Goal: Information Seeking & Learning: Learn about a topic

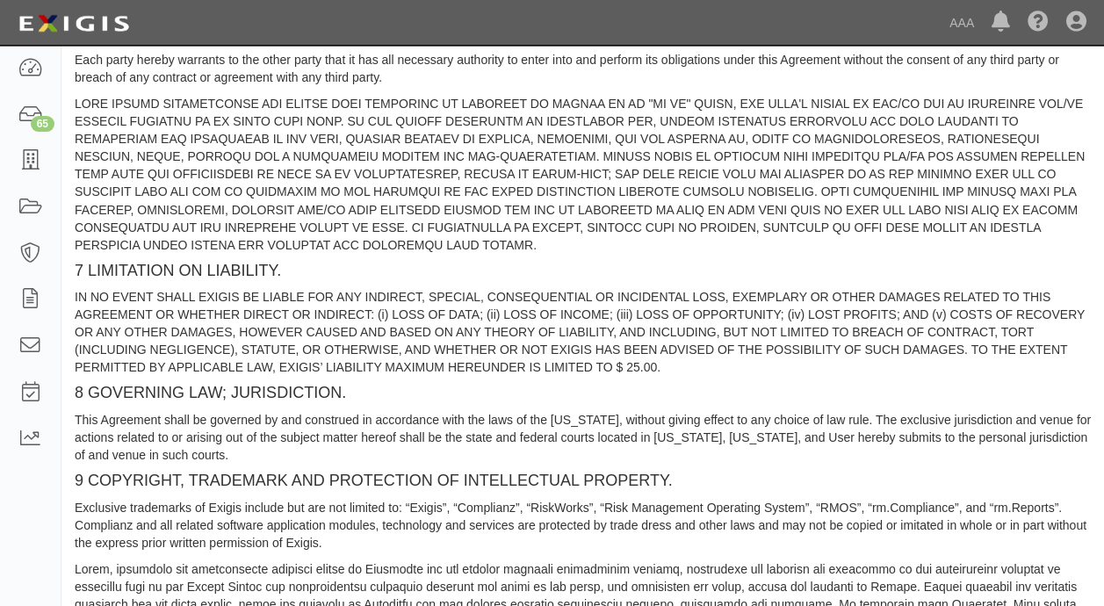
scroll to position [2224, 0]
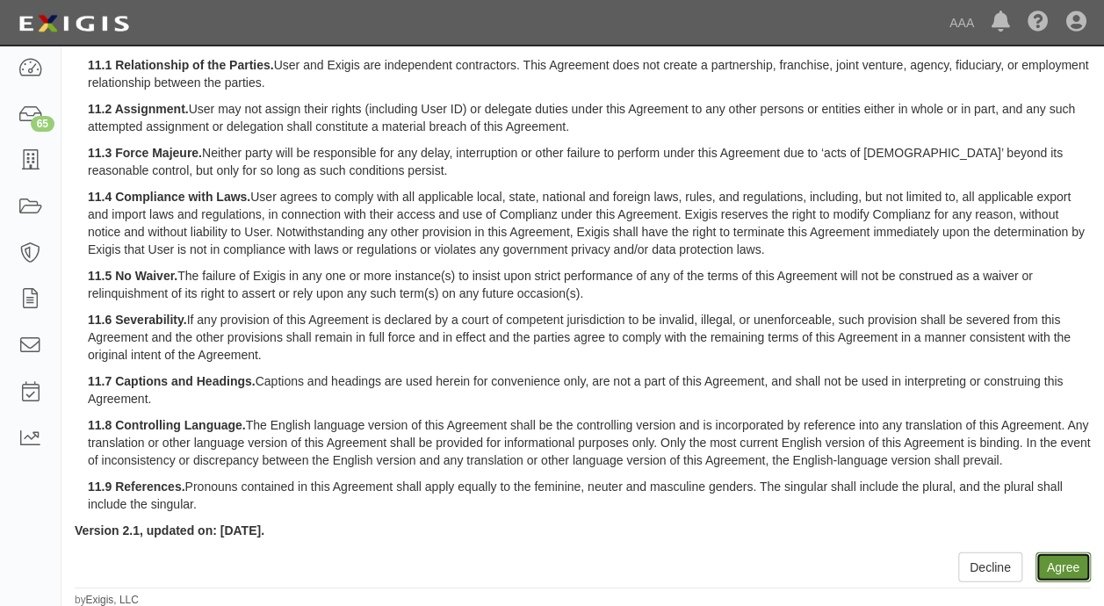
click at [1058, 559] on button "Agree" at bounding box center [1062, 567] width 55 height 30
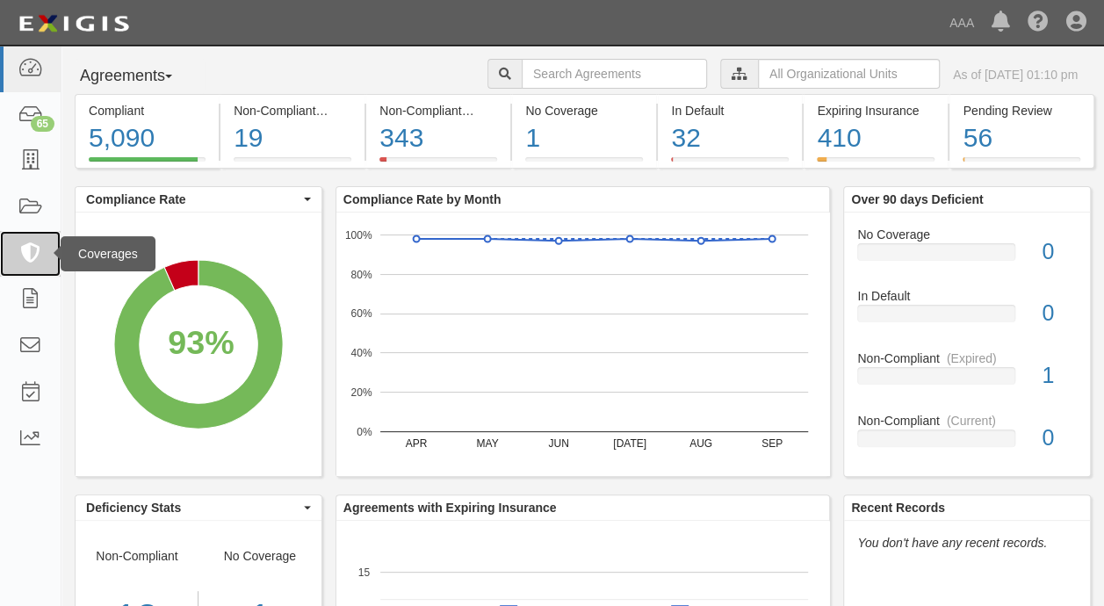
click at [26, 251] on icon at bounding box center [30, 254] width 25 height 20
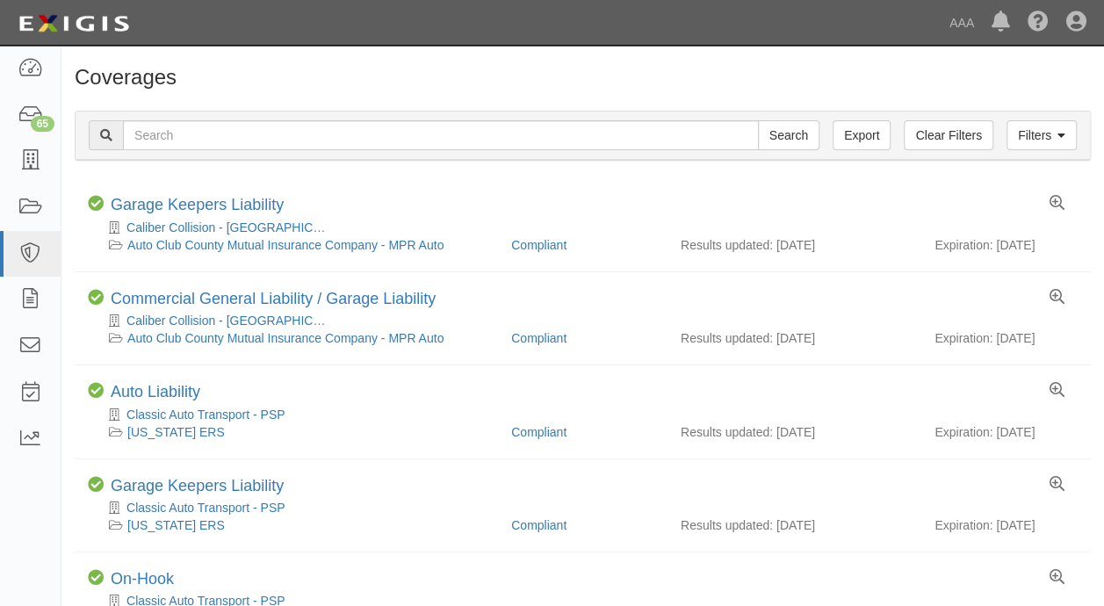
click at [12, 518] on div "Dashboard 65 Inbox Parties Agreements Coverages Documents Messages Tasks Reports" at bounding box center [30, 326] width 61 height 560
click at [28, 296] on icon at bounding box center [30, 300] width 25 height 20
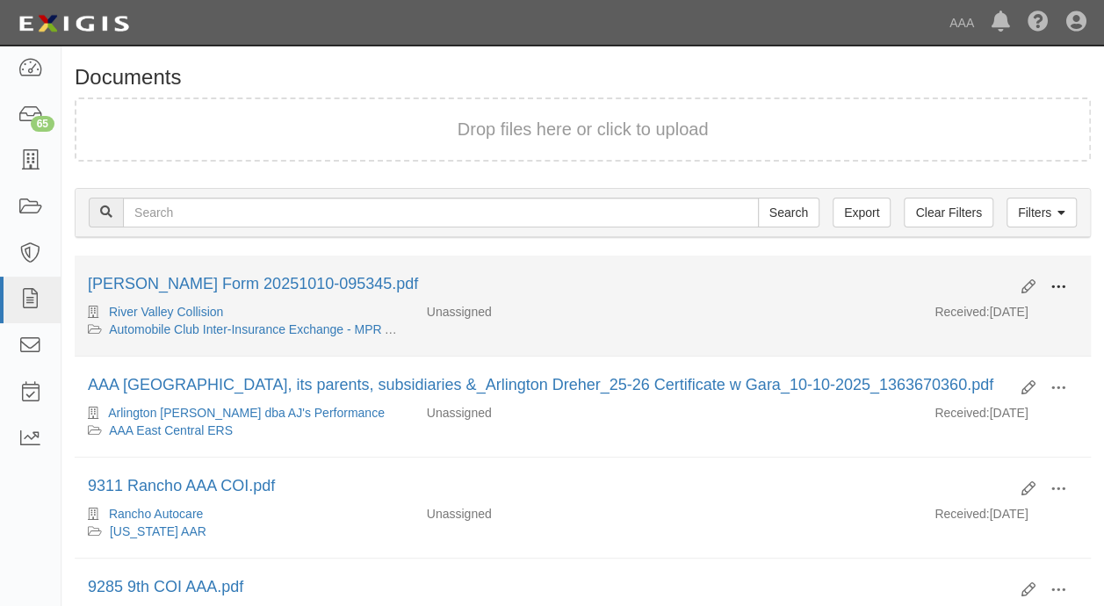
click at [1059, 281] on span at bounding box center [1058, 287] width 16 height 16
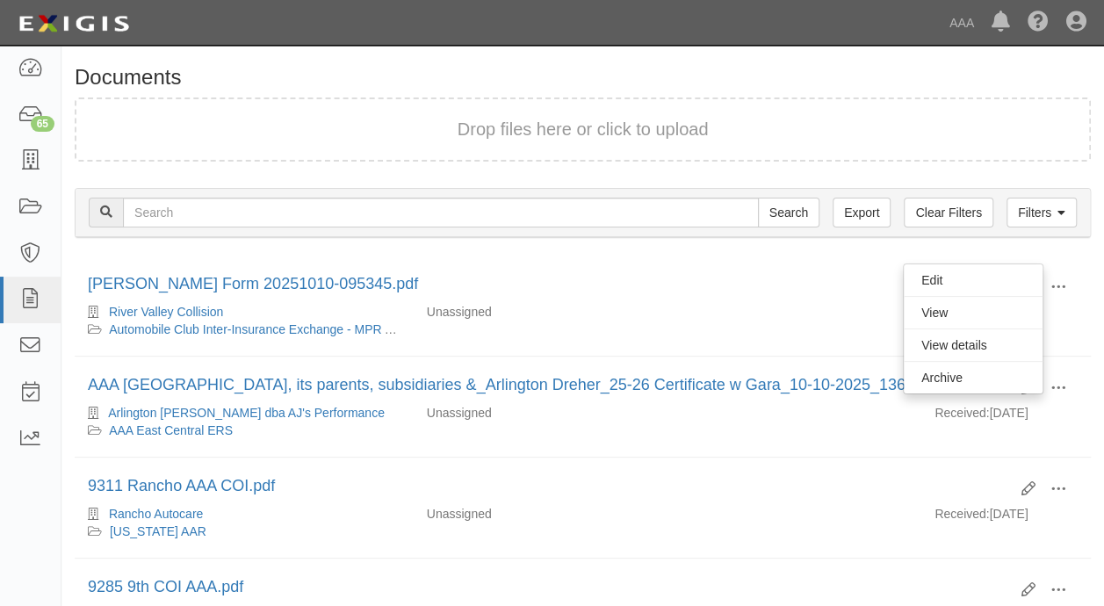
click at [936, 93] on div "Documents Drop files here or click to upload" at bounding box center [582, 120] width 1042 height 109
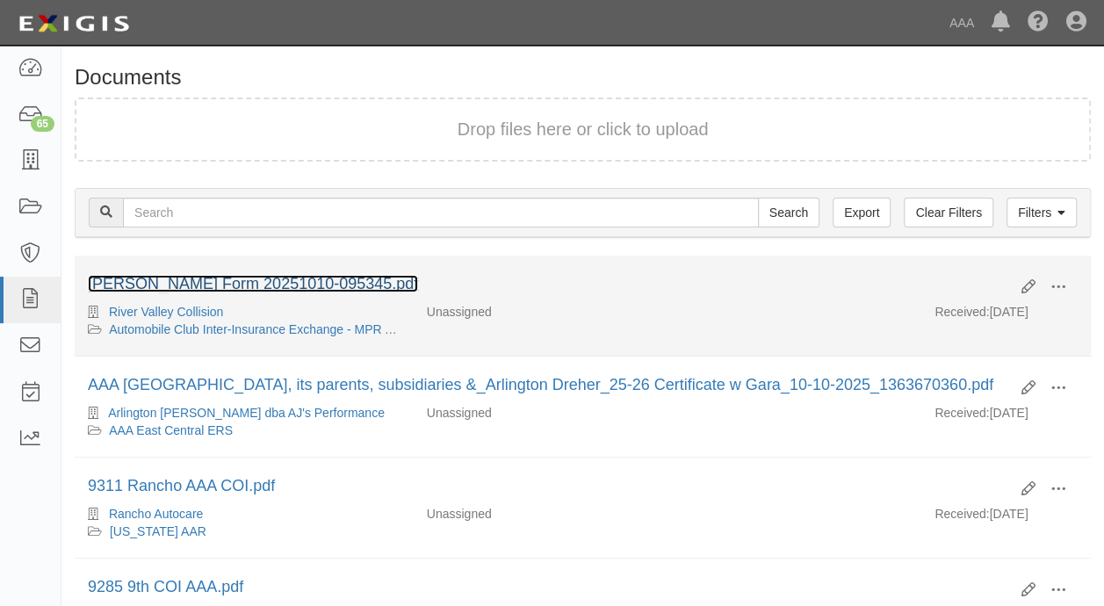
click at [233, 279] on link "[PERSON_NAME] Form 20251010-095345.pdf" at bounding box center [253, 284] width 330 height 18
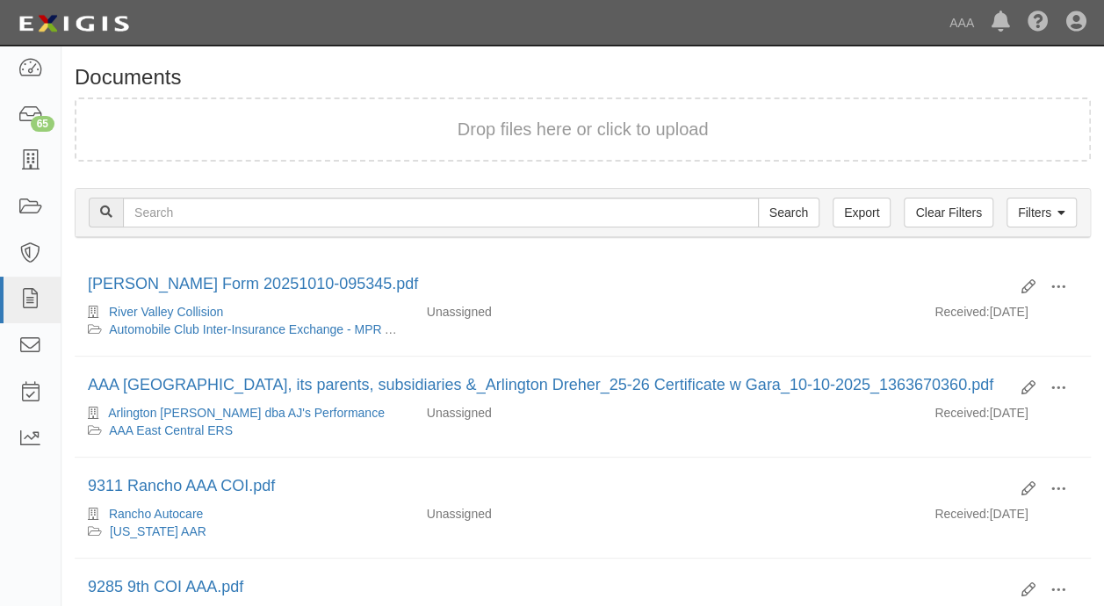
click at [18, 504] on div "Dashboard 65 Inbox Parties Agreements Coverages Documents Messages Tasks Reports" at bounding box center [30, 326] width 61 height 560
click at [29, 430] on icon at bounding box center [30, 439] width 25 height 20
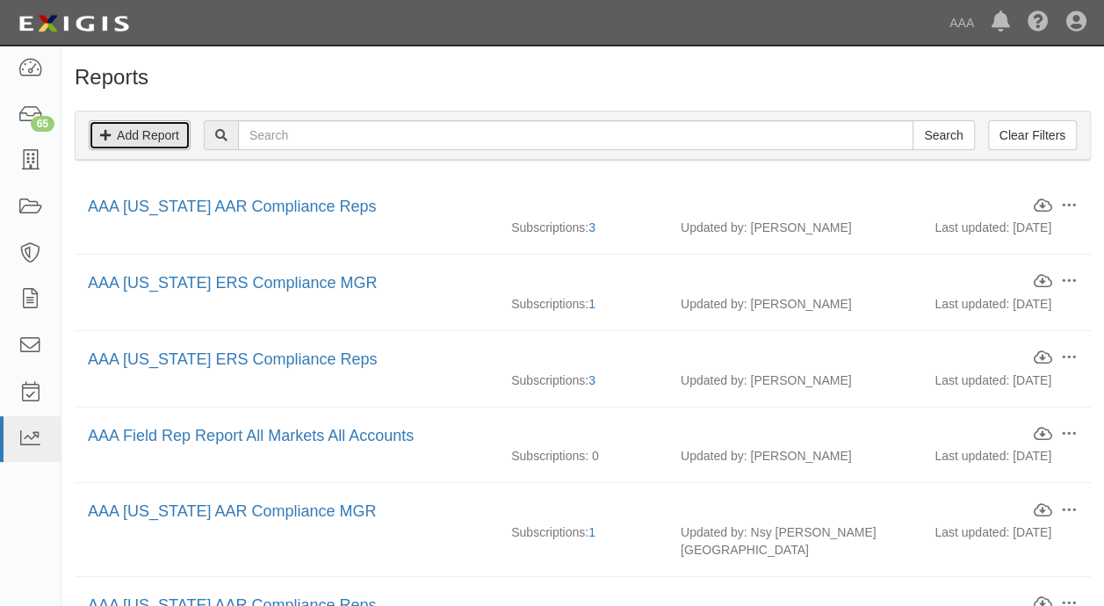
click at [170, 138] on link "Add Report" at bounding box center [140, 135] width 102 height 30
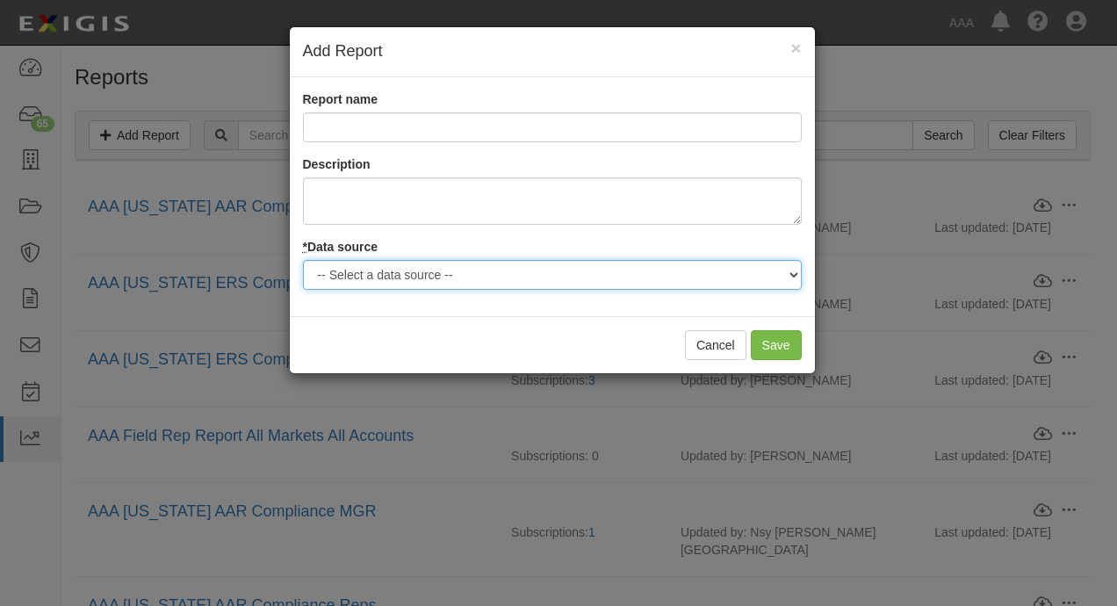
click at [462, 278] on select "-- Select a data source -- Agreements Coverages Documents Logged Activity Parti…" at bounding box center [552, 275] width 499 height 30
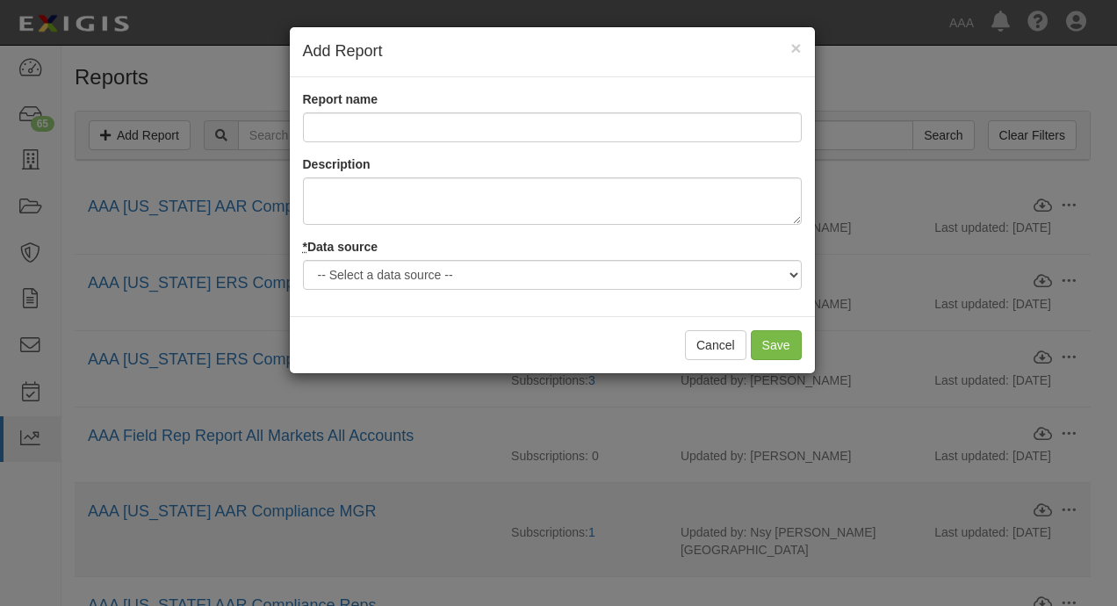
click at [418, 495] on div "× Add Report Report name Description * Data source -- Select a data source -- A…" at bounding box center [558, 303] width 1117 height 606
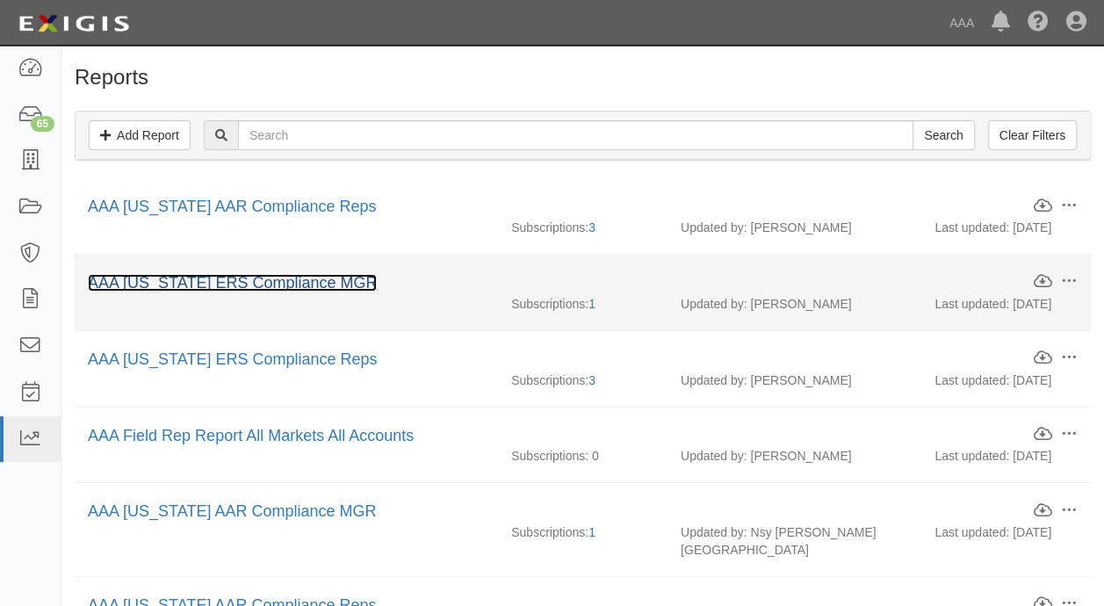
click at [246, 281] on link "AAA Alabama ERS Compliance MGR" at bounding box center [232, 283] width 289 height 18
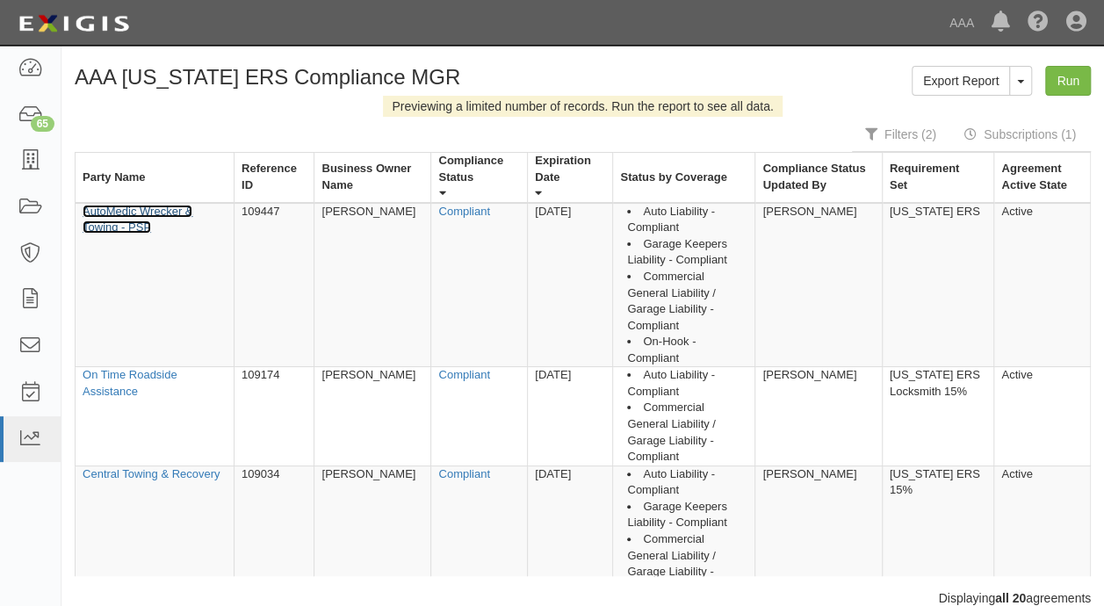
click at [141, 207] on link "AutoMedic Wrecker & Towing - PSP" at bounding box center [138, 220] width 110 height 30
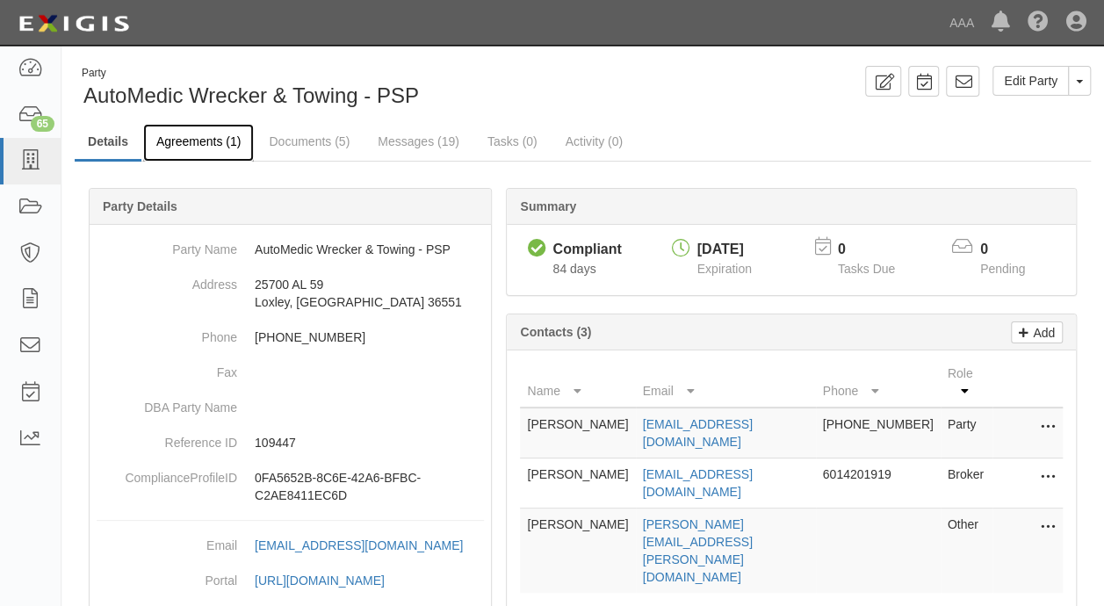
click at [207, 148] on link "Agreements (1)" at bounding box center [198, 143] width 111 height 38
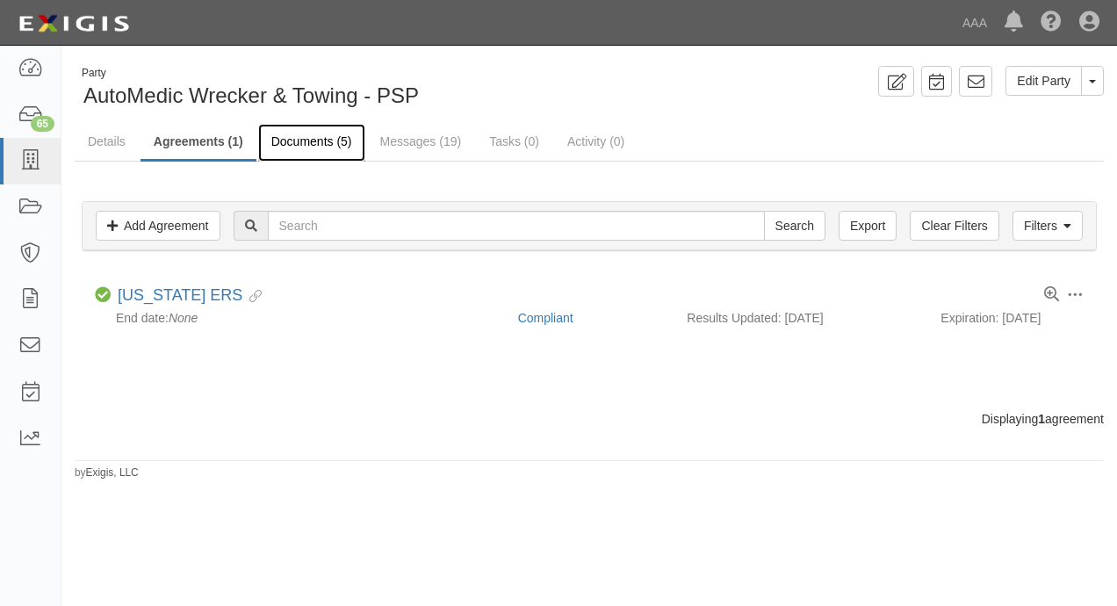
click at [315, 143] on link "Documents (5)" at bounding box center [311, 143] width 107 height 38
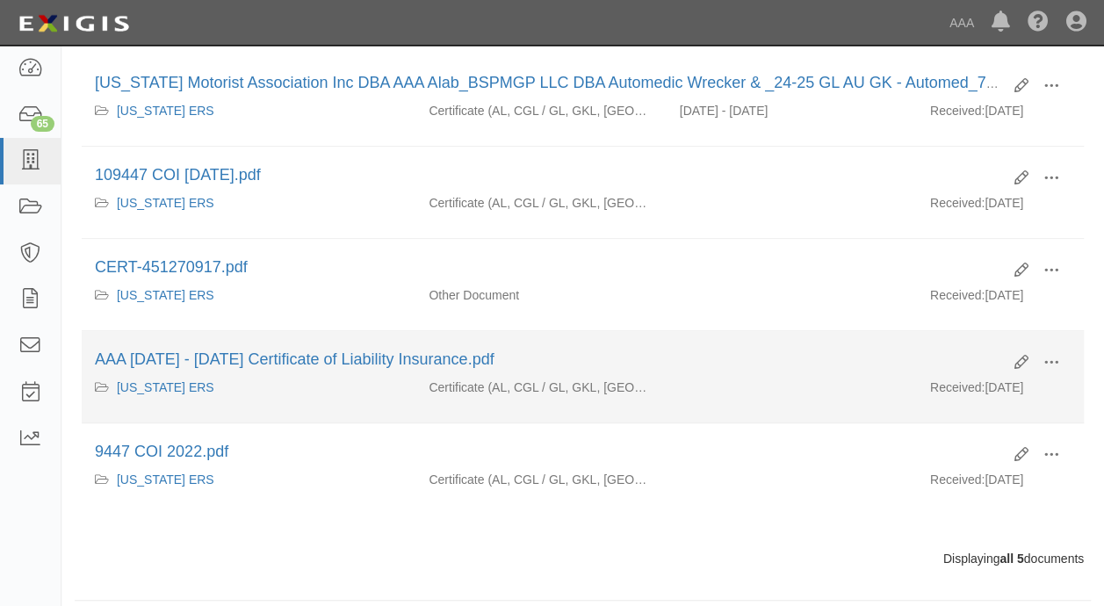
scroll to position [299, 0]
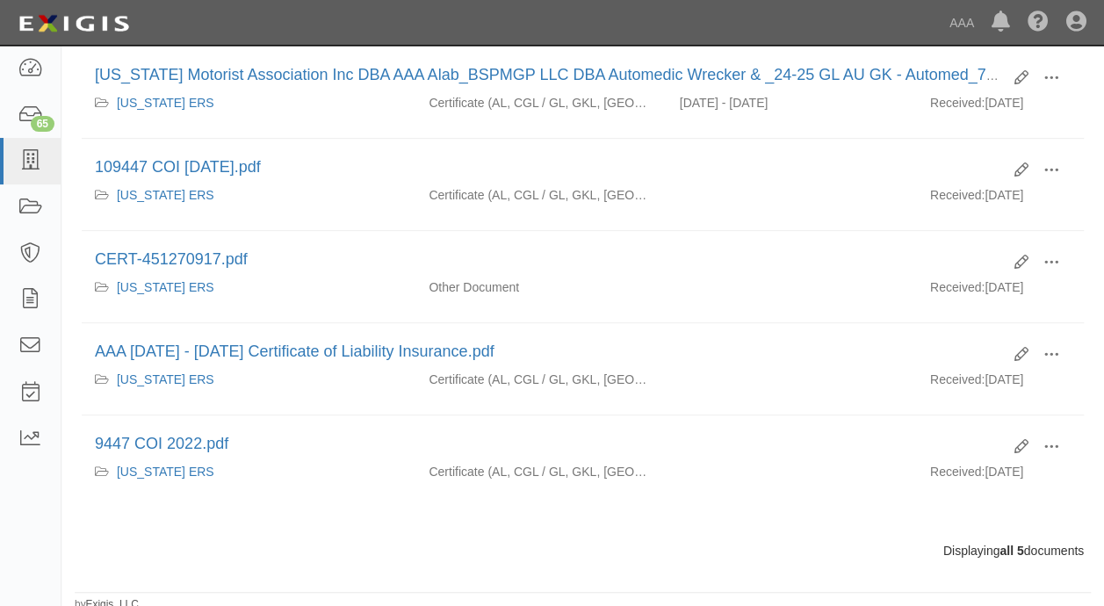
click at [518, 511] on div "Drop files here or click to upload Filters Clear Filters Export Search Filters …" at bounding box center [583, 224] width 1002 height 672
click at [503, 530] on div "Drop files here or click to upload Filters Clear Filters Export Search Filters …" at bounding box center [583, 224] width 1002 height 672
click at [520, 528] on div "Drop files here or click to upload Filters Clear Filters Export Search Filters …" at bounding box center [583, 224] width 1002 height 672
click at [640, 546] on div "Displaying all 5 documents" at bounding box center [582, 551] width 1028 height 18
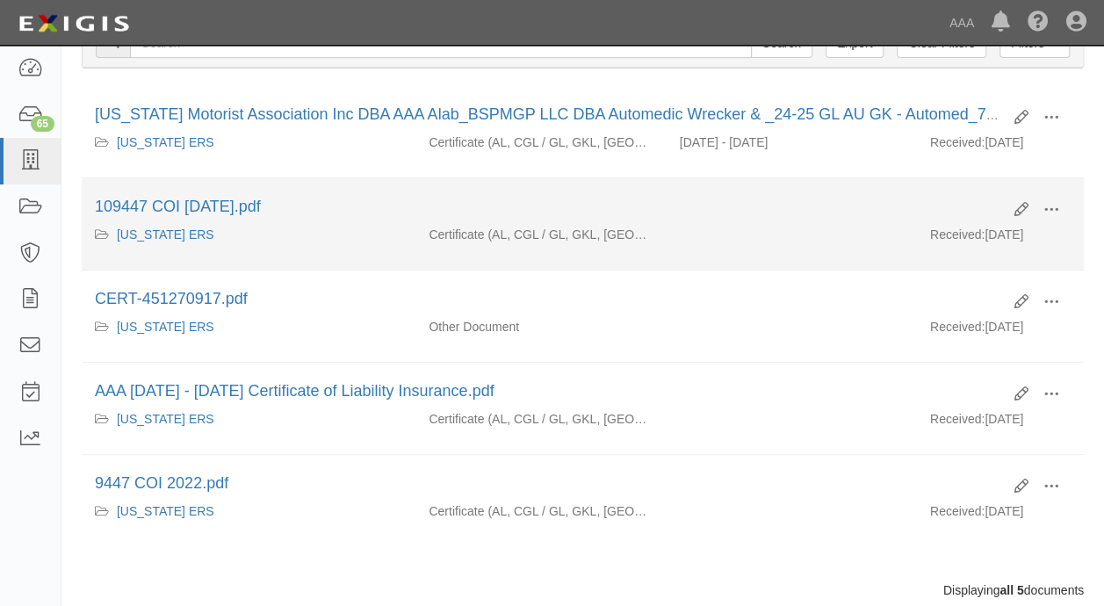
scroll to position [263, 0]
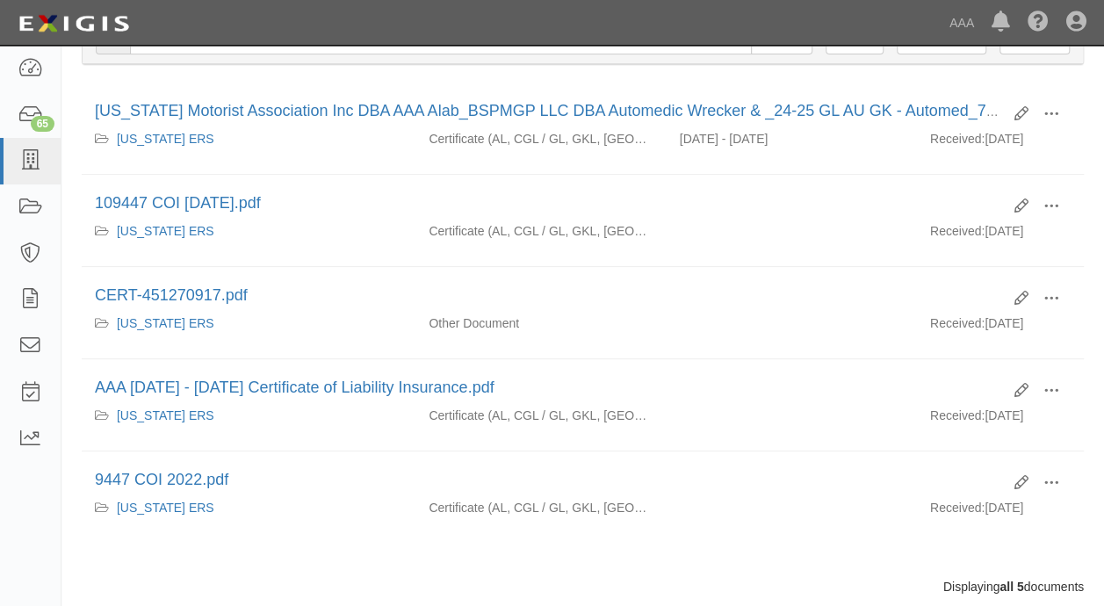
click at [297, 550] on div "Drop files here or click to upload Filters Clear Filters Export Search Filters …" at bounding box center [583, 260] width 1002 height 672
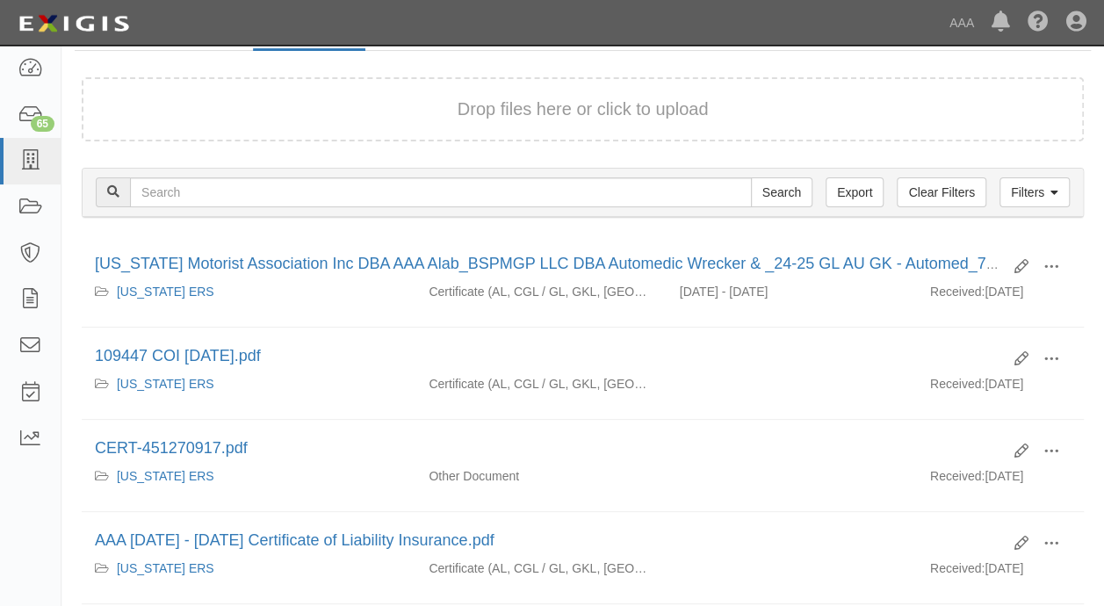
scroll to position [0, 0]
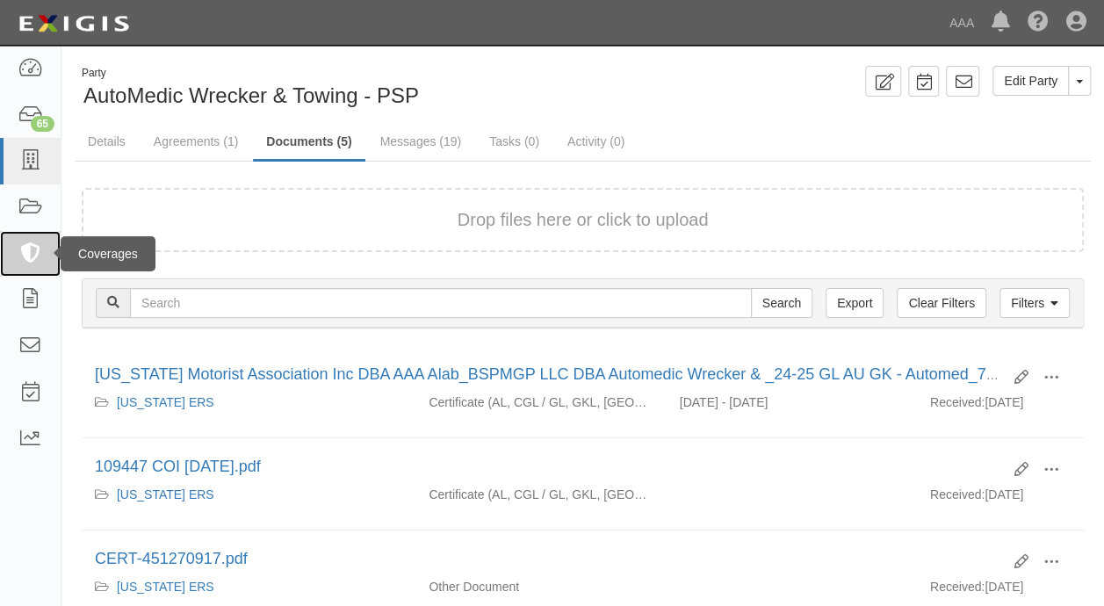
click at [23, 253] on icon at bounding box center [30, 254] width 25 height 20
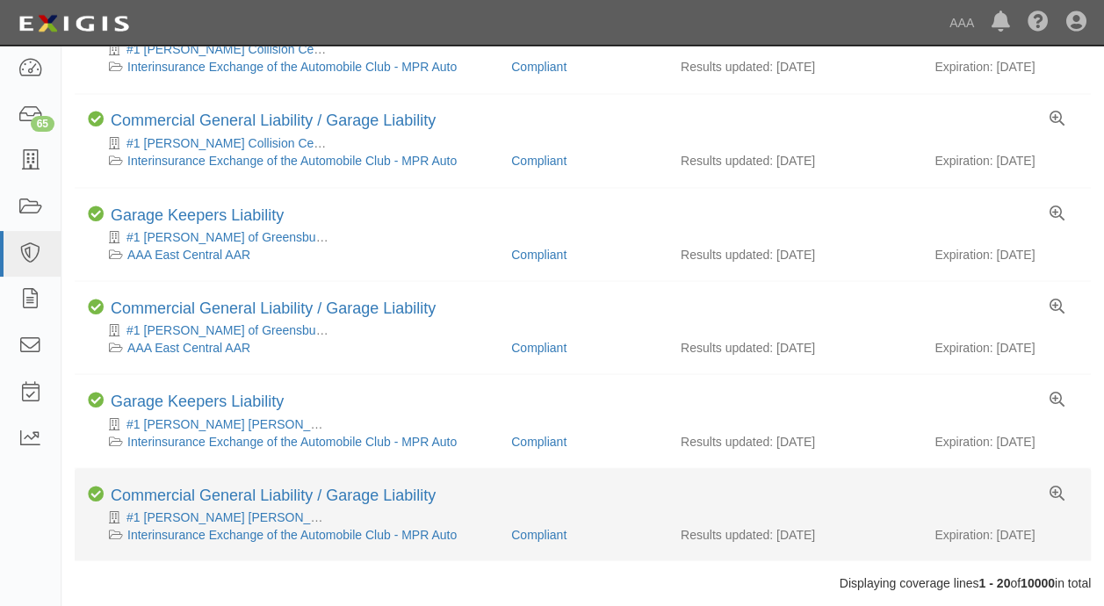
scroll to position [1553, 0]
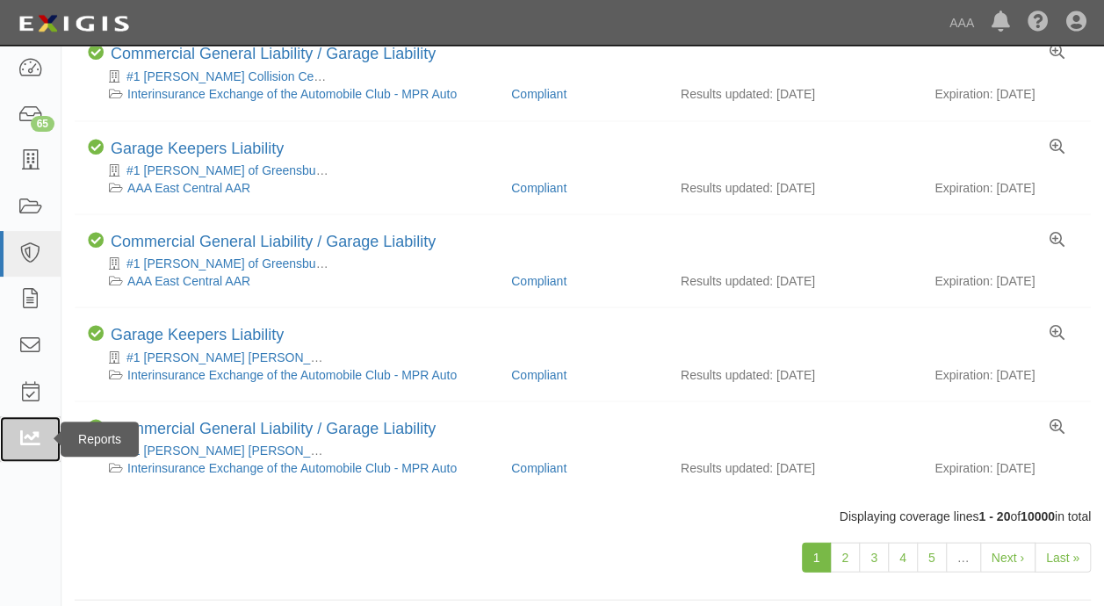
click at [19, 441] on icon at bounding box center [30, 439] width 25 height 20
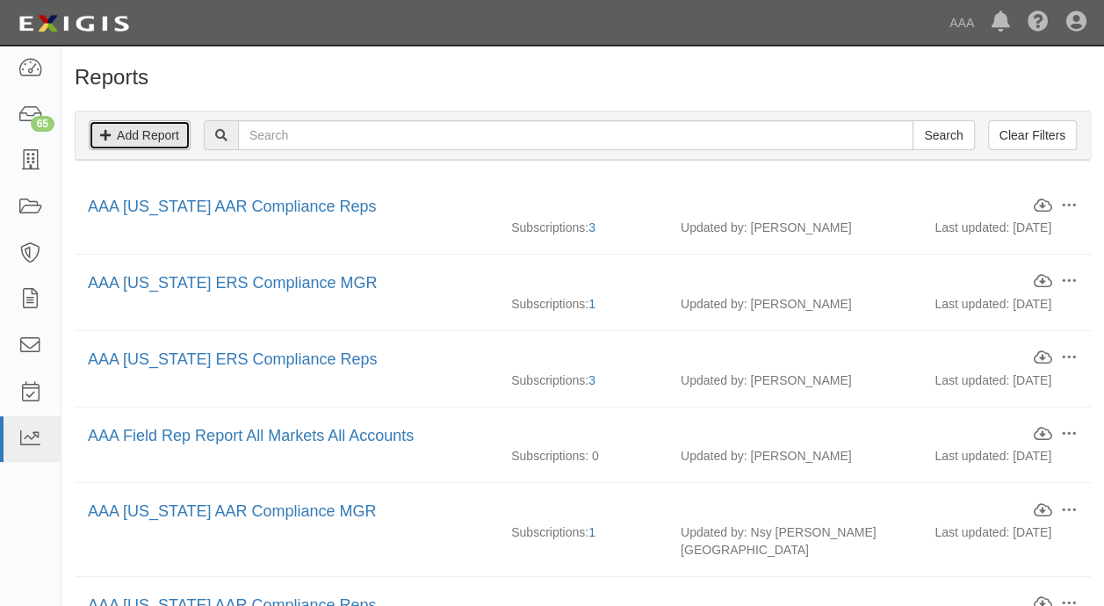
click at [156, 126] on link "Add Report" at bounding box center [140, 135] width 102 height 30
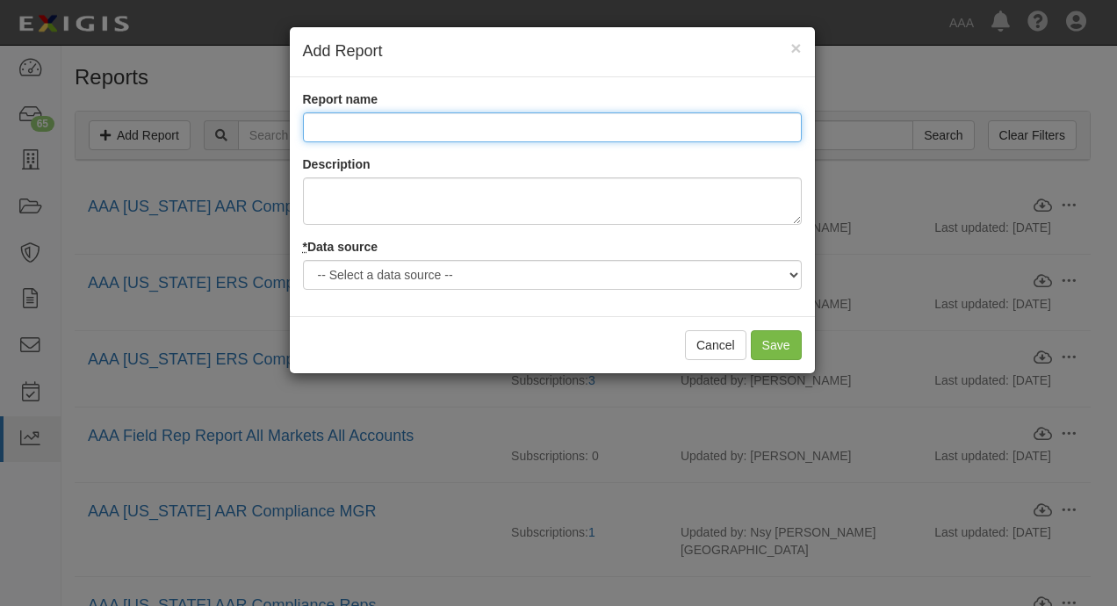
click at [616, 130] on input "Report name" at bounding box center [552, 127] width 499 height 30
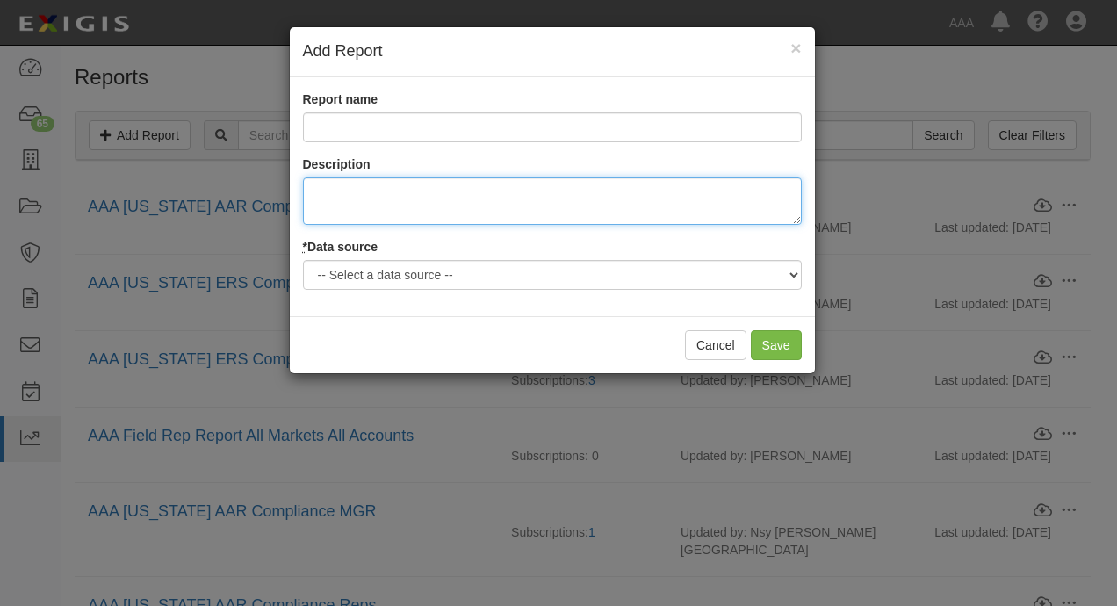
click at [671, 184] on textarea "Description" at bounding box center [552, 200] width 499 height 47
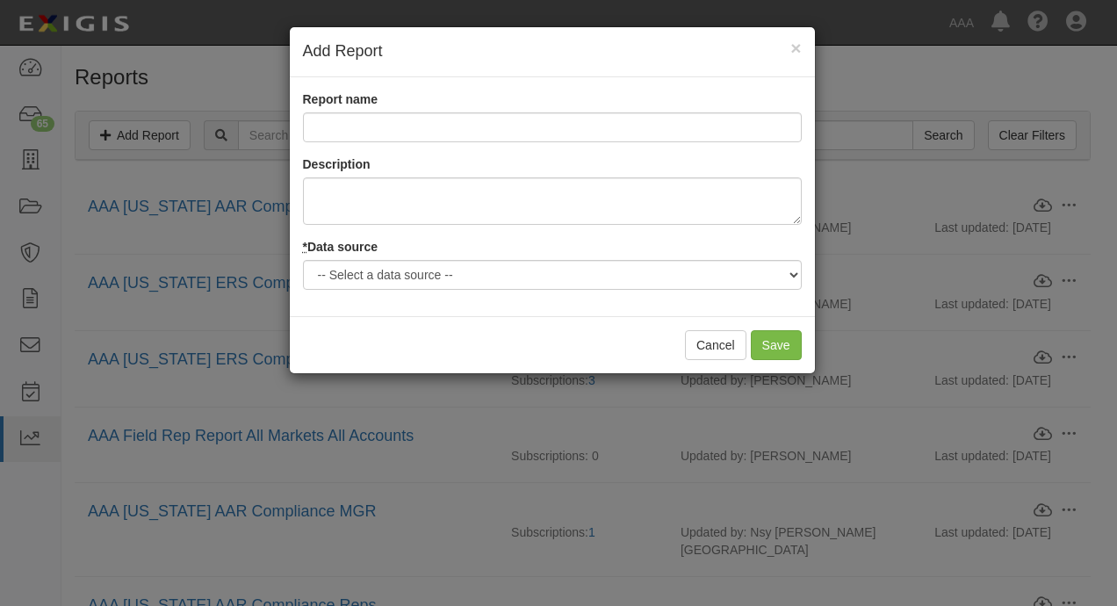
click at [743, 249] on div "* Data source -- Select a data source -- Agreements Coverages Documents Logged …" at bounding box center [552, 264] width 499 height 52
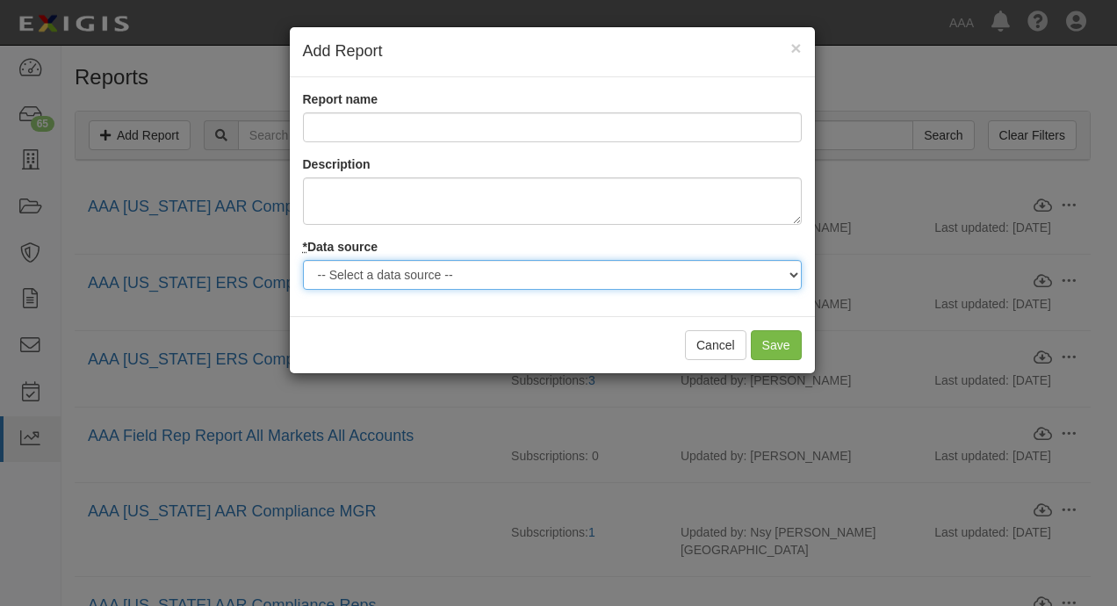
click at [704, 267] on select "-- Select a data source -- Agreements Coverages Documents Logged Activity Parti…" at bounding box center [552, 275] width 499 height 30
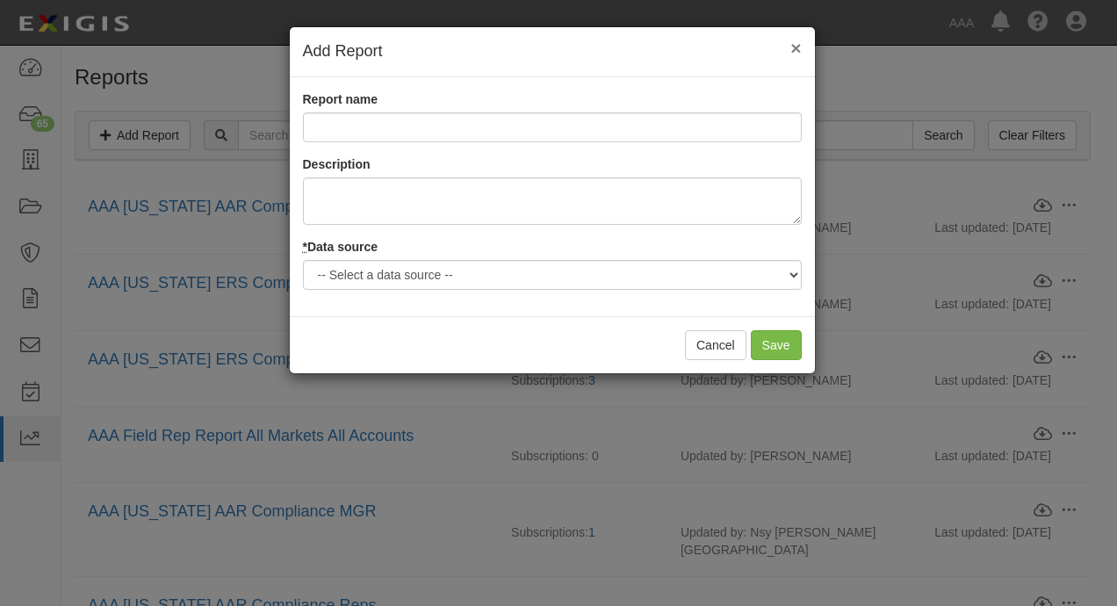
click at [791, 47] on span "×" at bounding box center [795, 48] width 11 height 20
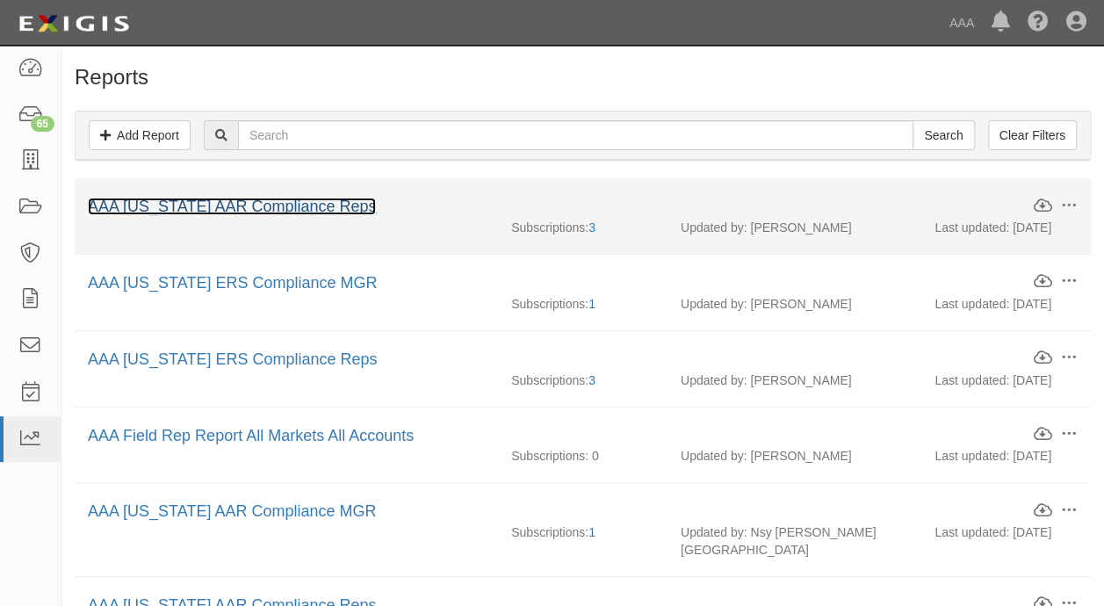
click at [237, 212] on link "AAA Alabama AAR Compliance Reps" at bounding box center [232, 207] width 288 height 18
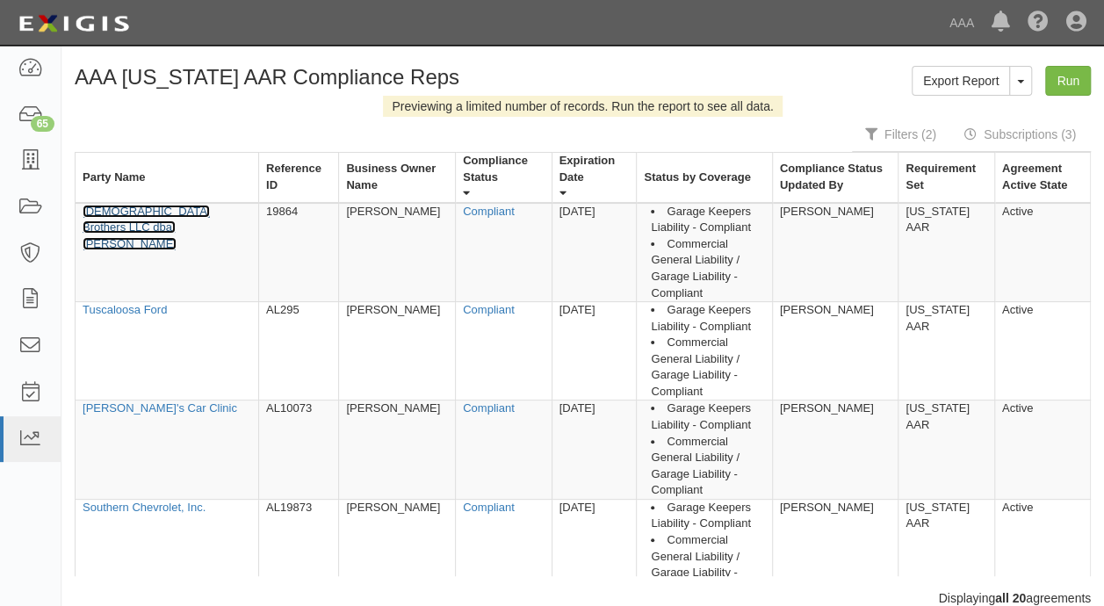
click at [202, 208] on link "[DEMOGRAPHIC_DATA] Brothers LLC dba: [PERSON_NAME]" at bounding box center [146, 228] width 127 height 46
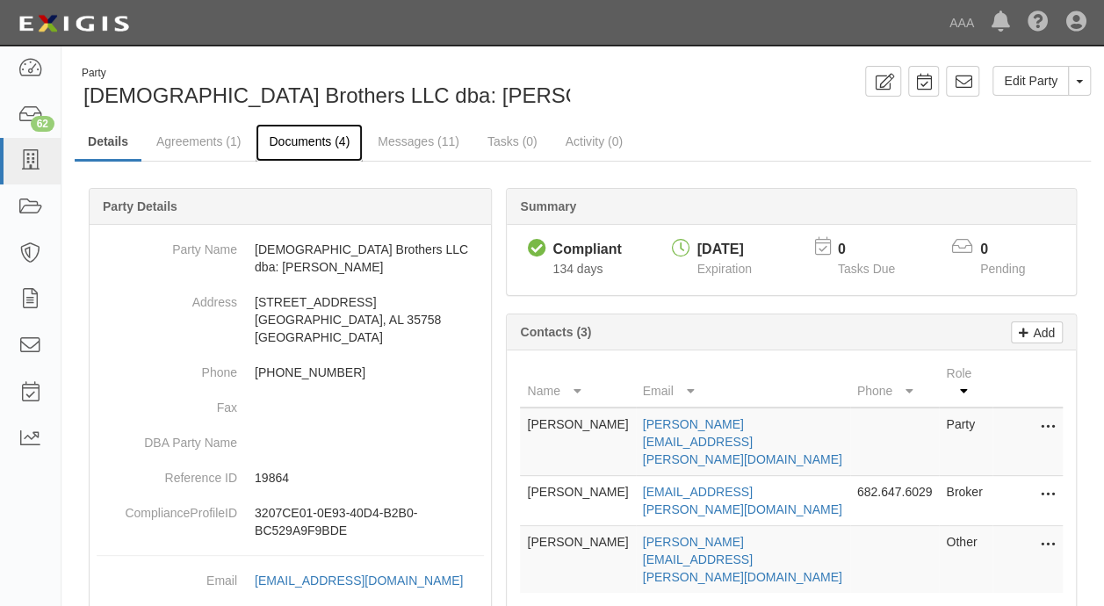
click at [313, 146] on link "Documents (4)" at bounding box center [309, 143] width 107 height 38
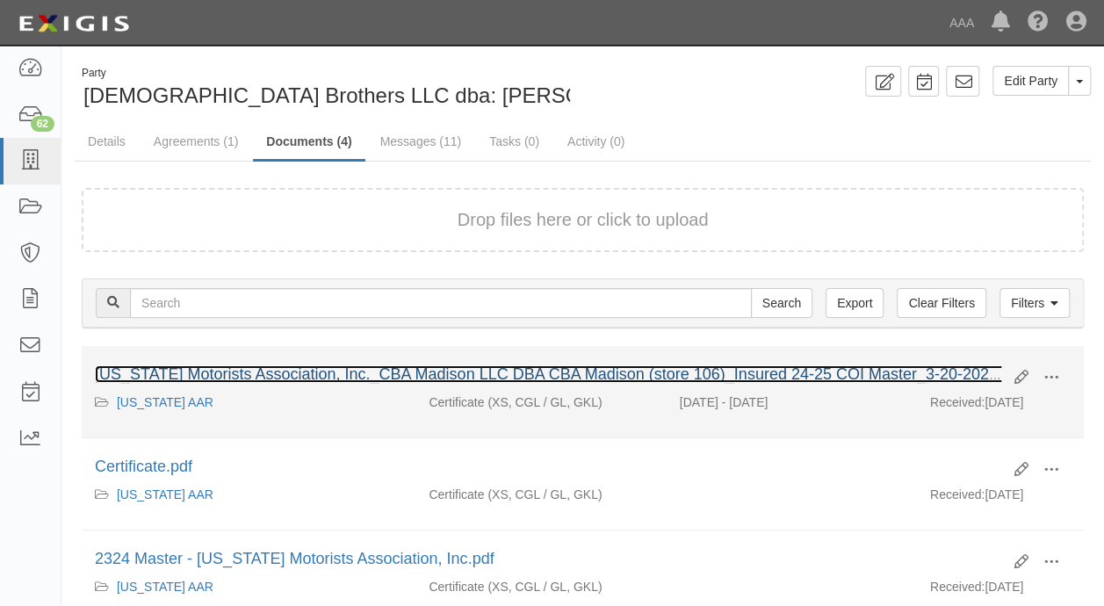
click at [516, 367] on link "[US_STATE] Motorists Association, Inc._CBA Madison LLC DBA CBA Madison (store 1…" at bounding box center [608, 374] width 1026 height 18
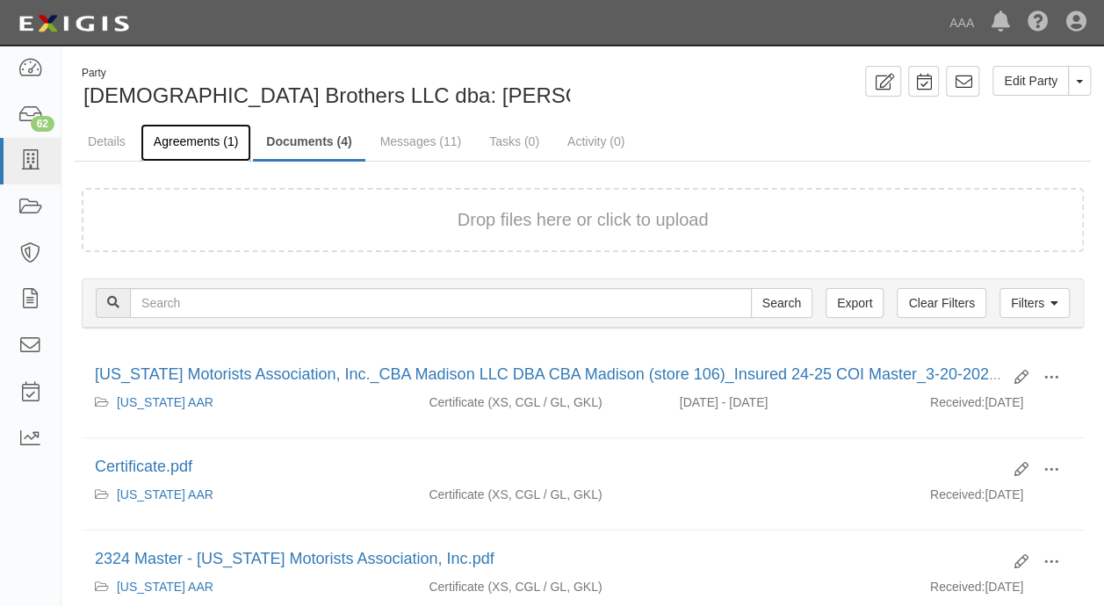
click at [181, 136] on link "Agreements (1)" at bounding box center [196, 143] width 111 height 38
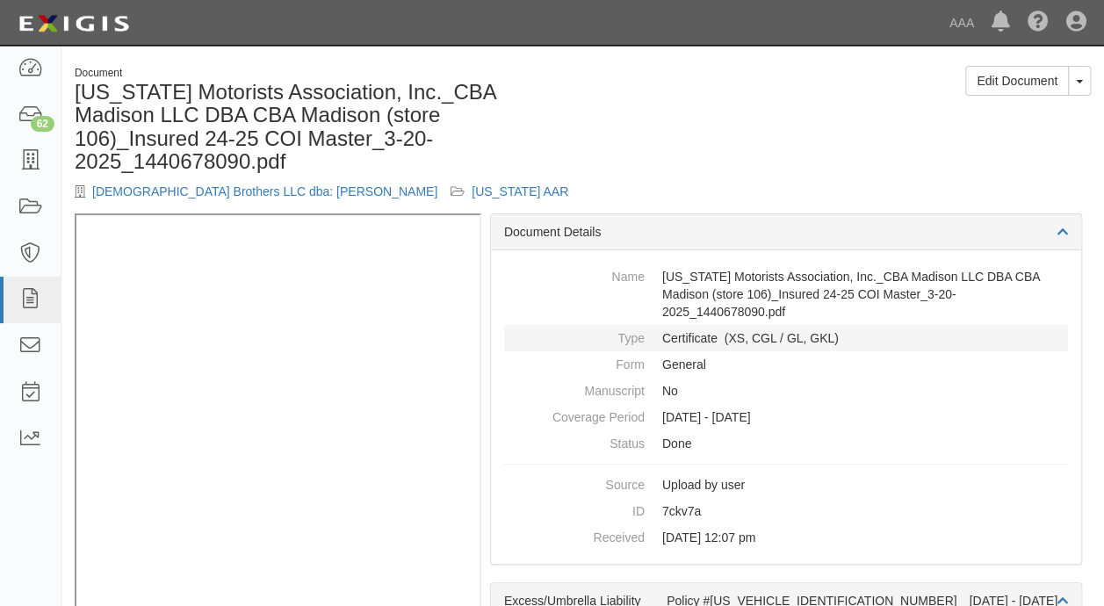
scroll to position [176, 0]
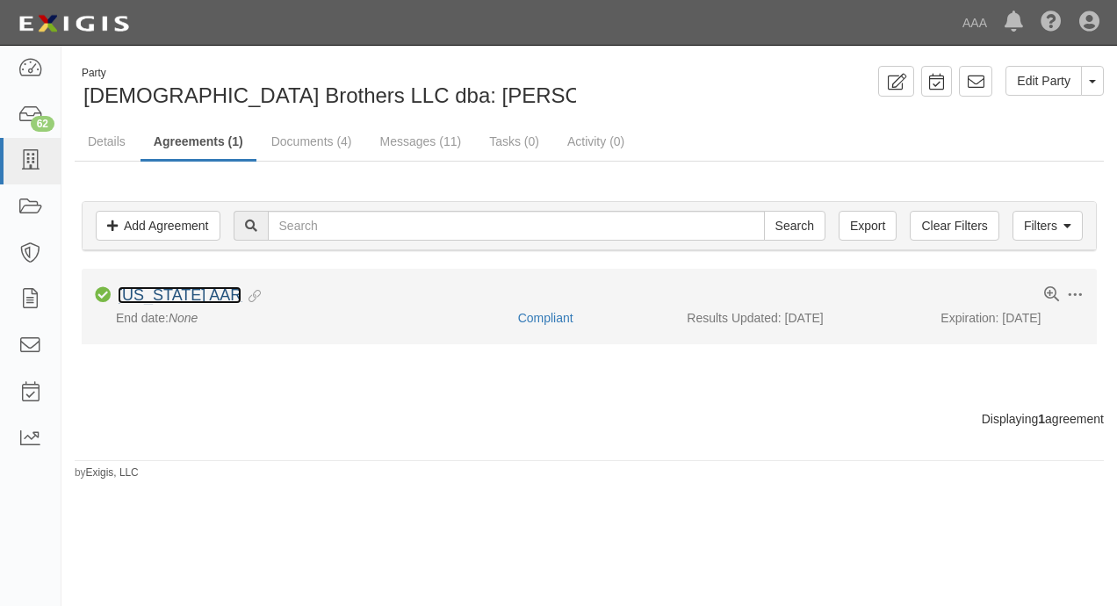
click at [163, 291] on link "[US_STATE] AAR" at bounding box center [180, 295] width 124 height 18
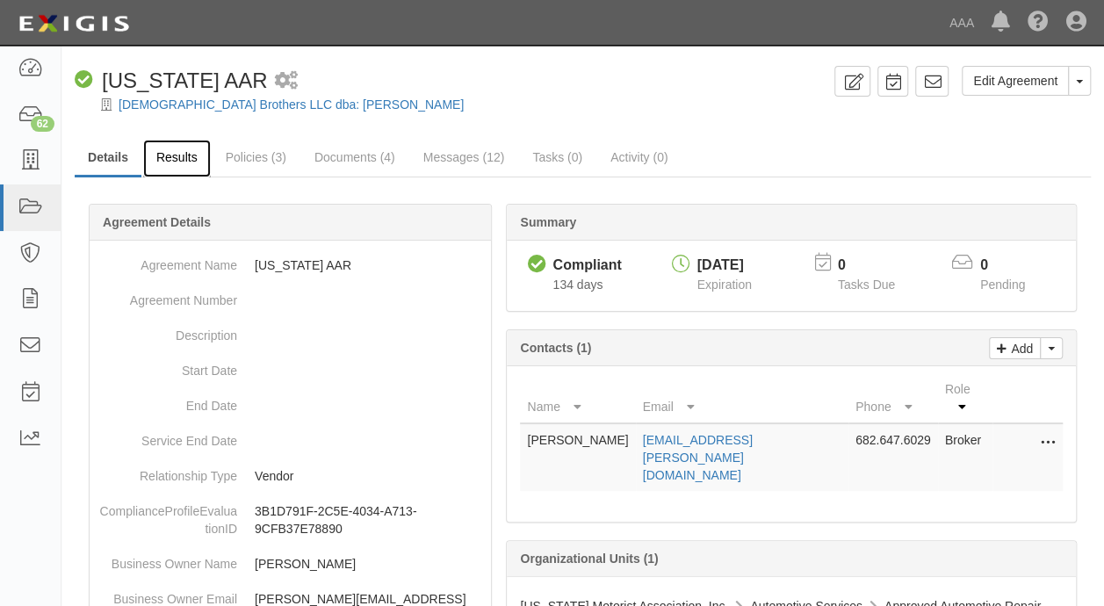
click at [162, 157] on link "Results" at bounding box center [177, 159] width 68 height 38
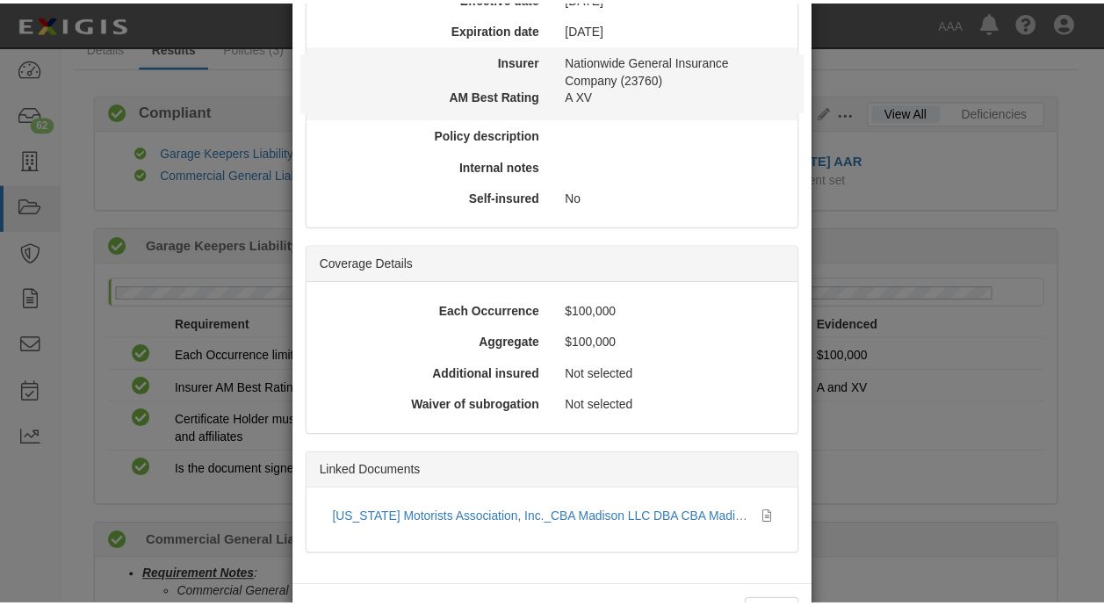
scroll to position [295, 0]
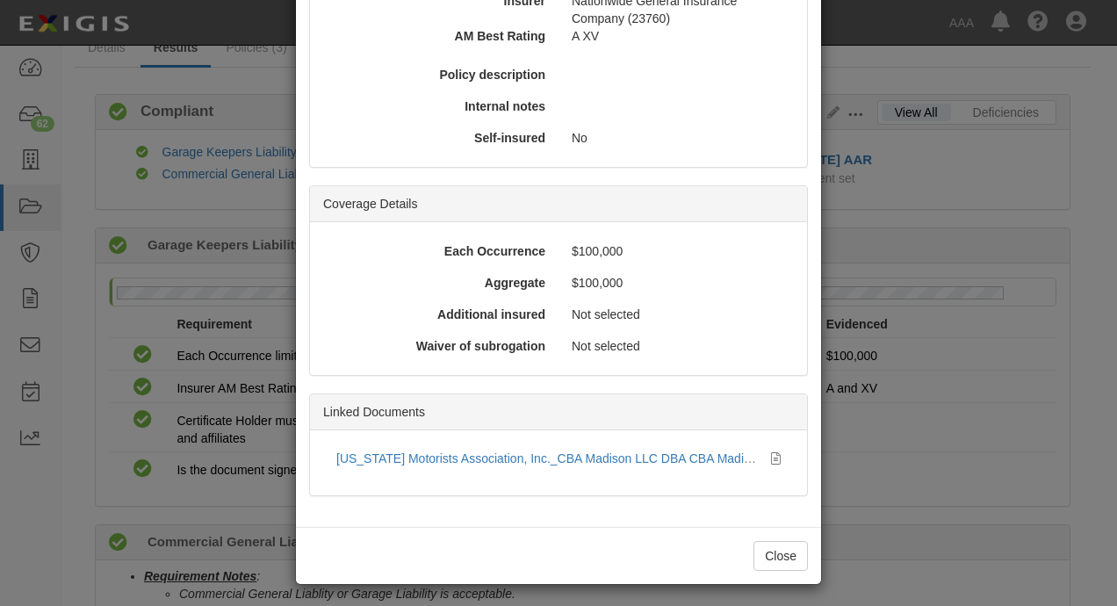
click at [993, 386] on div "× View Policy Policy Summary Coverage line Garage Keepers Liability Policy numb…" at bounding box center [558, 303] width 1117 height 606
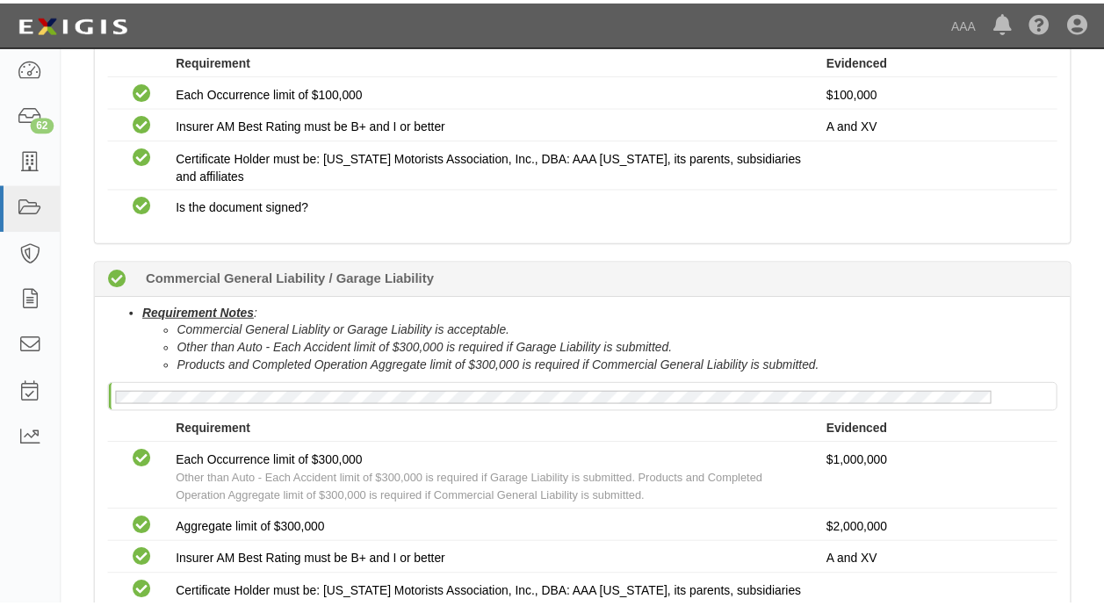
scroll to position [0, 0]
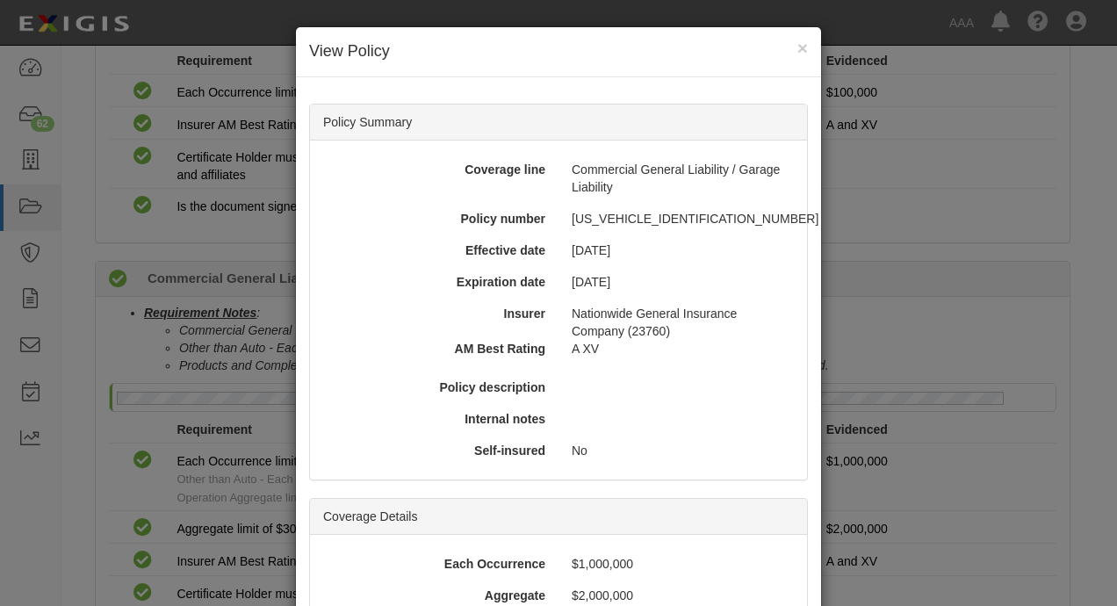
click at [978, 388] on div "× View Policy Policy Summary Coverage line Commercial General Liability / Garag…" at bounding box center [558, 303] width 1117 height 606
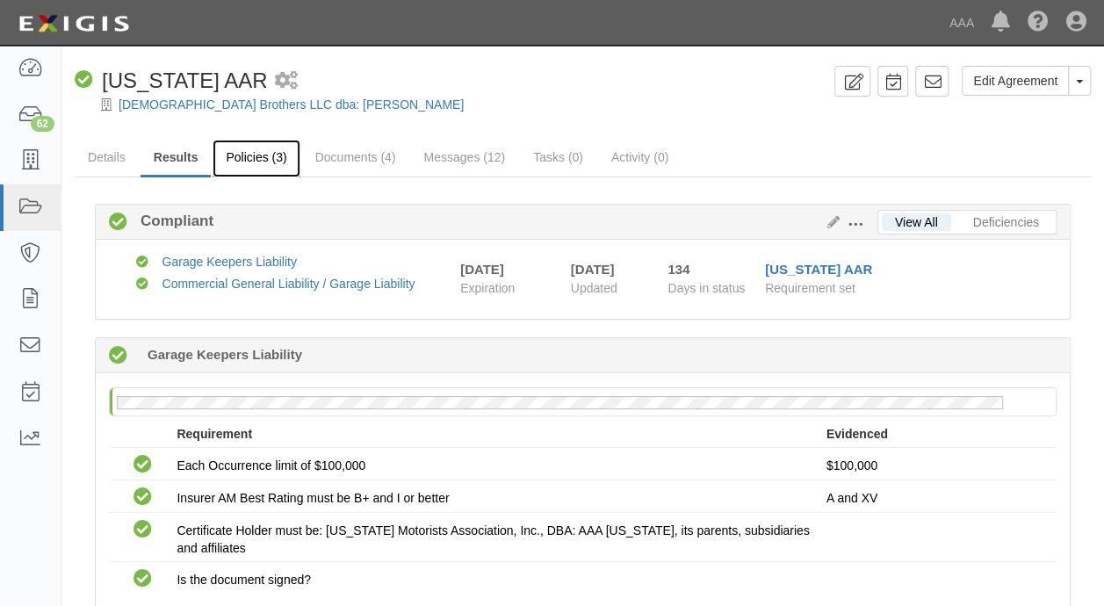
click at [253, 165] on link "Policies (3)" at bounding box center [256, 159] width 87 height 38
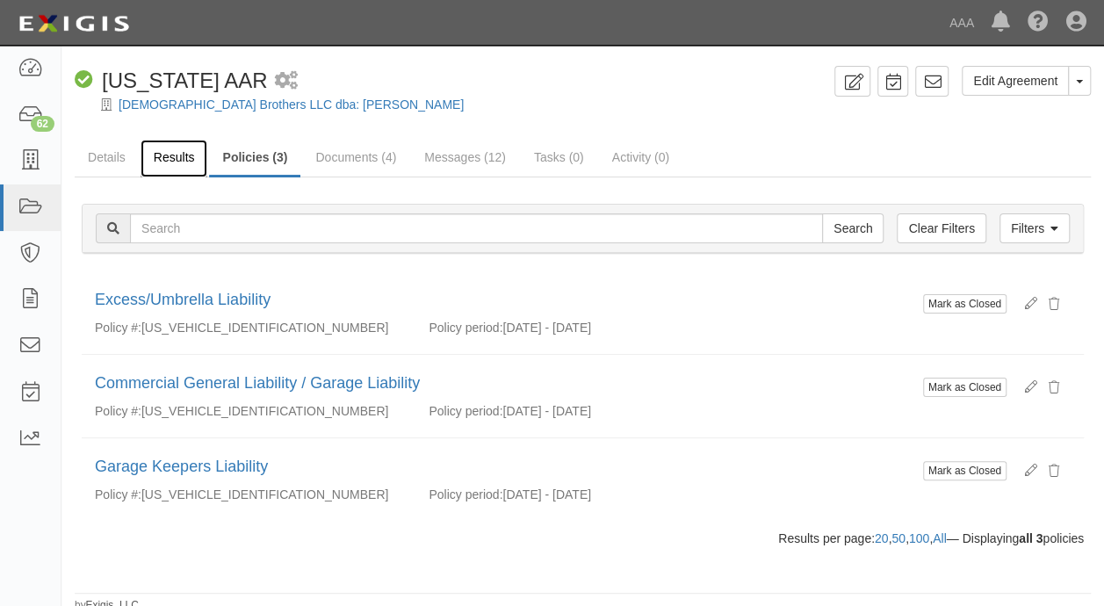
click at [188, 165] on link "Results" at bounding box center [175, 159] width 68 height 38
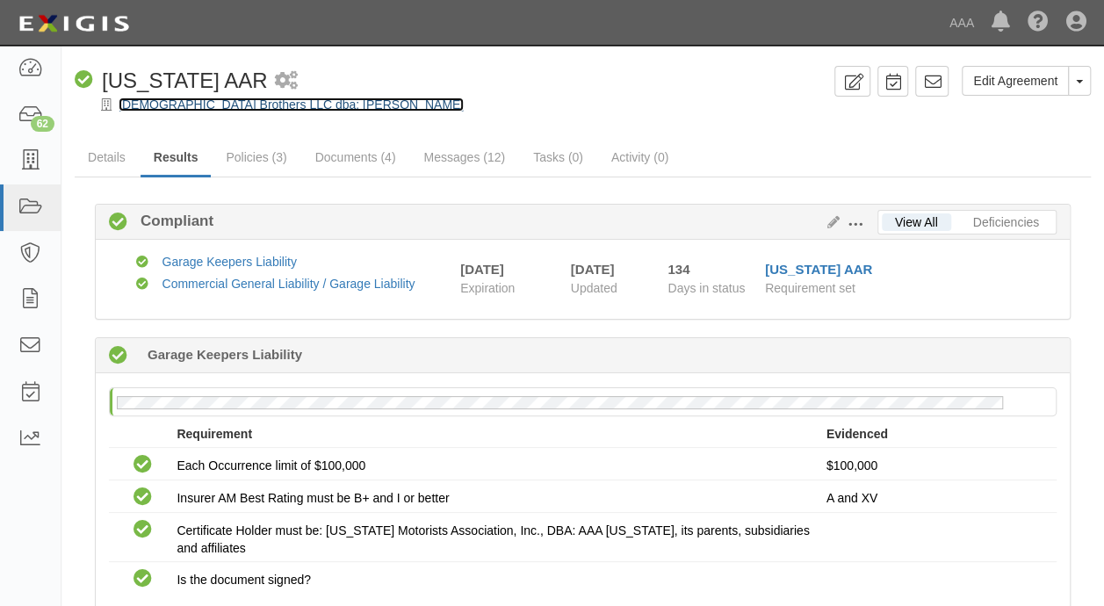
click at [343, 106] on link "[DEMOGRAPHIC_DATA] Brothers LLC dba: [PERSON_NAME]" at bounding box center [291, 104] width 345 height 14
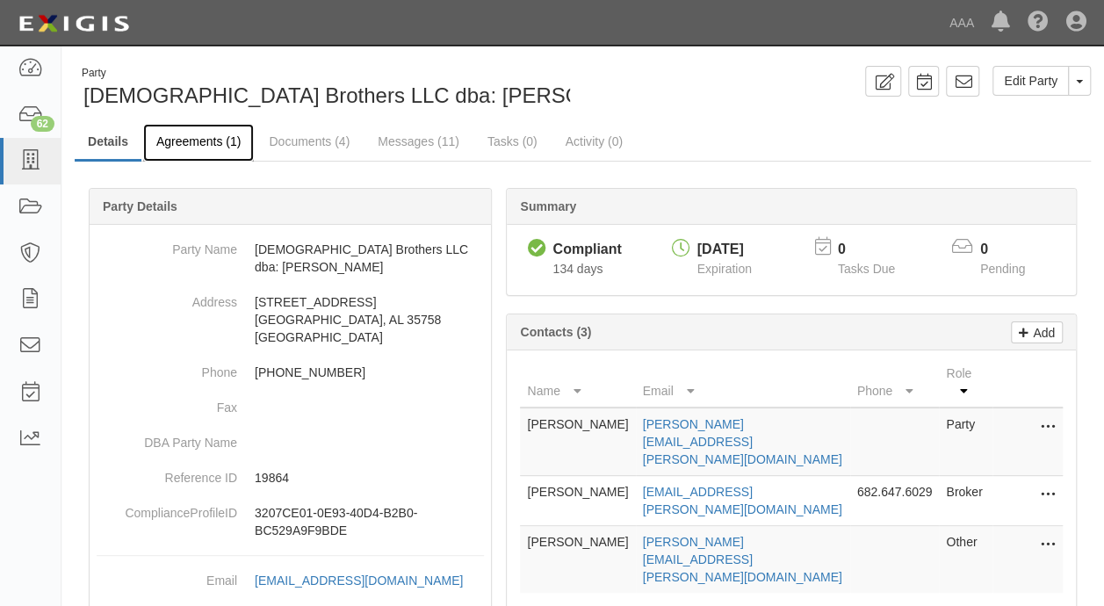
click at [221, 139] on link "Agreements (1)" at bounding box center [198, 143] width 111 height 38
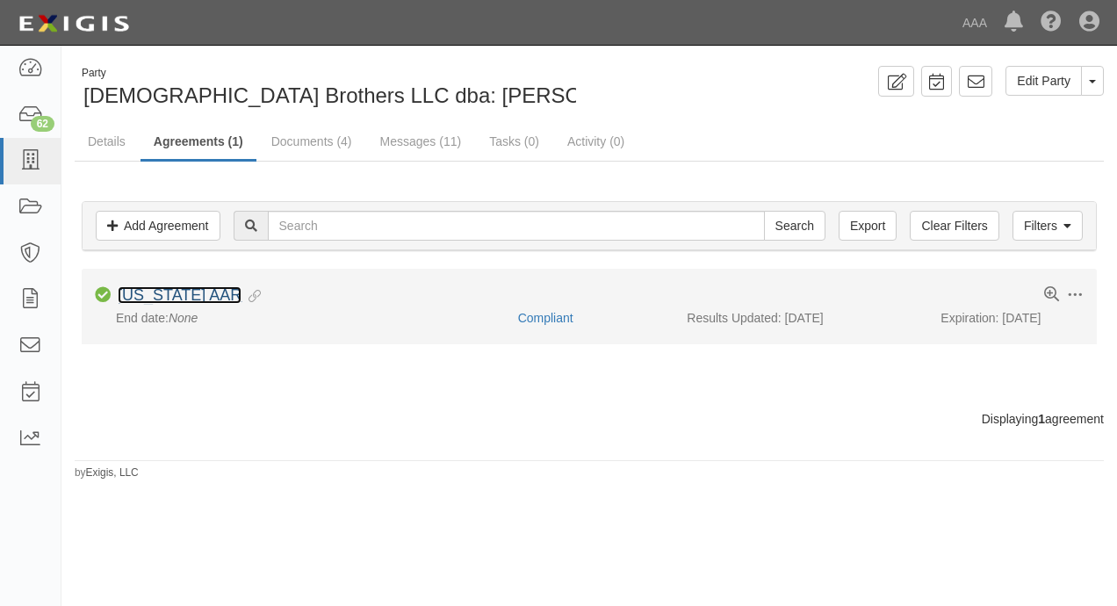
click at [167, 289] on link "[US_STATE] AAR" at bounding box center [180, 295] width 124 height 18
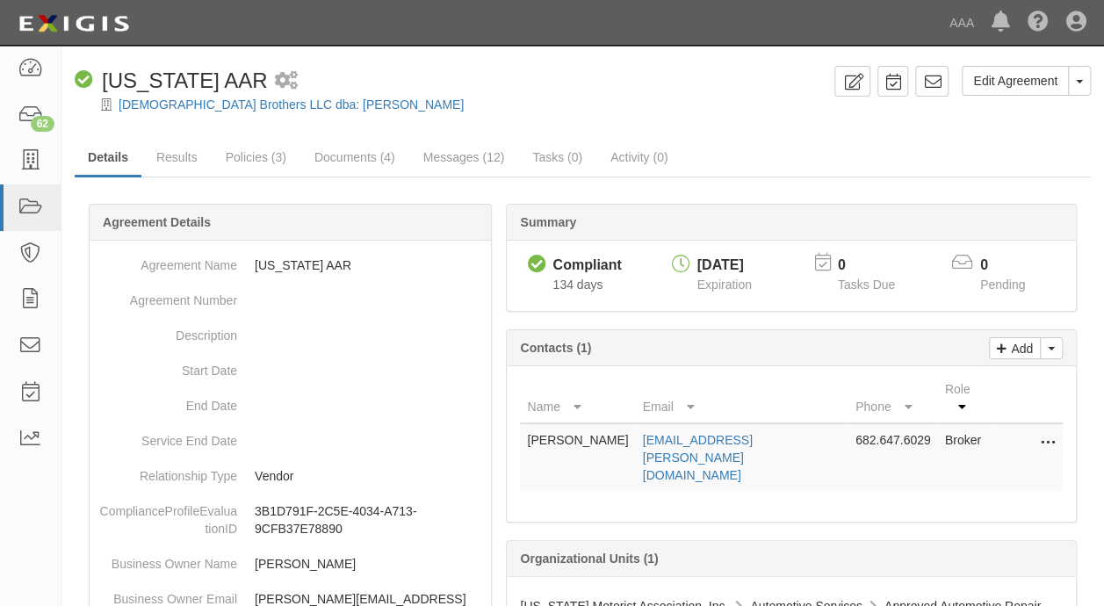
click at [560, 103] on div "[DEMOGRAPHIC_DATA] Brothers LLC dba: [PERSON_NAME]" at bounding box center [596, 105] width 1016 height 18
click at [499, 92] on div "Compliant Alabama AAR 1 scheduled workflow" at bounding box center [451, 81] width 753 height 30
click at [270, 163] on link "Policies (3)" at bounding box center [256, 159] width 87 height 38
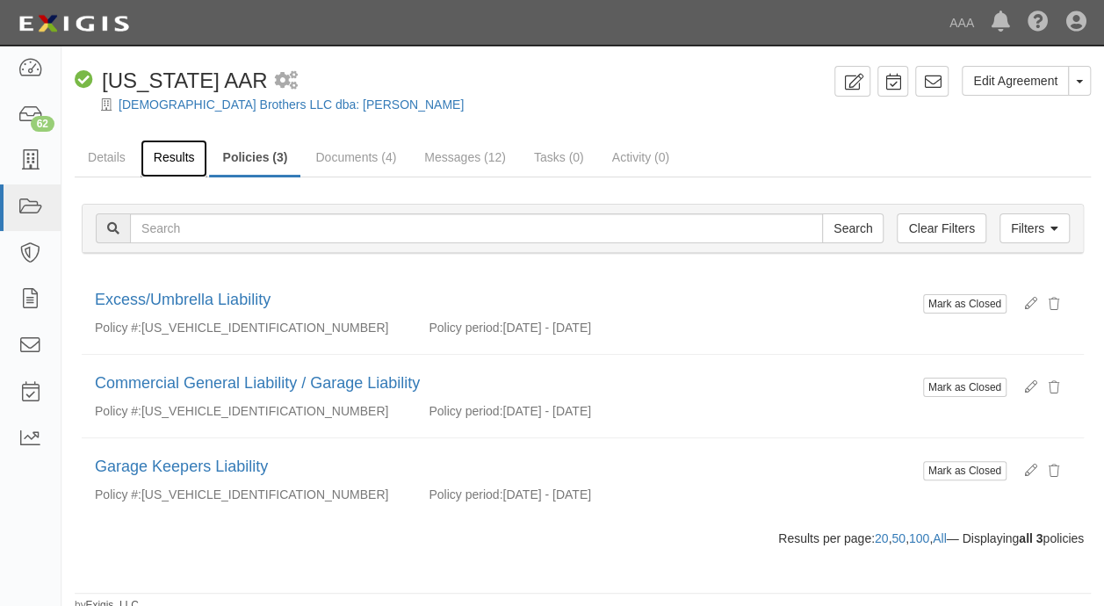
click at [188, 156] on link "Results" at bounding box center [175, 159] width 68 height 38
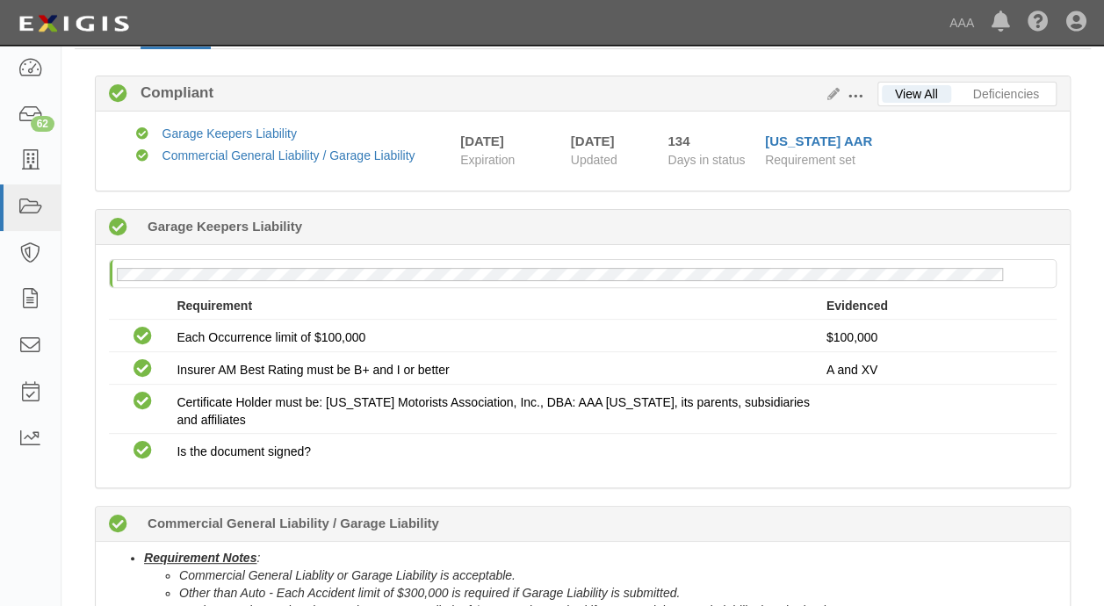
scroll to position [176, 0]
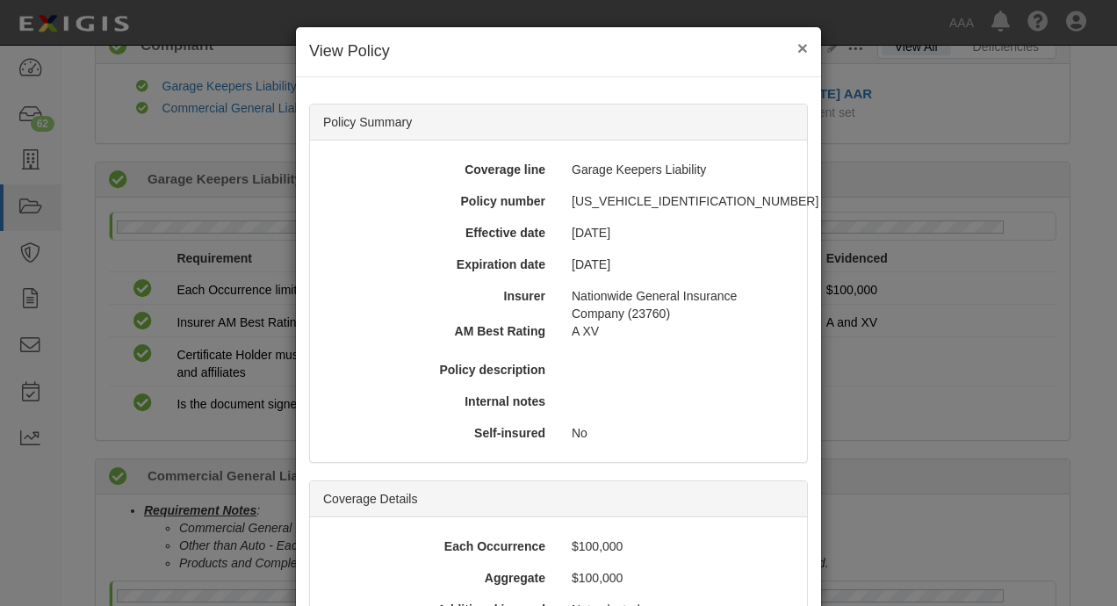
click at [797, 47] on button "×" at bounding box center [802, 48] width 11 height 18
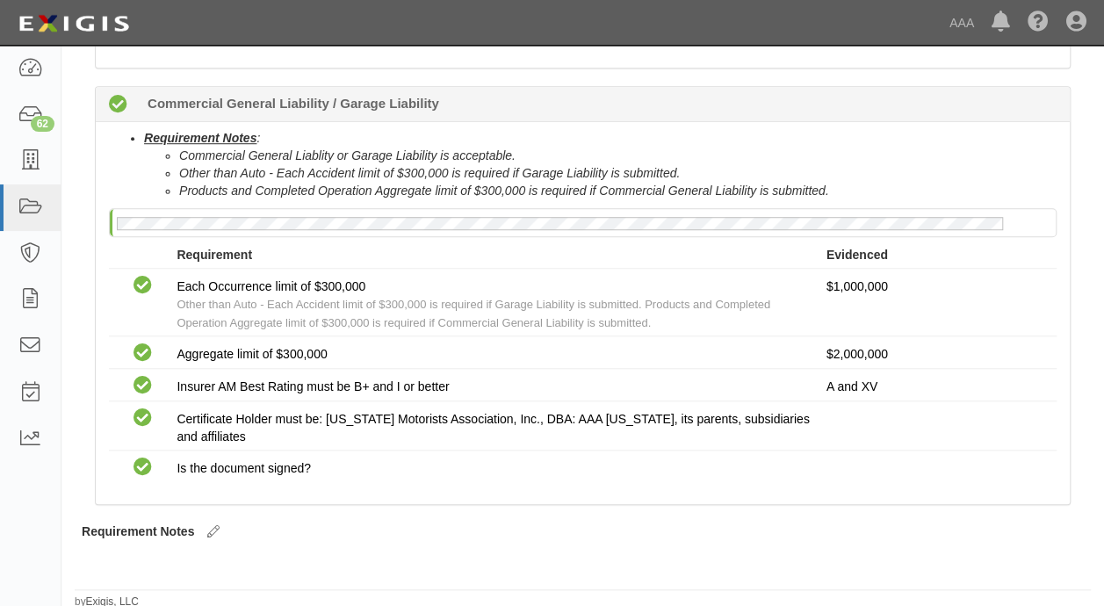
scroll to position [549, 0]
click at [590, 491] on div "Requirement Notes : Commercial General Liablity or Garage Liability is acceptab…" at bounding box center [583, 312] width 974 height 382
click at [1094, 366] on div "Edit Agreement Toggle Agreement Dropdown View Audit Trail Archive Agreement Pla…" at bounding box center [582, 63] width 1042 height 1092
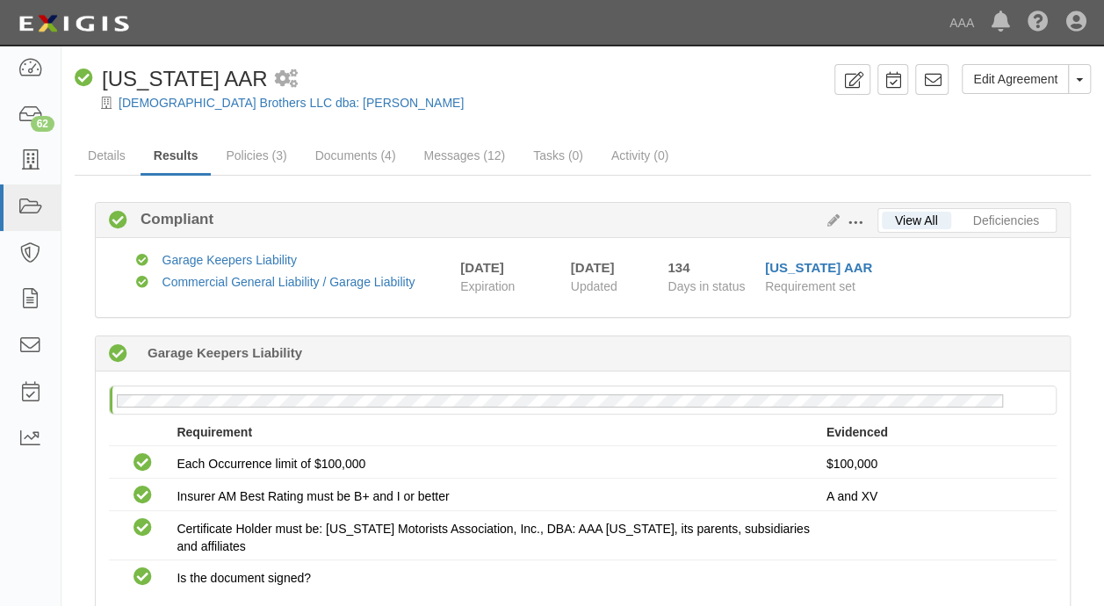
scroll to position [0, 0]
click at [746, 63] on div "Edit Agreement Toggle Agreement Dropdown View Audit Trail Archive Agreement Pla…" at bounding box center [582, 605] width 1042 height 1105
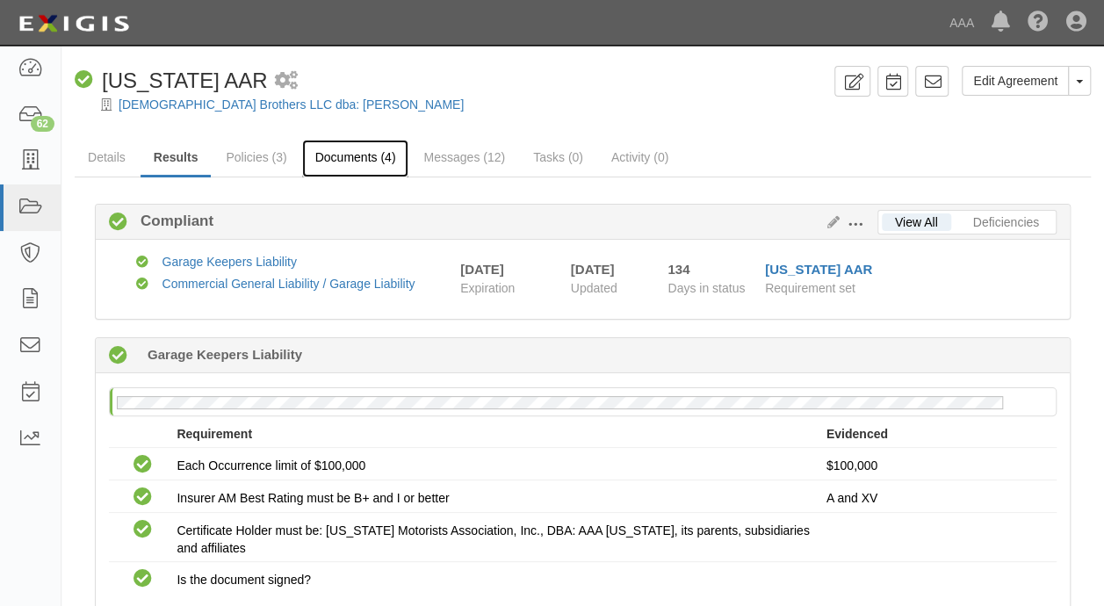
click at [374, 153] on link "Documents (4)" at bounding box center [355, 159] width 107 height 38
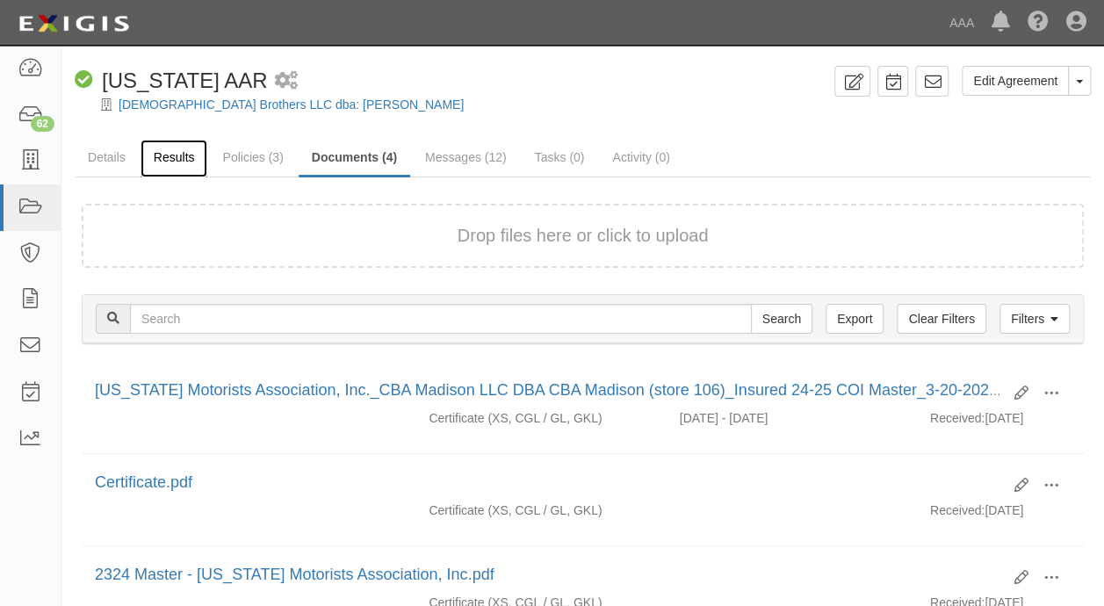
click at [188, 159] on link "Results" at bounding box center [175, 159] width 68 height 38
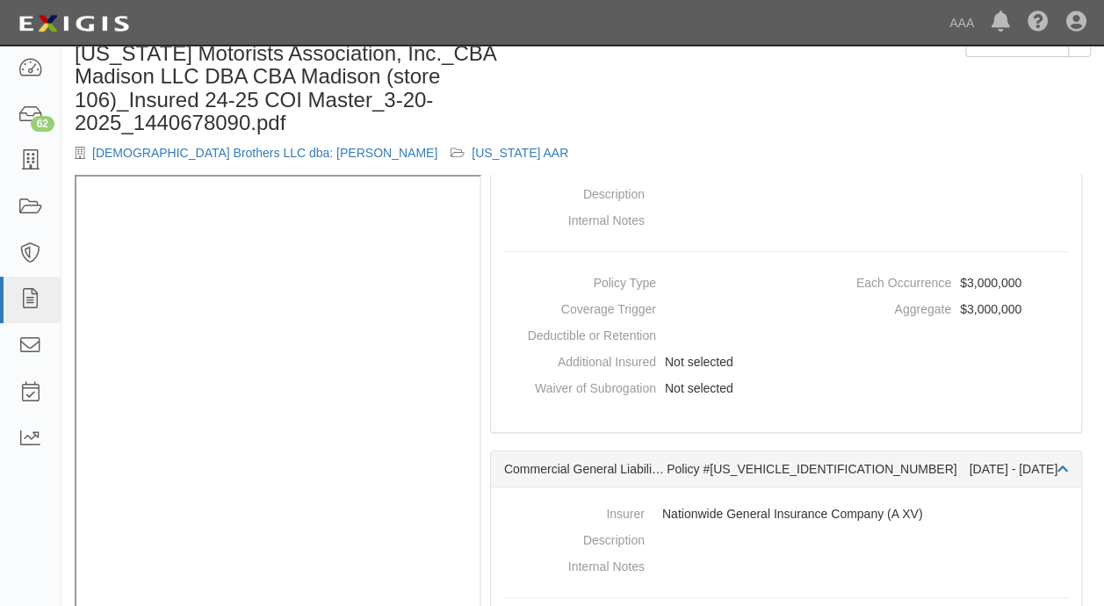
scroll to position [76, 0]
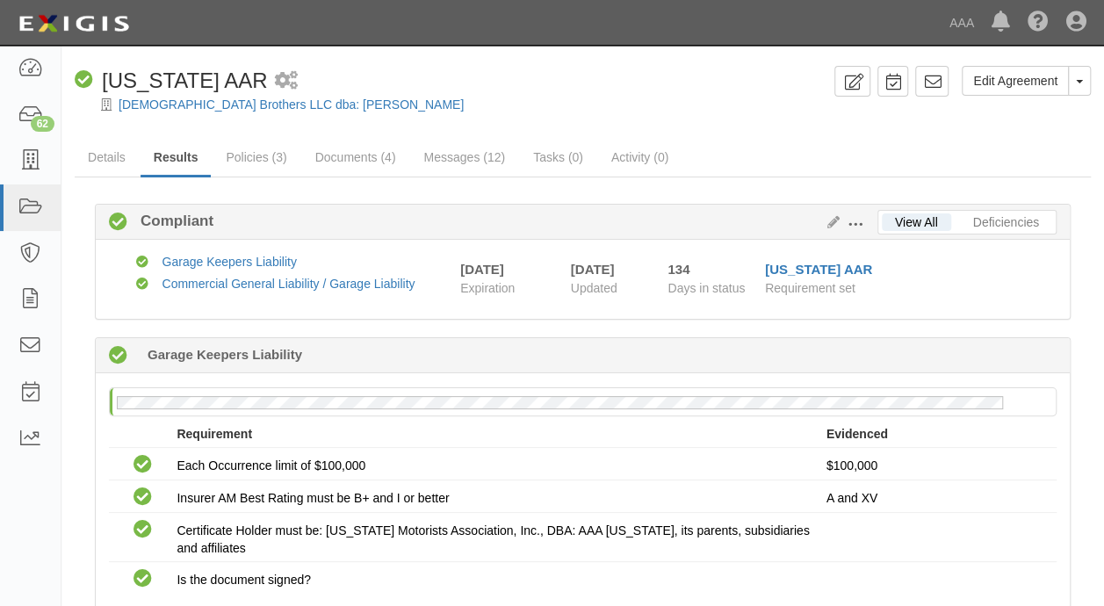
click at [580, 111] on div "Christian Brothers LLC dba: Christian Brothers - Madison" at bounding box center [596, 105] width 1016 height 18
click at [827, 142] on ul "Details Results Policies (3) Documents (4) Messages (12) Tasks (0) Activity (0)" at bounding box center [583, 159] width 1016 height 38
click at [667, 88] on div "Compliant Alabama AAR 1 scheduled workflow" at bounding box center [451, 81] width 753 height 30
drag, startPoint x: 202, startPoint y: 221, endPoint x: 65, endPoint y: 491, distance: 302.4
click at [65, 491] on div "Edit Agreement Toggle Agreement Dropdown View Audit Trail Archive Agreement Pla…" at bounding box center [582, 612] width 1042 height 1092
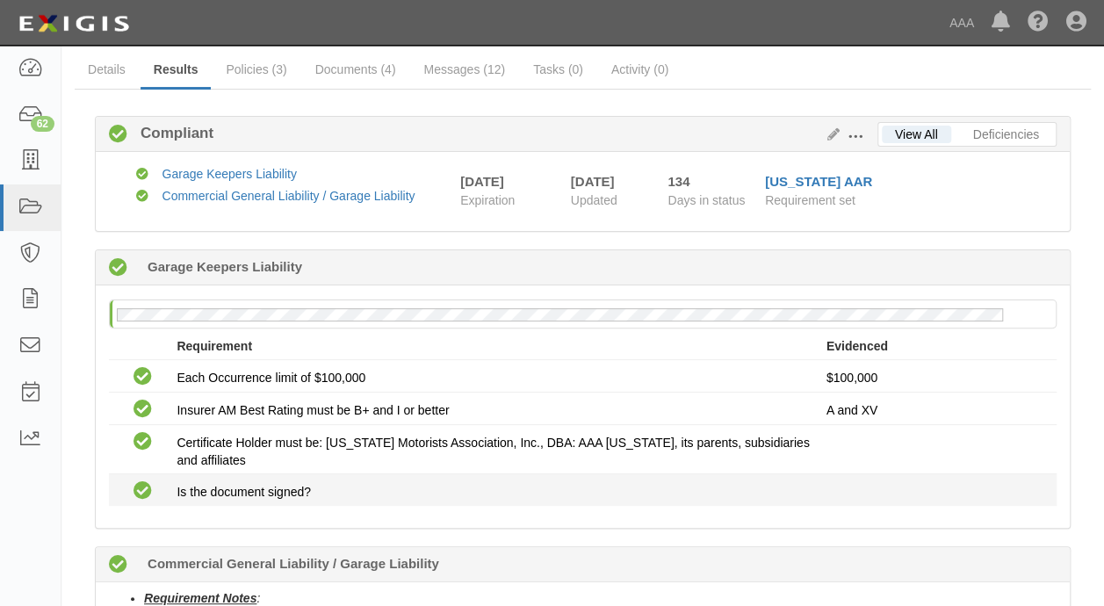
scroll to position [176, 0]
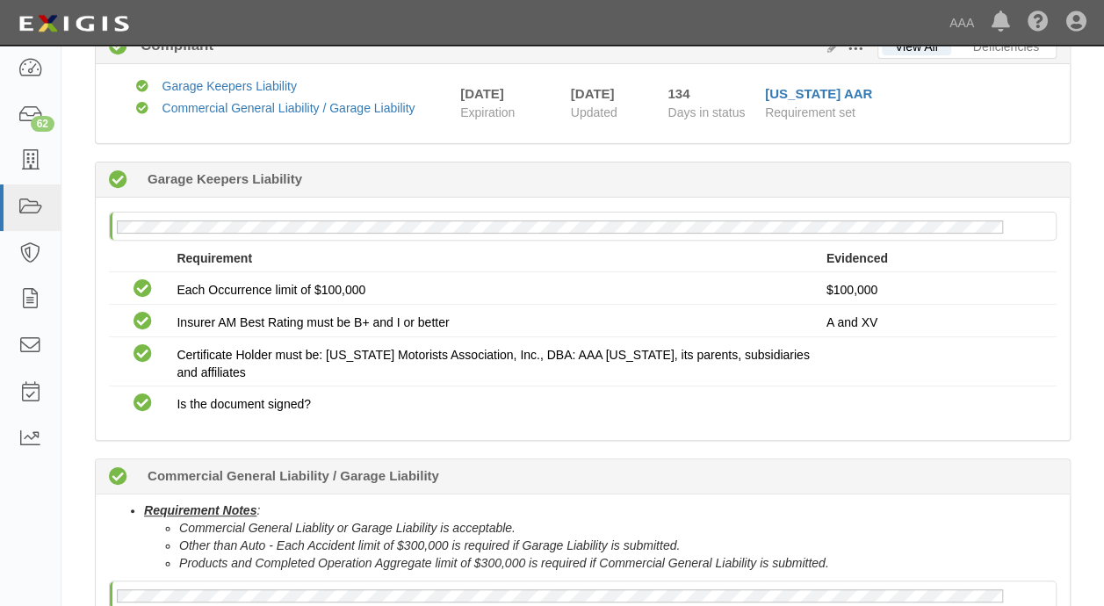
click at [505, 22] on div "Dashboard 62 Inbox Parties Agreements Coverages Documents Messages Tasks Report…" at bounding box center [552, 22] width 1078 height 45
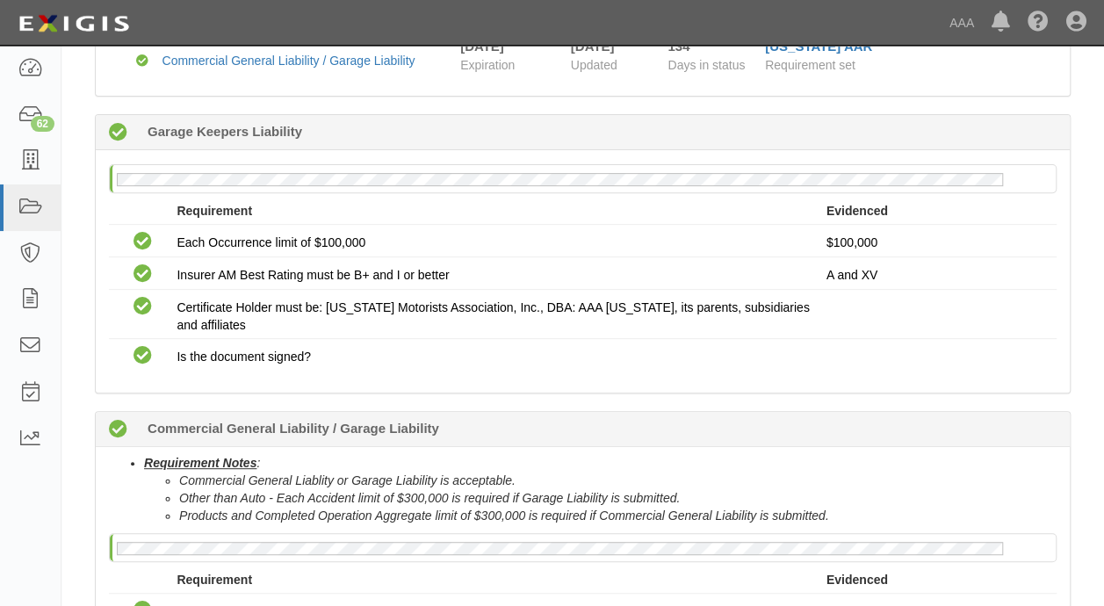
scroll to position [263, 0]
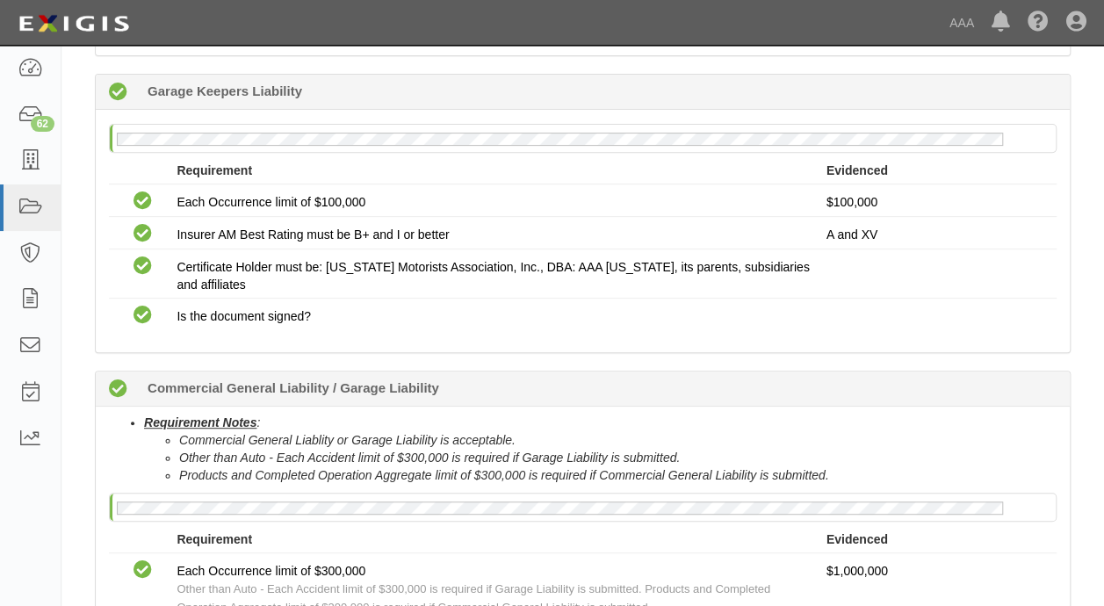
click at [86, 409] on div "Compliant 480 days (since 06/17/2024) Garage Keepers Liability No Garage Keeper…" at bounding box center [583, 432] width 1002 height 716
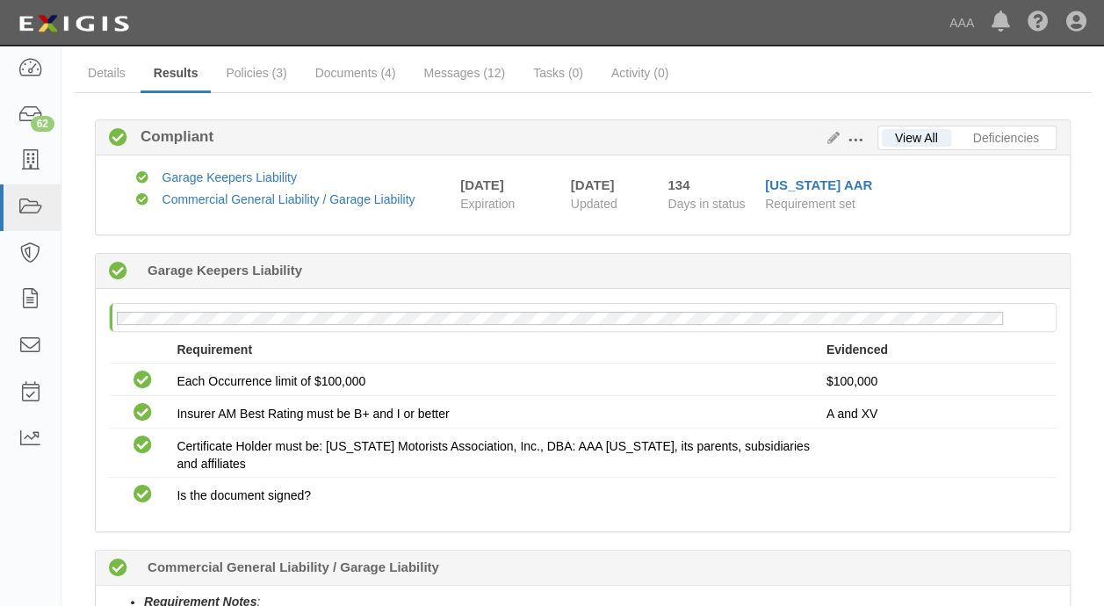
scroll to position [0, 0]
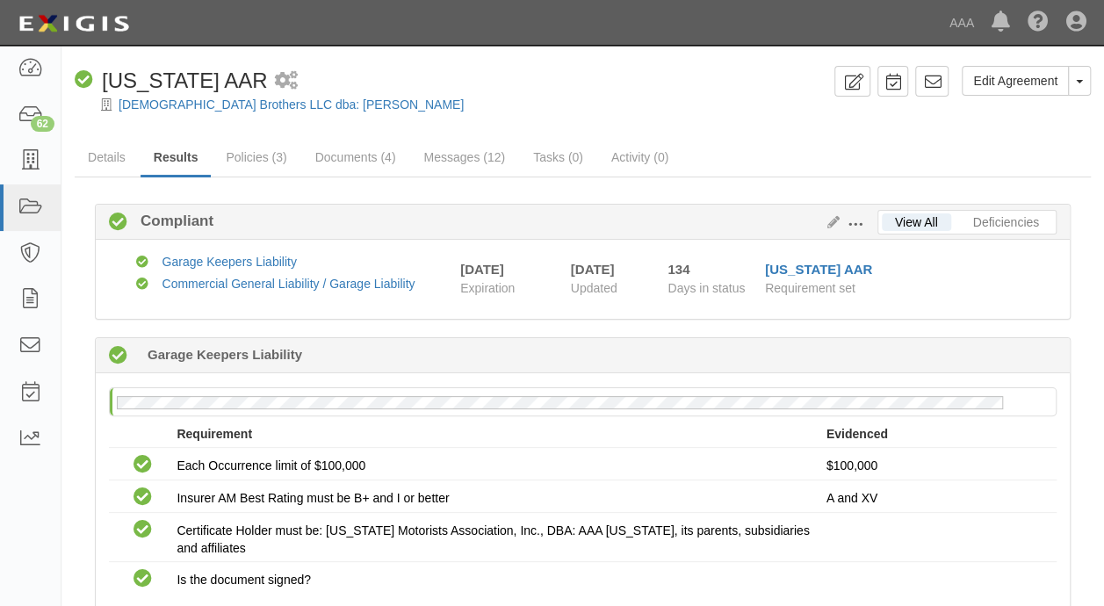
click at [1004, 147] on ul "Details Results Policies (3) Documents (4) Messages (12) Tasks (0) Activity (0)" at bounding box center [583, 159] width 1016 height 38
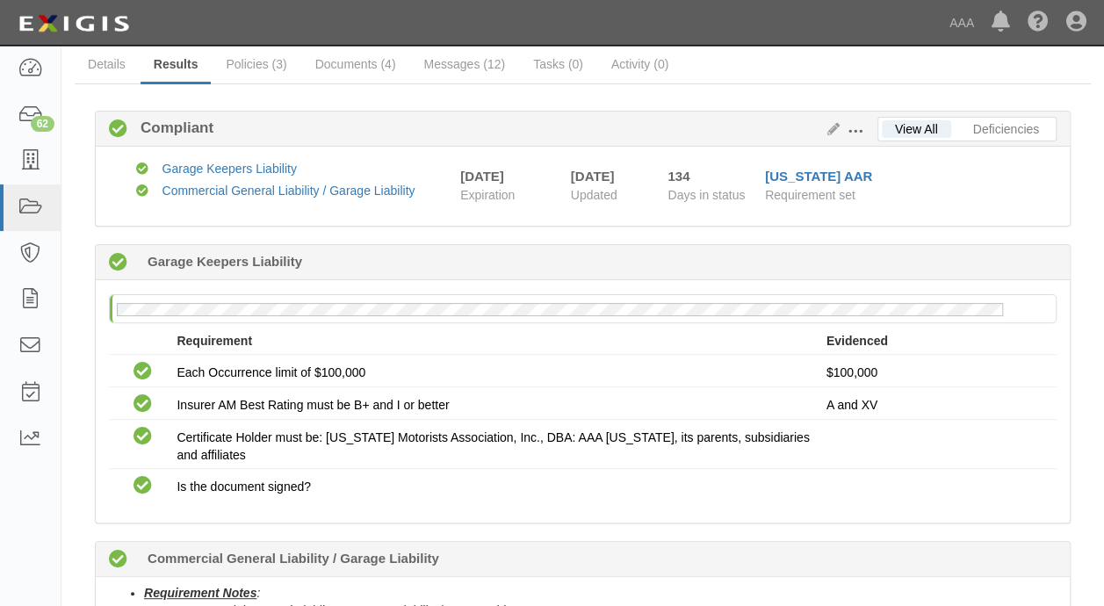
scroll to position [88, 0]
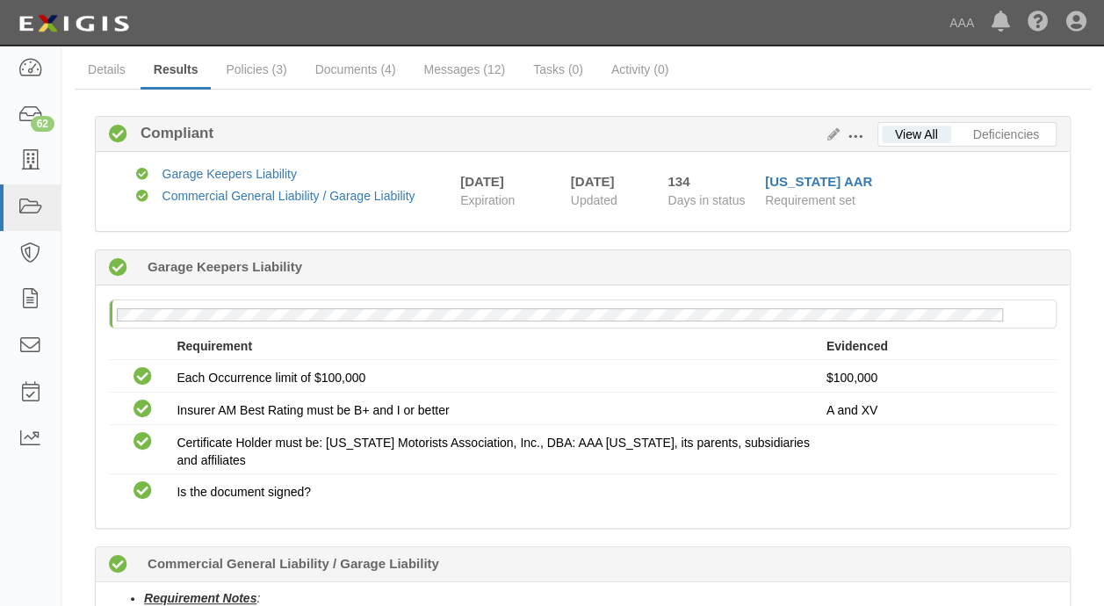
click at [75, 304] on div "View All Deficiencies Edit Requirements View History Compliant Compliant Compli…" at bounding box center [583, 567] width 1016 height 955
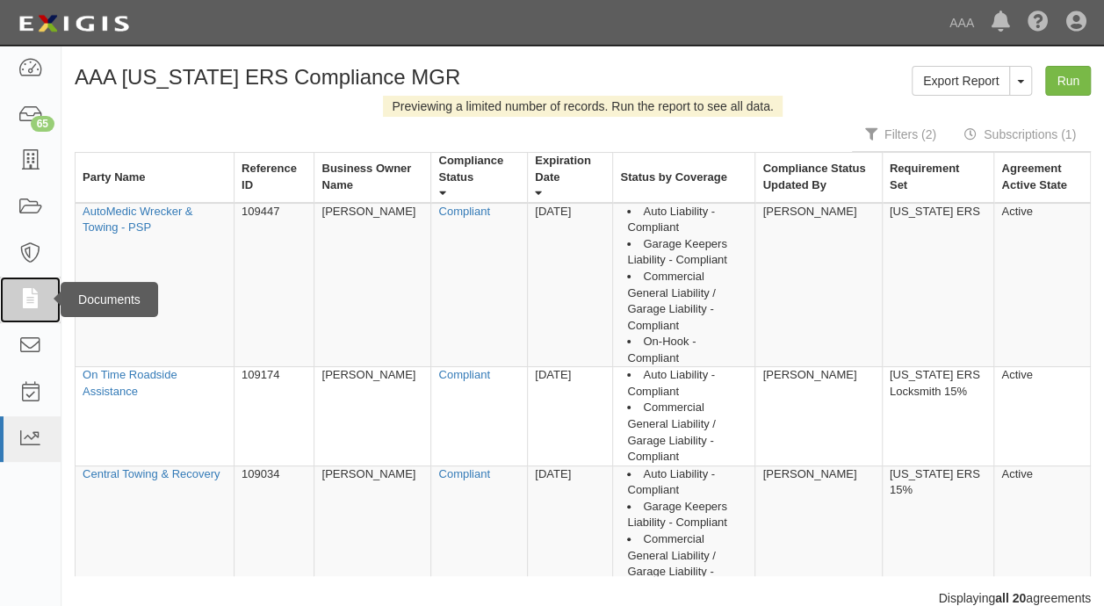
click at [39, 295] on icon at bounding box center [30, 300] width 25 height 20
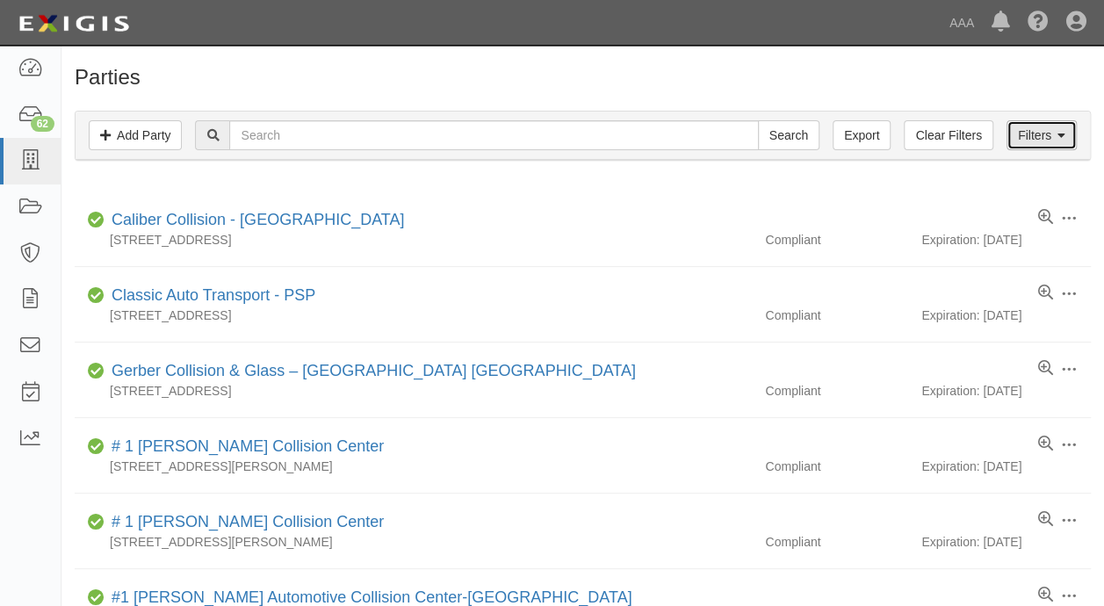
click at [1053, 131] on link "Filters" at bounding box center [1041, 135] width 70 height 30
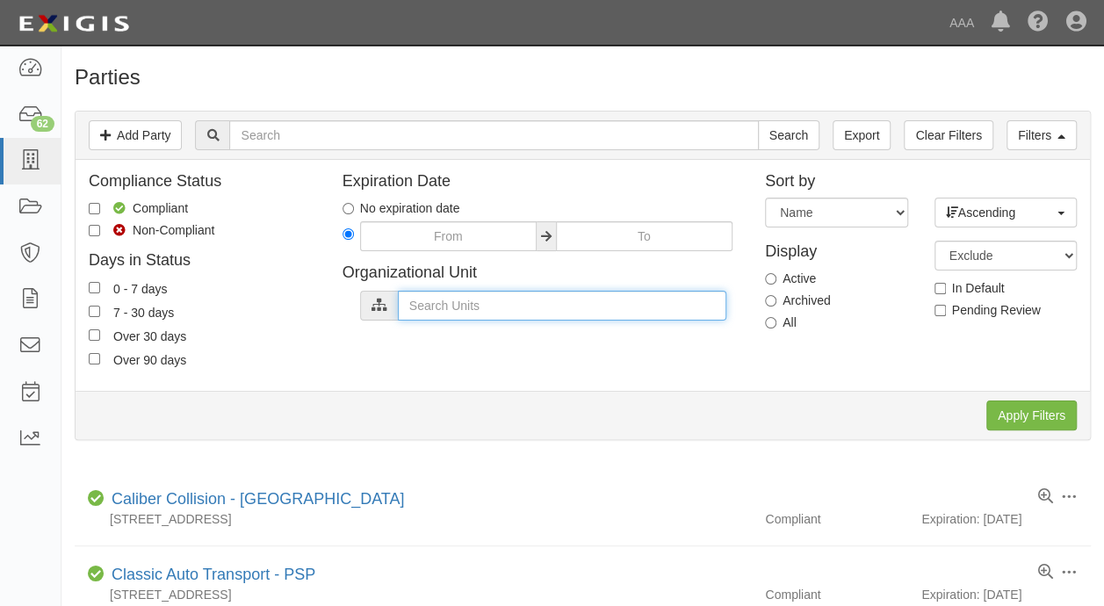
click at [541, 304] on input "text" at bounding box center [562, 306] width 328 height 30
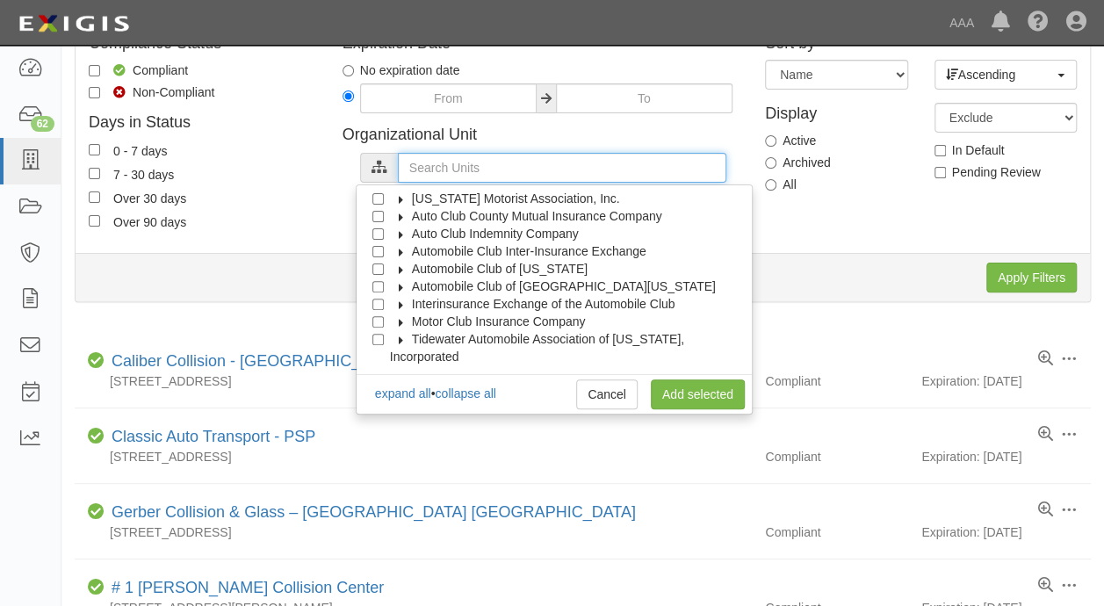
scroll to position [176, 0]
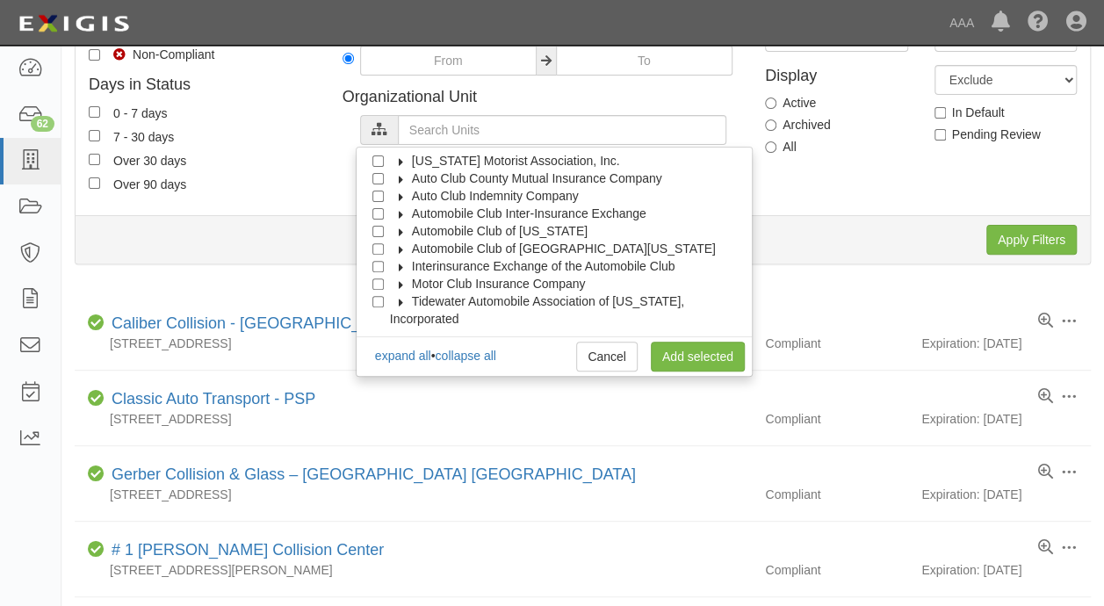
click at [813, 255] on div "Apply Filters Clear Filters" at bounding box center [583, 239] width 1014 height 48
click at [616, 353] on link "Cancel" at bounding box center [606, 357] width 61 height 30
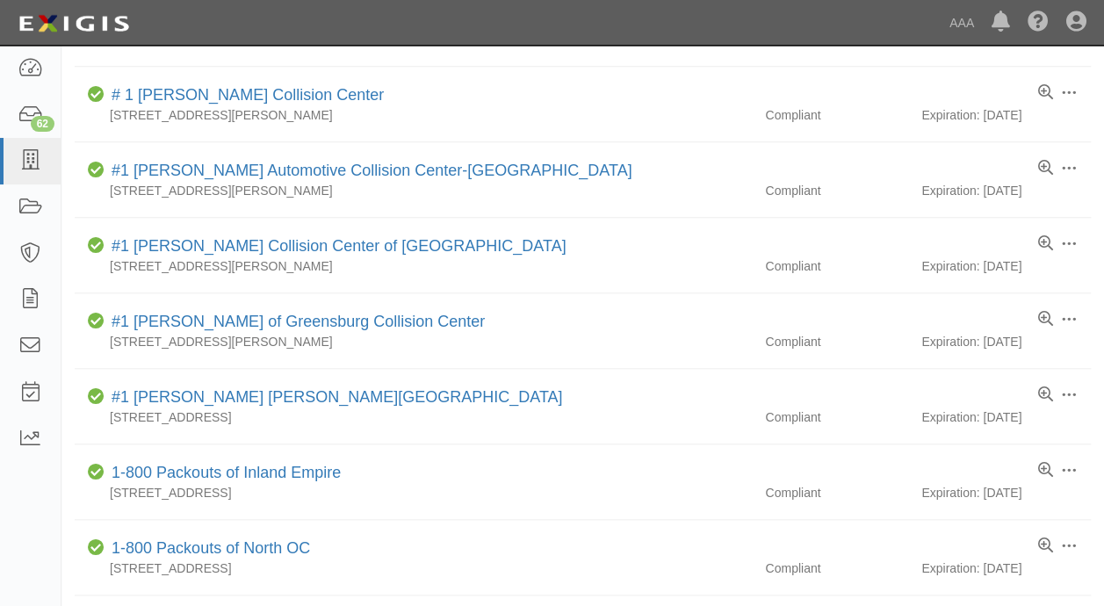
scroll to position [1523, 0]
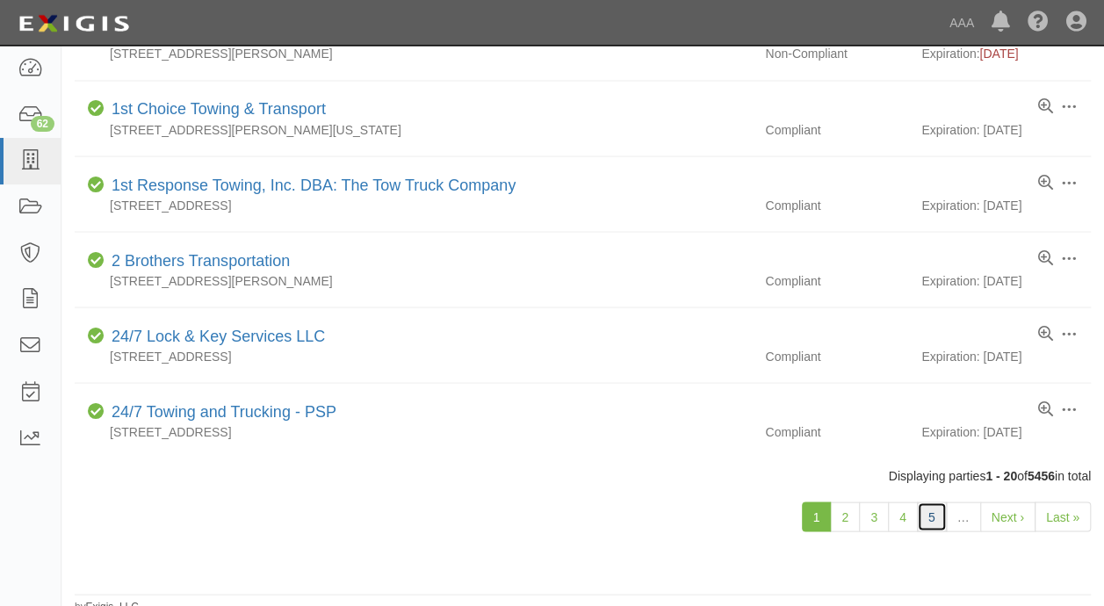
click at [931, 511] on link "5" at bounding box center [932, 516] width 30 height 30
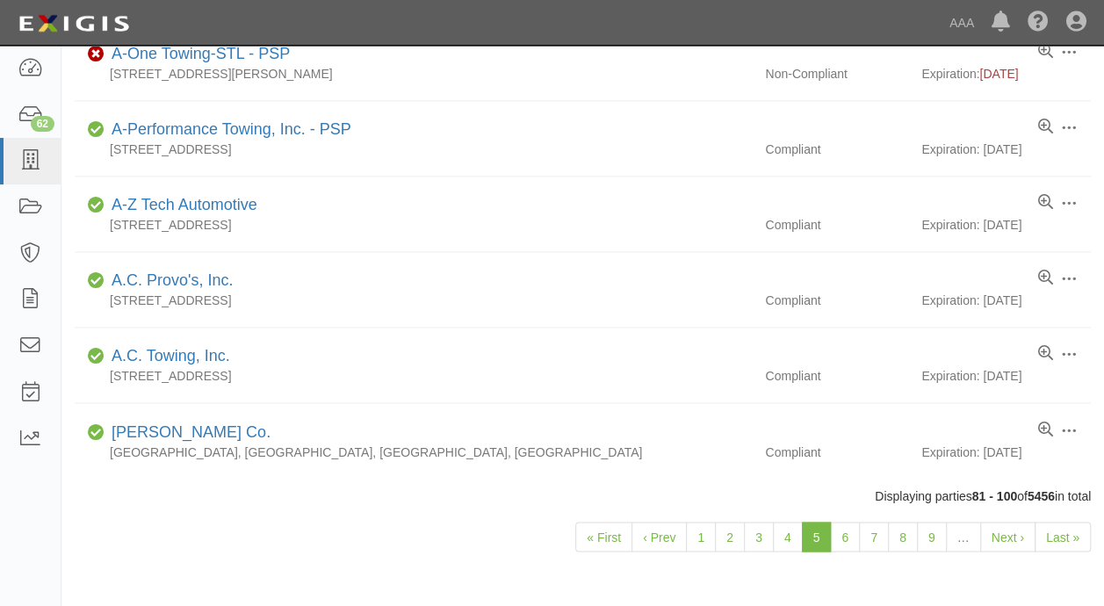
scroll to position [1244, 0]
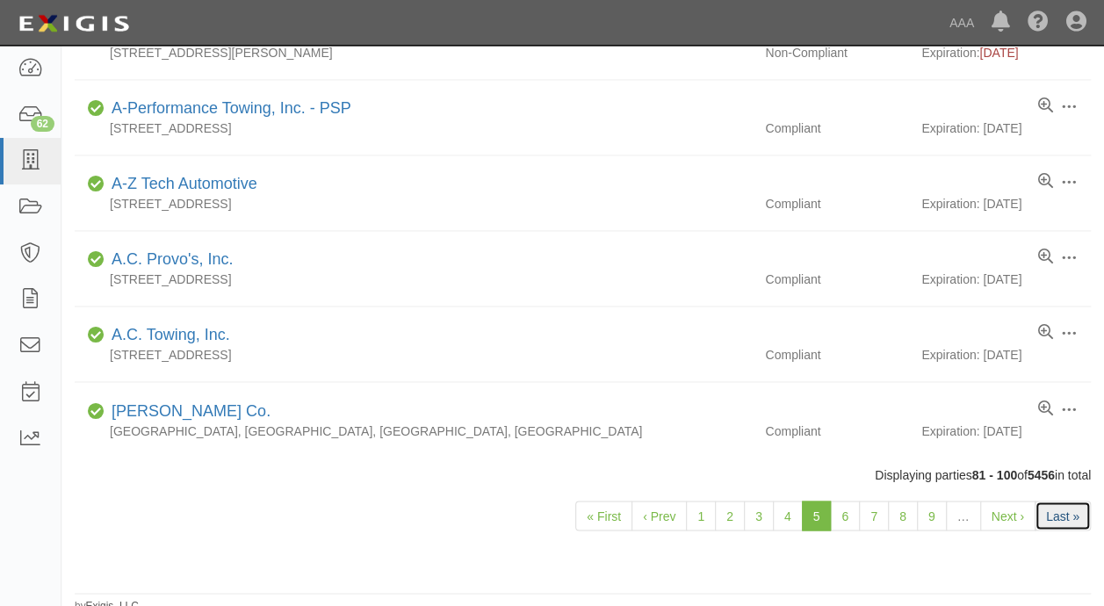
click at [1050, 502] on link "Last »" at bounding box center [1063, 516] width 56 height 30
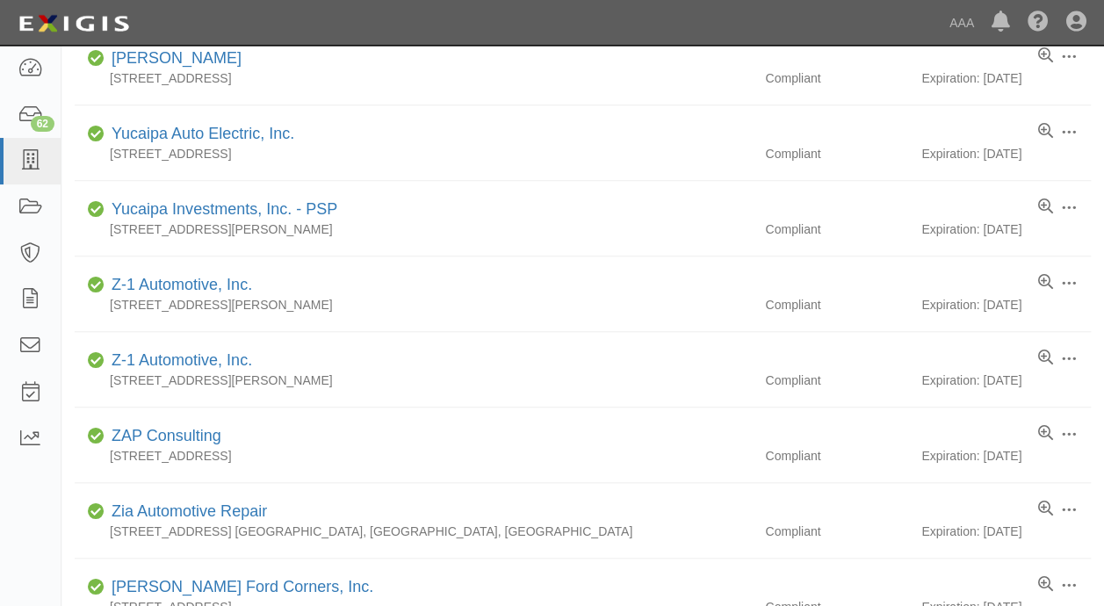
scroll to position [943, 0]
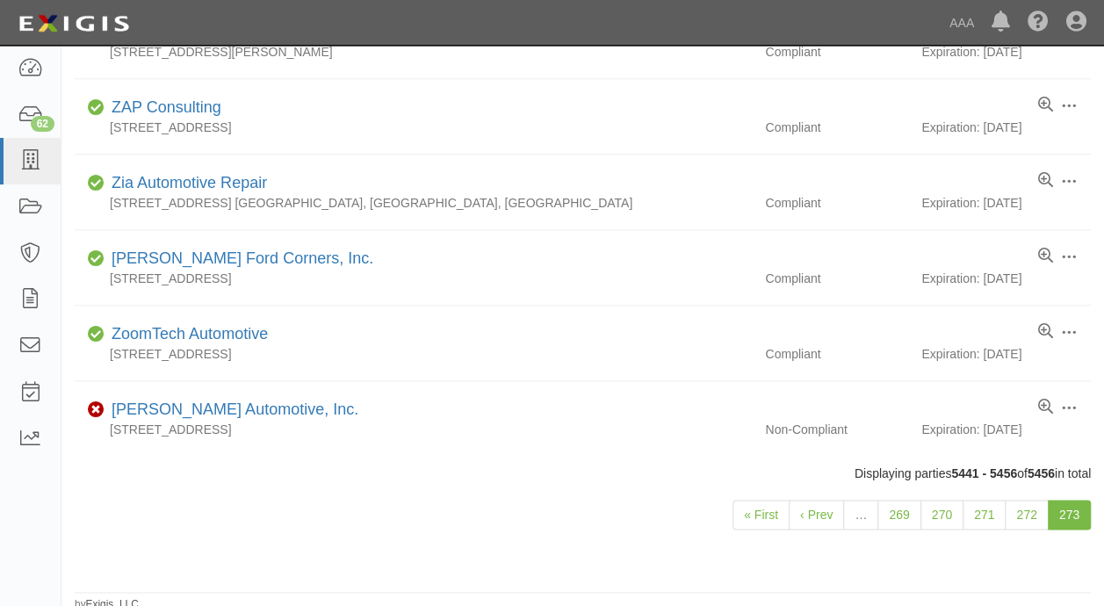
click at [1045, 536] on div "« First ‹ Prev … 269 270 271 272 273" at bounding box center [582, 521] width 1042 height 78
click at [633, 506] on div "« First ‹ Prev … 269 270 271 272 273" at bounding box center [582, 508] width 1042 height 52
click at [629, 482] on div "« First ‹ Prev … 269 270 271 272 273" at bounding box center [582, 508] width 1042 height 52
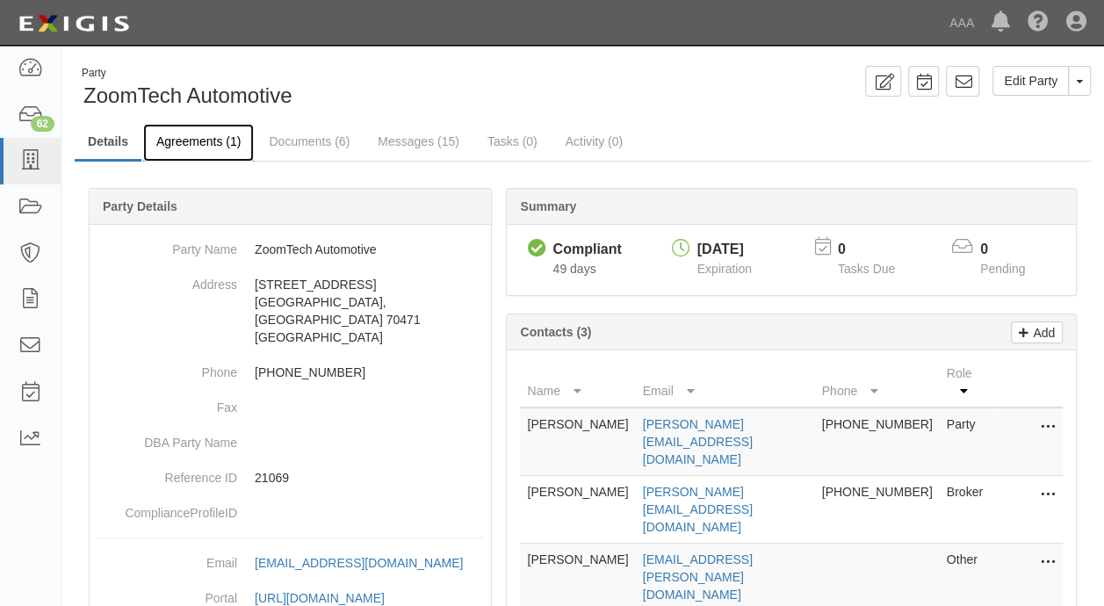
click at [180, 146] on link "Agreements (1)" at bounding box center [198, 143] width 111 height 38
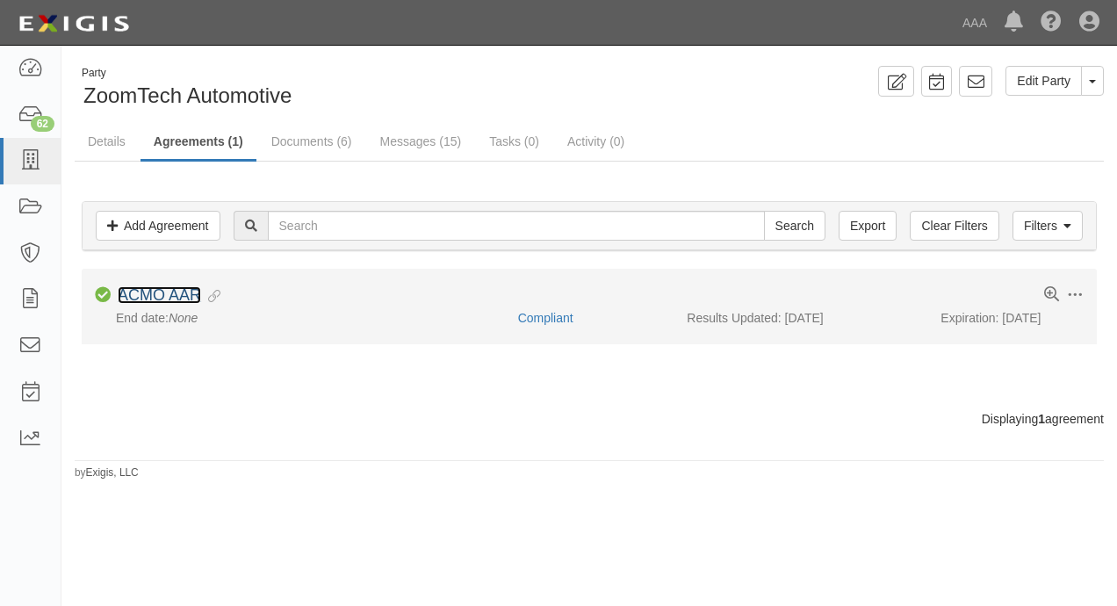
click at [165, 291] on link "ACMO AAR" at bounding box center [159, 295] width 83 height 18
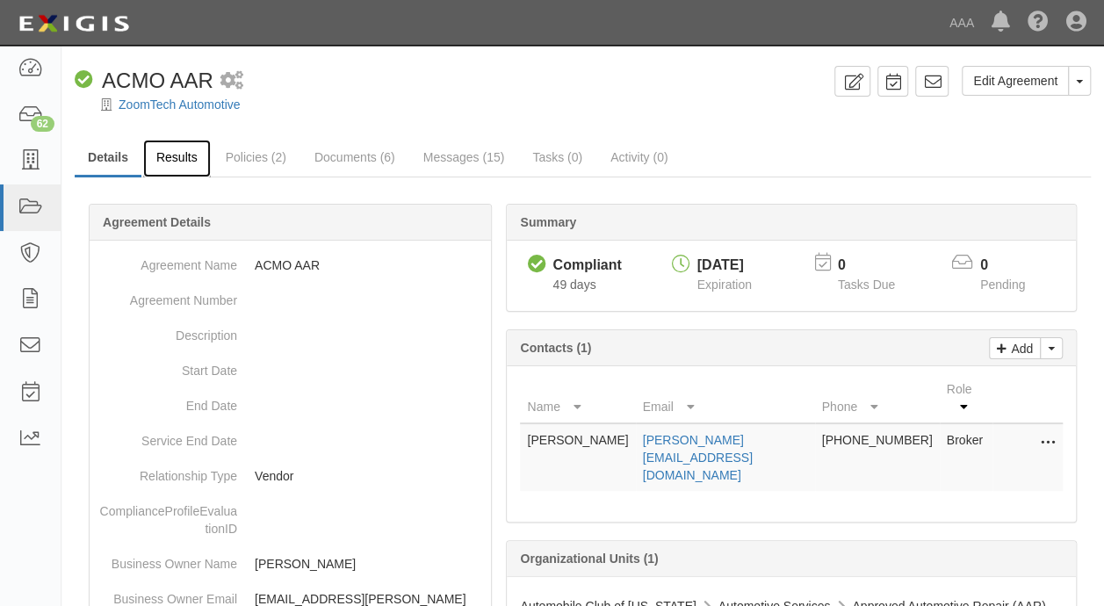
click at [191, 163] on link "Results" at bounding box center [177, 159] width 68 height 38
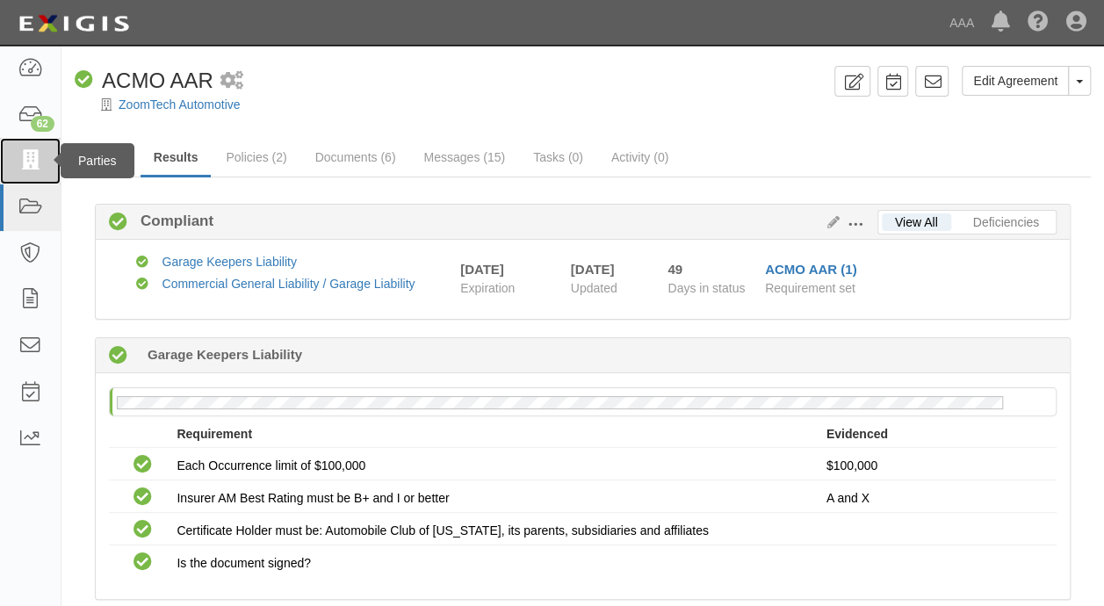
click at [35, 170] on icon at bounding box center [30, 161] width 25 height 20
click at [18, 164] on icon at bounding box center [30, 161] width 25 height 20
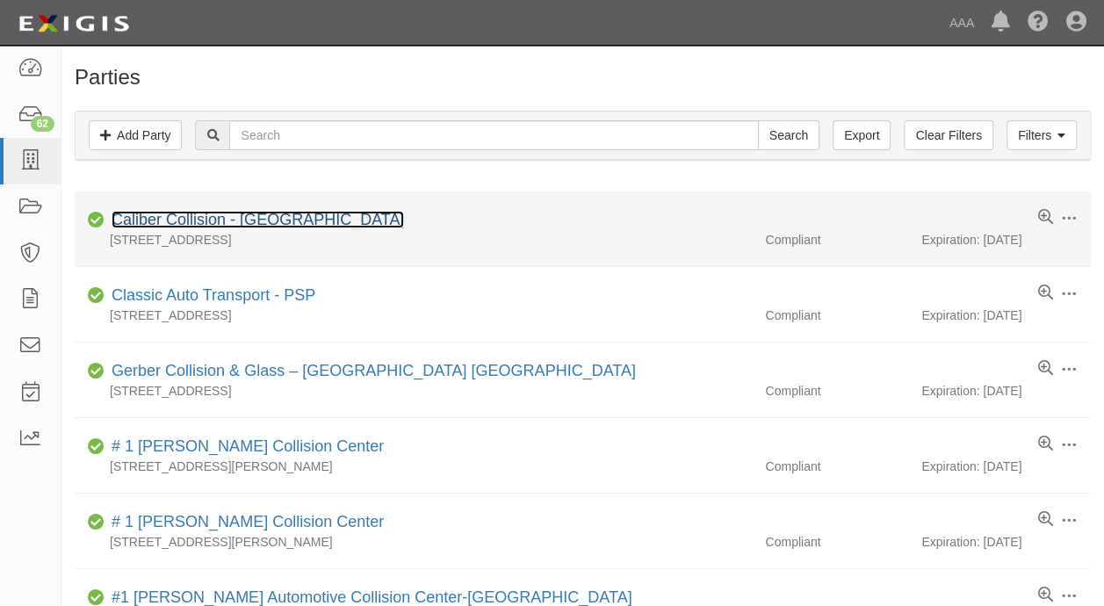
click at [279, 213] on link "Caliber Collision - [GEOGRAPHIC_DATA]" at bounding box center [258, 220] width 292 height 18
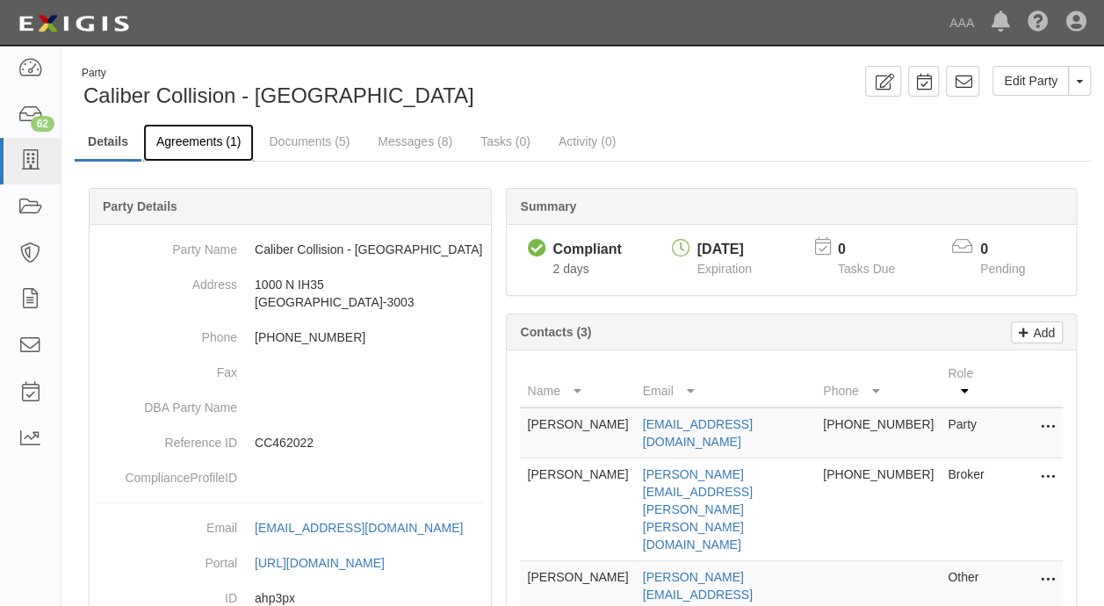
click at [234, 149] on link "Agreements (1)" at bounding box center [198, 143] width 111 height 38
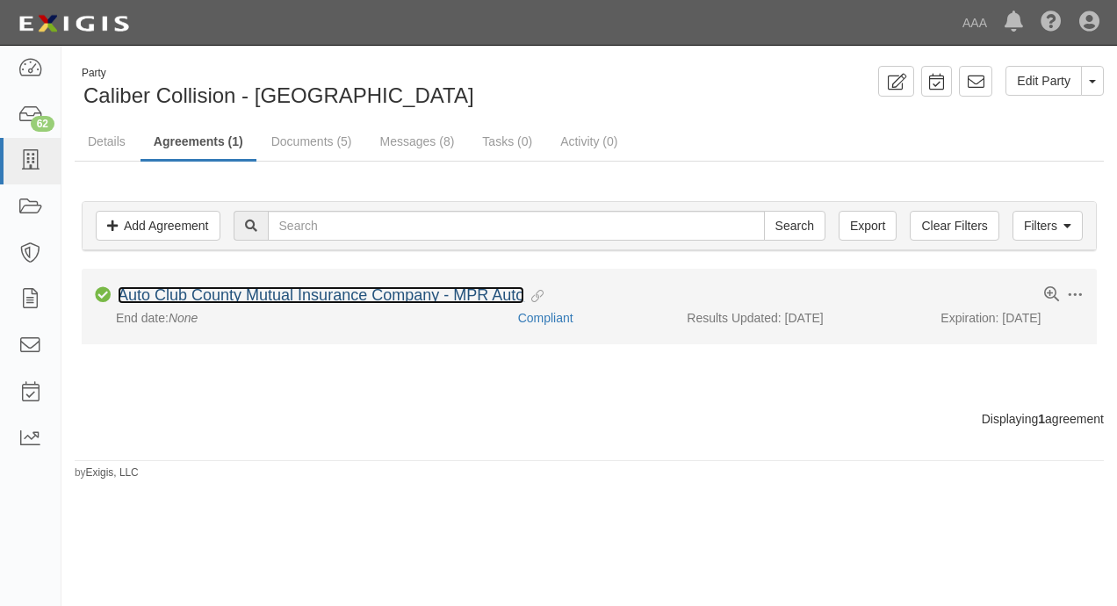
click at [228, 301] on link "Auto Club County Mutual Insurance Company - MPR Auto" at bounding box center [321, 295] width 407 height 18
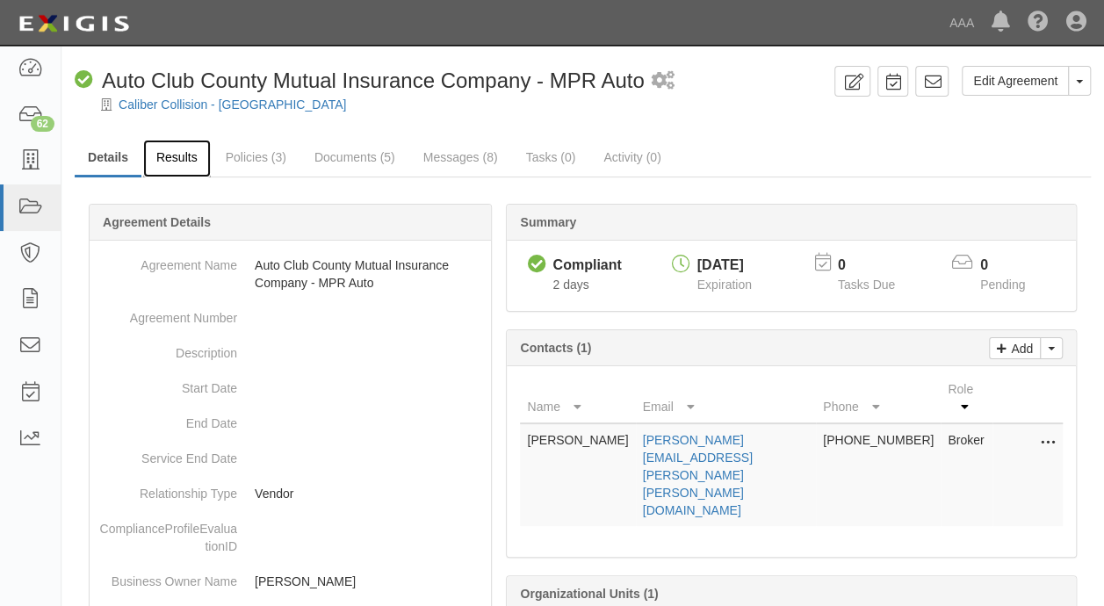
click at [169, 162] on link "Results" at bounding box center [177, 159] width 68 height 38
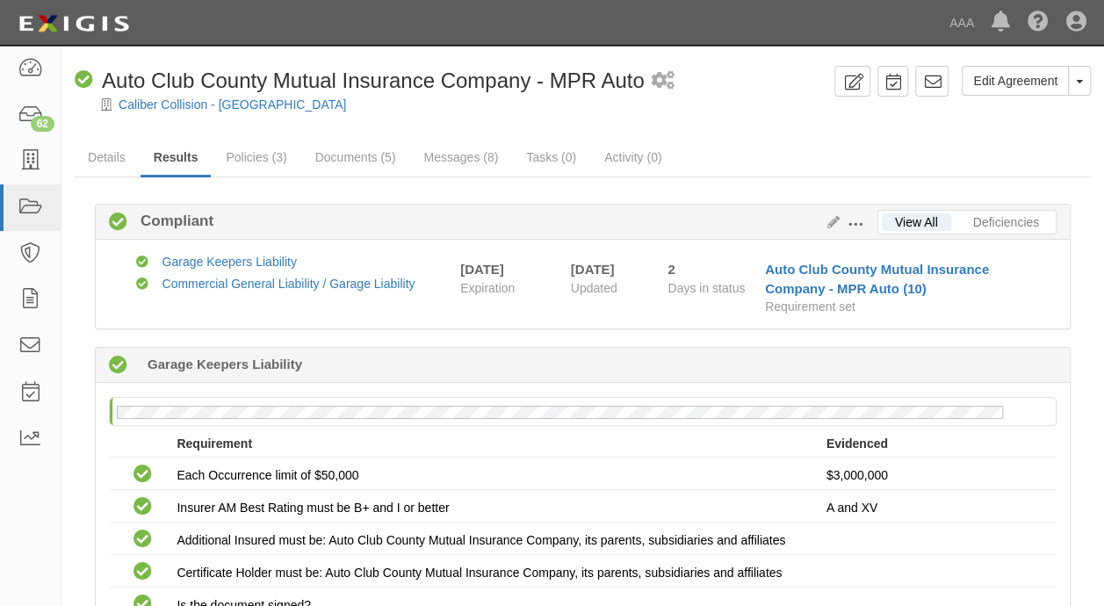
click at [847, 42] on div "Dashboard 62 Inbox Parties Agreements Coverages Documents Messages Tasks Report…" at bounding box center [552, 22] width 1078 height 45
click at [599, 35] on div "Dashboard 62 Inbox Parties Agreements Coverages Documents Messages Tasks Report…" at bounding box center [552, 22] width 1078 height 45
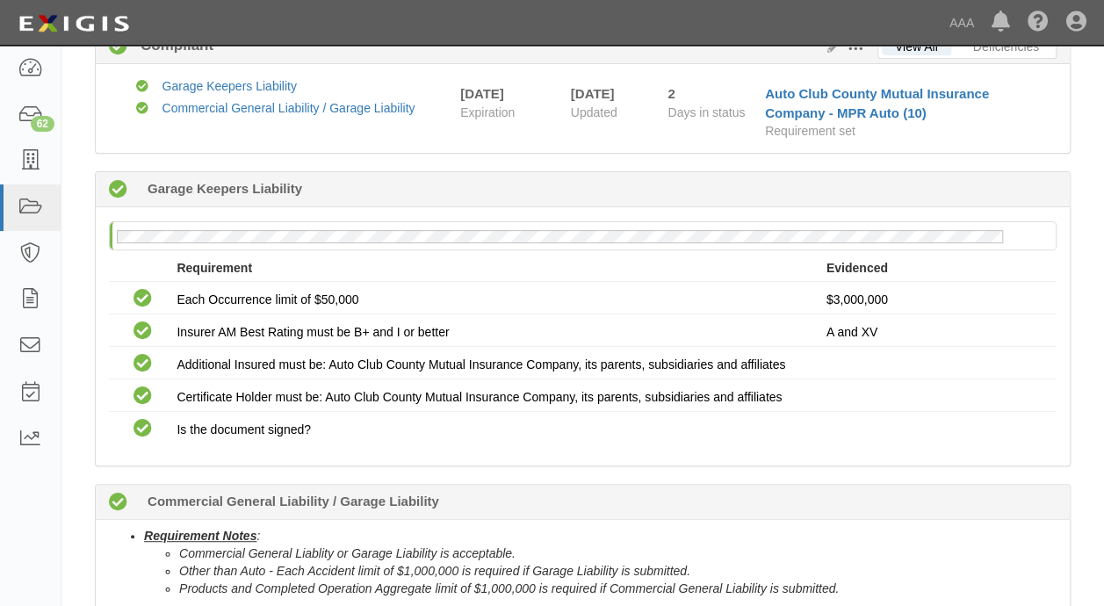
scroll to position [88, 0]
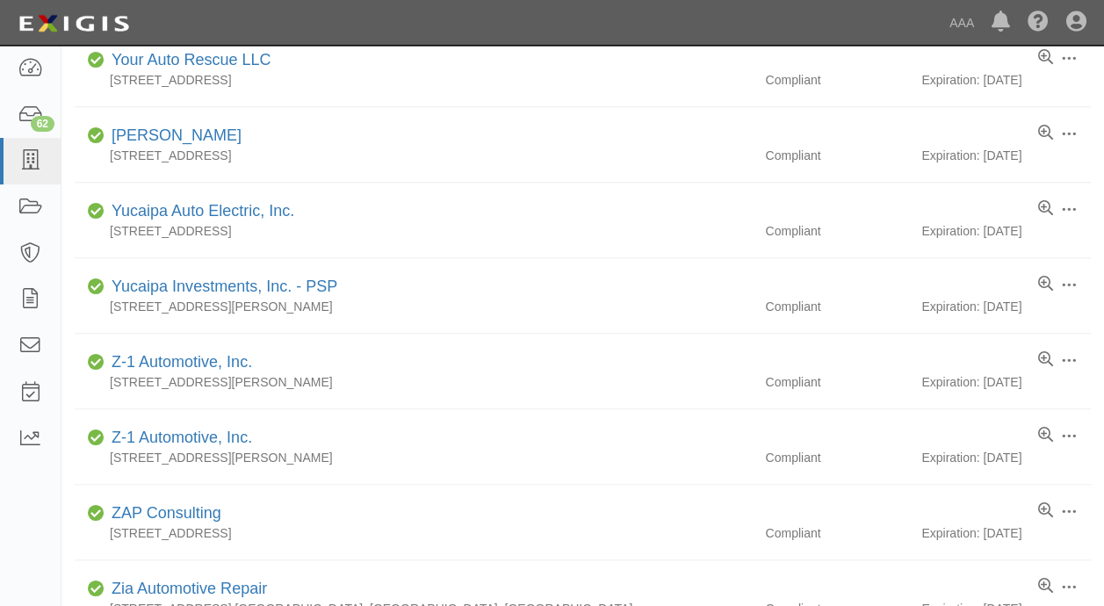
scroll to position [943, 0]
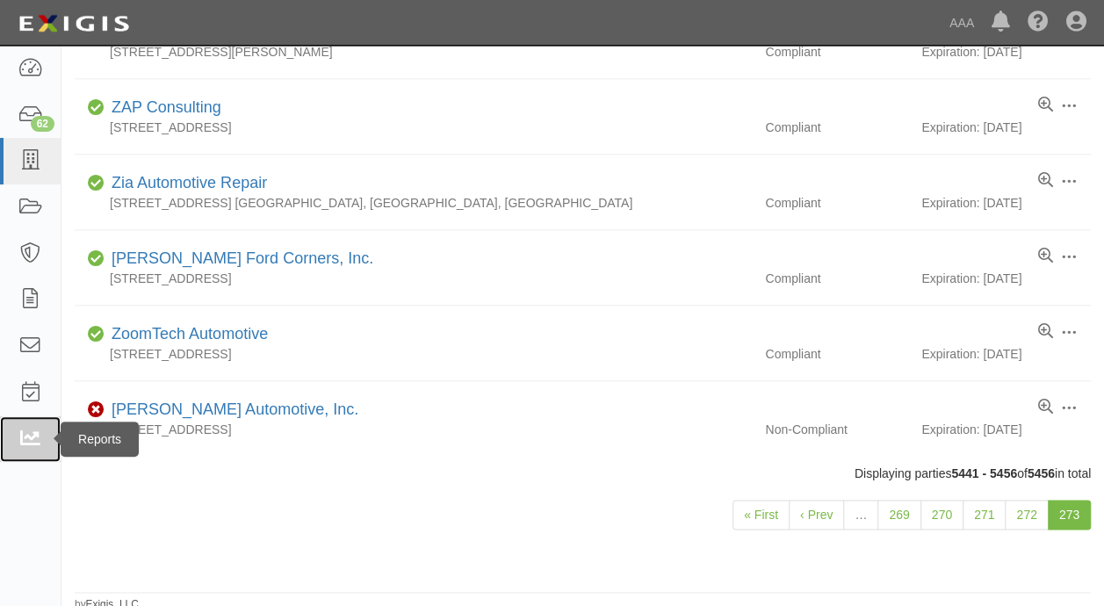
click at [28, 441] on icon at bounding box center [30, 439] width 25 height 20
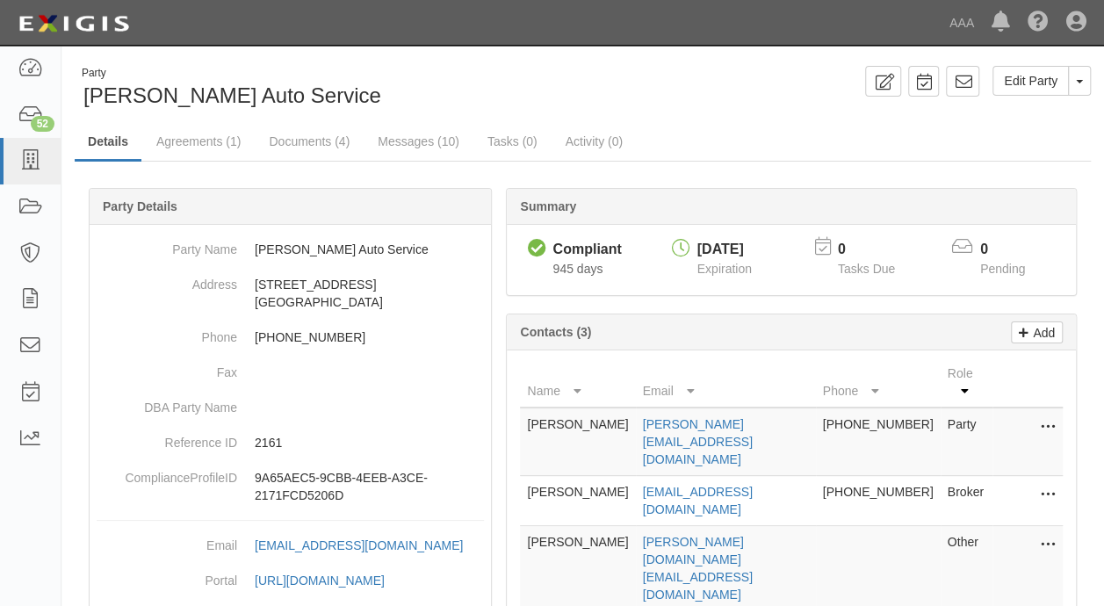
click at [674, 25] on div "Dashboard 52 Inbox Parties Agreements Coverages Documents Messages Tasks Report…" at bounding box center [552, 22] width 1078 height 45
click at [278, 442] on p "2161" at bounding box center [369, 443] width 229 height 18
click at [360, 74] on div "Party [PERSON_NAME] Auto Service" at bounding box center [322, 88] width 495 height 45
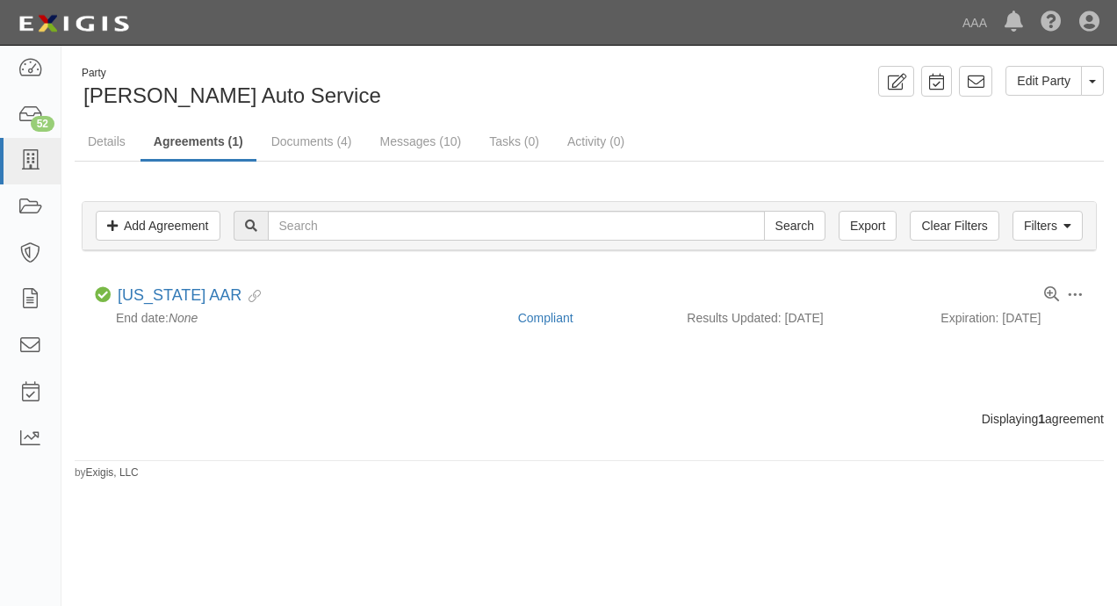
click at [177, 380] on div "Filters Add Agreement Clear Filters Export Search Filters Compliance Status Com…" at bounding box center [589, 286] width 1029 height 248
drag, startPoint x: 177, startPoint y: 380, endPoint x: 287, endPoint y: 404, distance: 112.3
click at [286, 402] on div "Filters Add Agreement Clear Filters Export Search Filters Compliance Status Com…" at bounding box center [589, 286] width 1029 height 248
click at [576, 548] on div "Party Yorba Linda Auto Service Edit Party Toggle Party Dropdown View Audit Trai…" at bounding box center [558, 325] width 1117 height 545
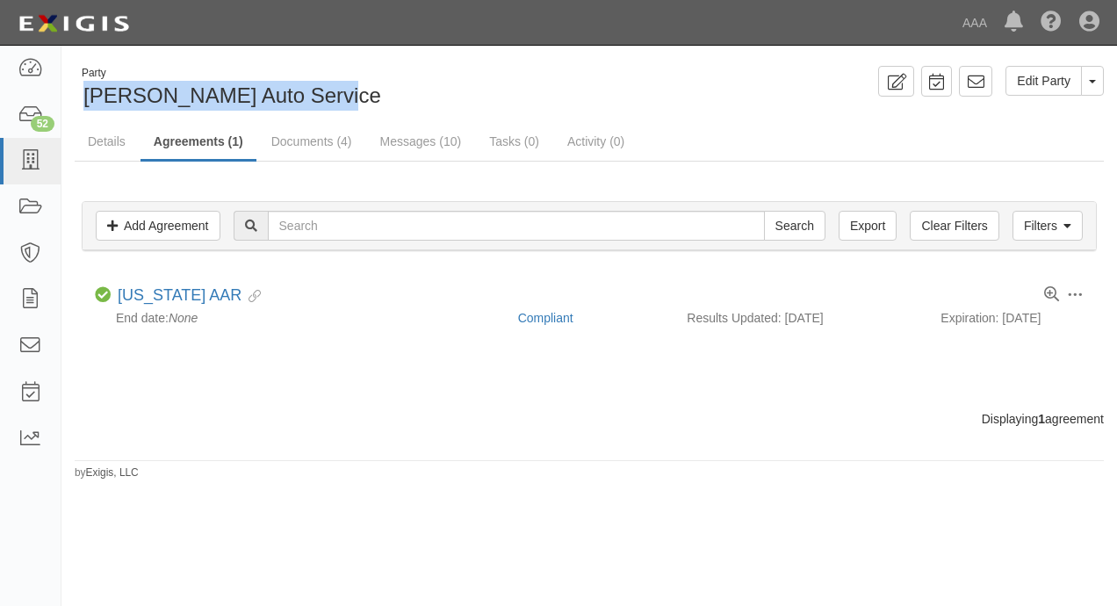
drag, startPoint x: 323, startPoint y: 90, endPoint x: 84, endPoint y: 97, distance: 239.0
click at [84, 97] on div "Party Yorba Linda Auto Service" at bounding box center [325, 88] width 501 height 45
copy span "Yorba Linda Auto Service"
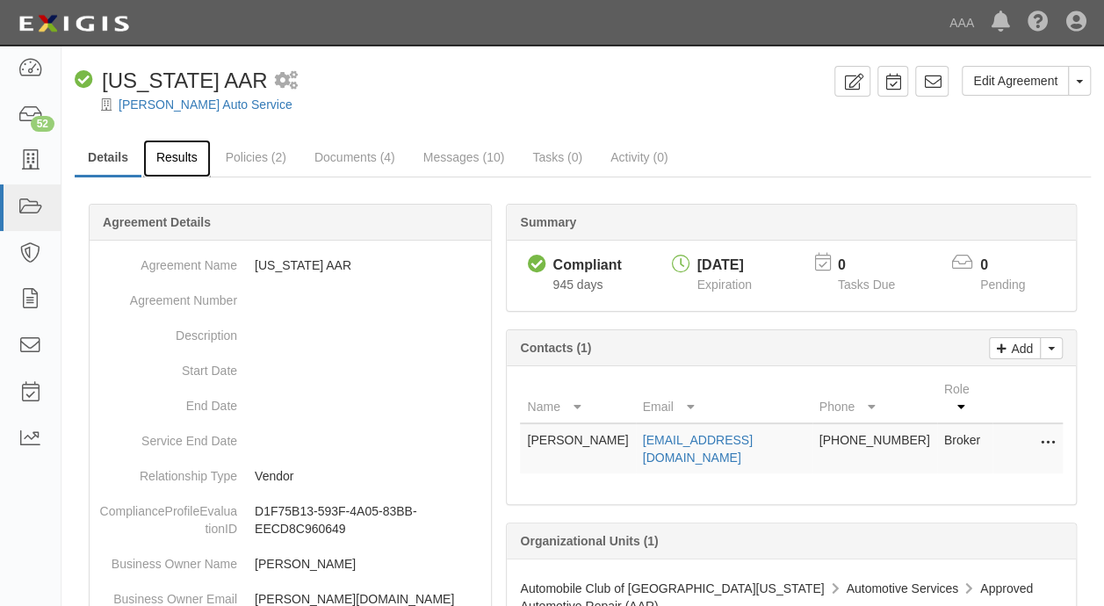
click at [176, 159] on link "Results" at bounding box center [177, 159] width 68 height 38
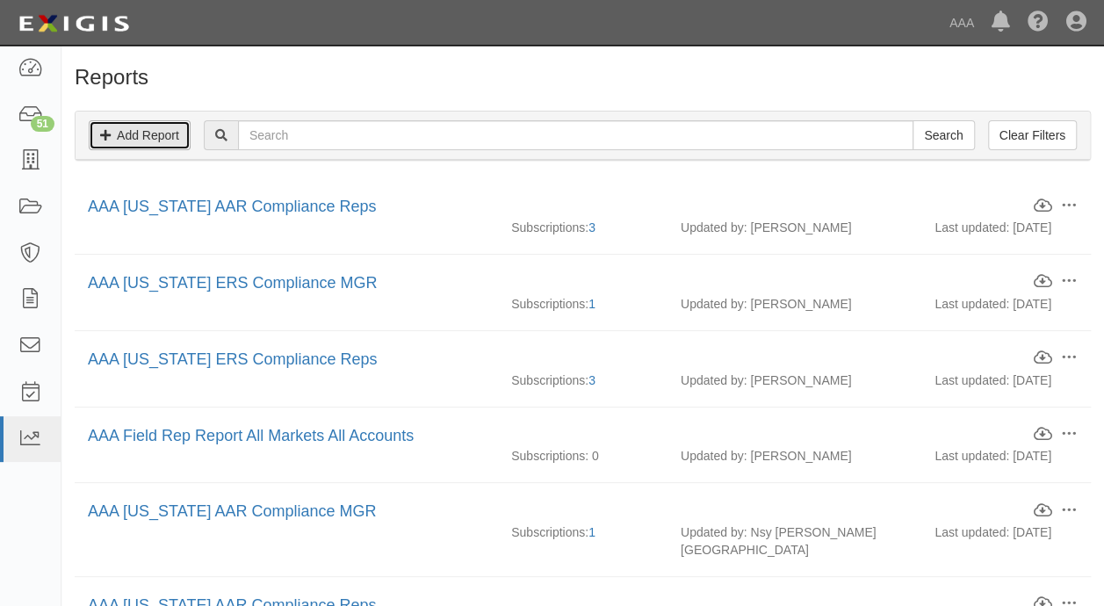
click at [143, 138] on link "Add Report" at bounding box center [140, 135] width 102 height 30
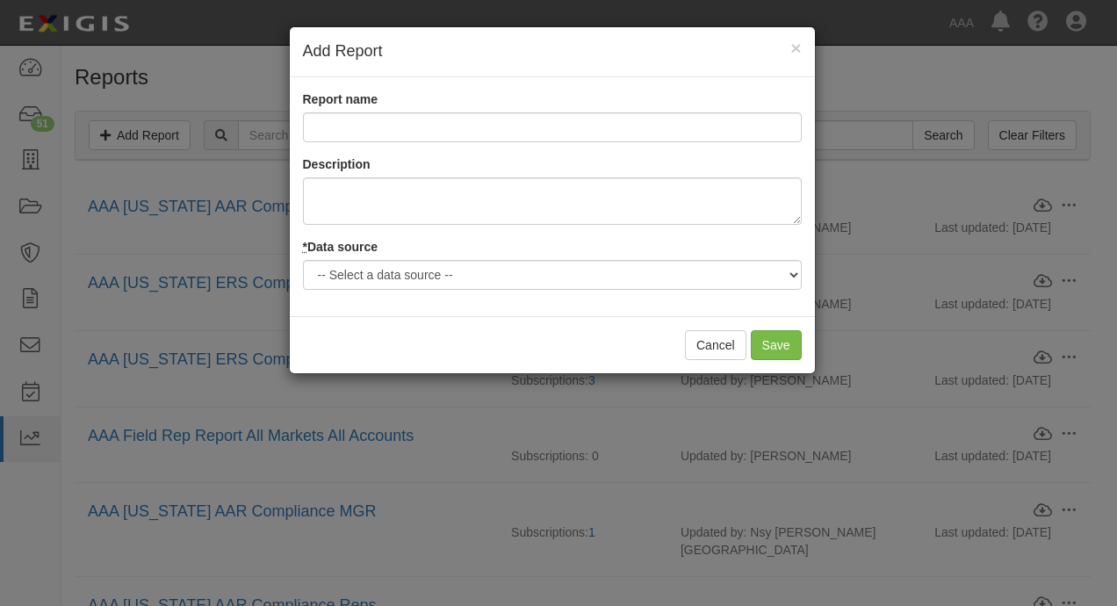
click at [427, 288] on div "Report name Description * Data source -- Select a data source -- Agreements Cov…" at bounding box center [552, 196] width 525 height 213
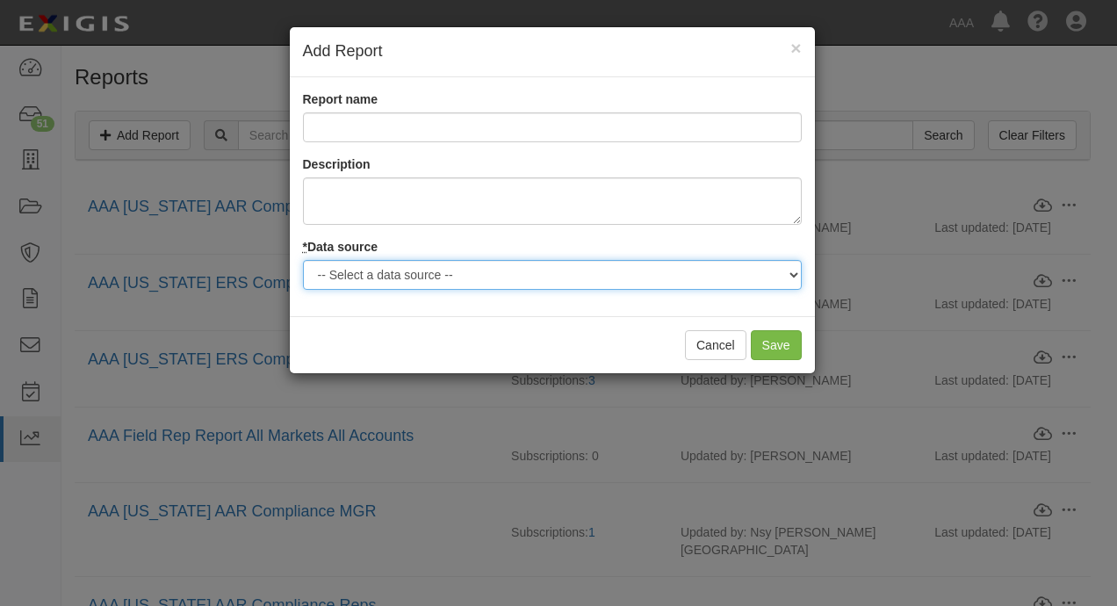
click at [434, 278] on select "-- Select a data source -- Agreements Coverages Documents Logged Activity Parti…" at bounding box center [552, 275] width 499 height 30
select select "parties"
click at [303, 260] on select "-- Select a data source -- Agreements Coverages Documents Logged Activity Parti…" at bounding box center [552, 275] width 499 height 30
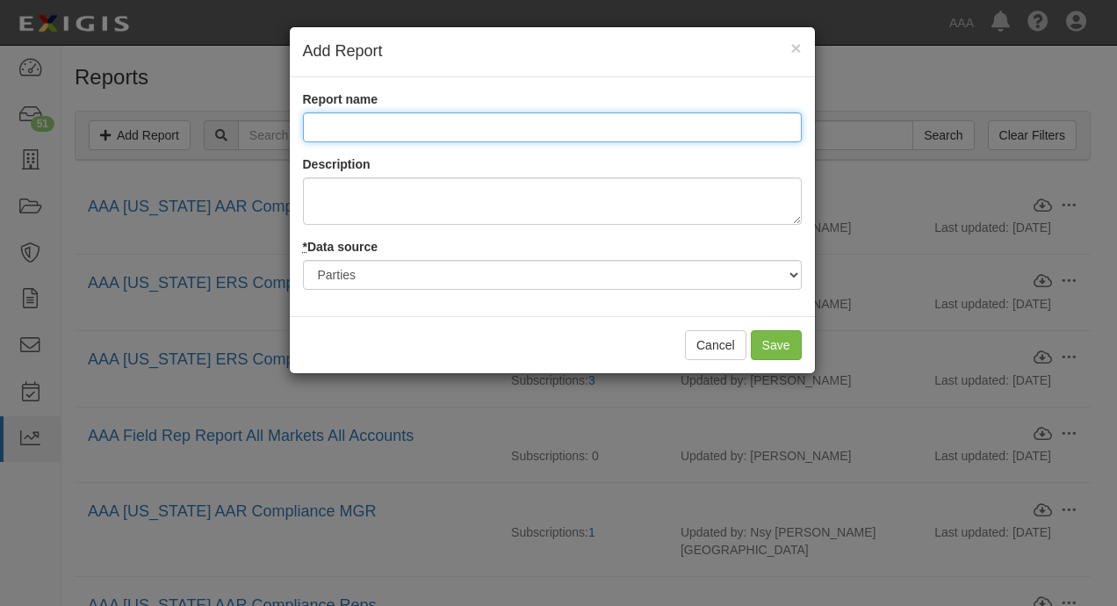
click at [400, 125] on input "Report name" at bounding box center [552, 127] width 499 height 30
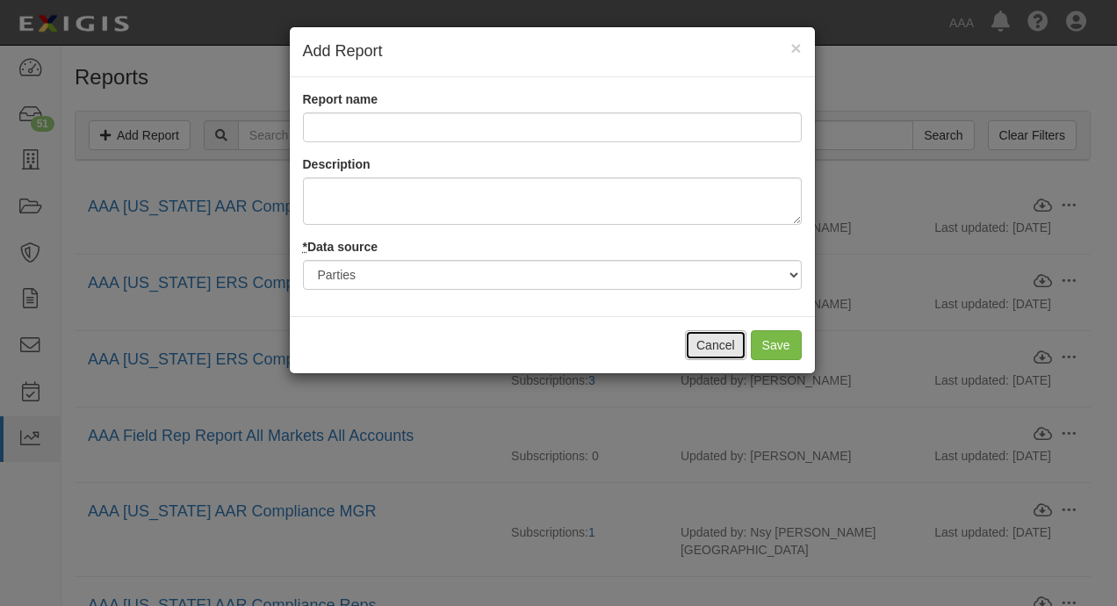
click at [701, 341] on button "Cancel" at bounding box center [715, 345] width 61 height 30
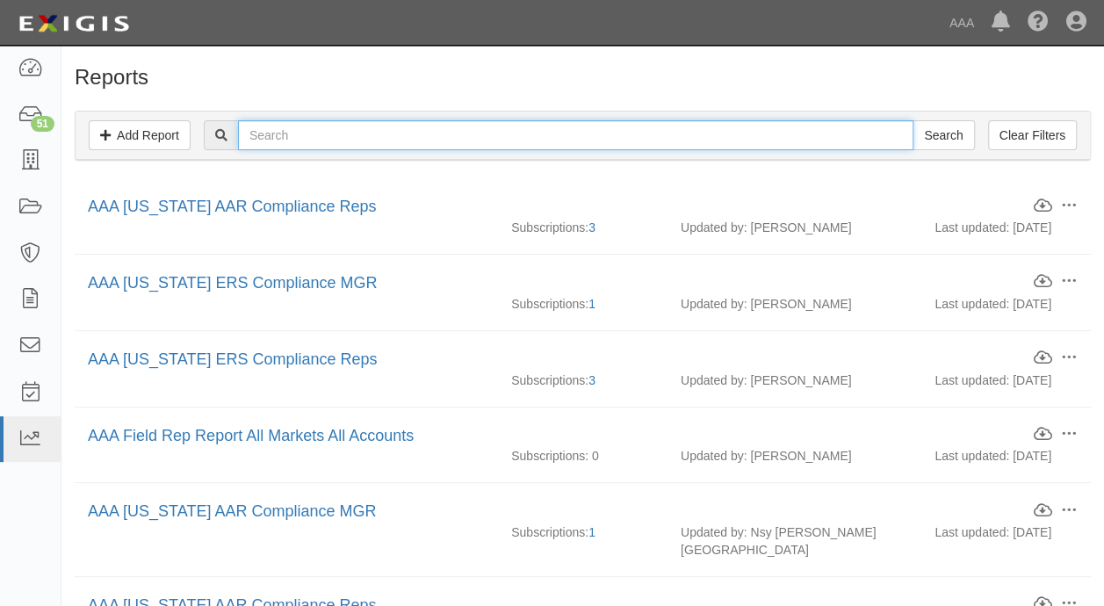
click at [434, 128] on input "text" at bounding box center [575, 135] width 675 height 30
type input "parties"
click at [912, 120] on input "Search" at bounding box center [942, 135] width 61 height 30
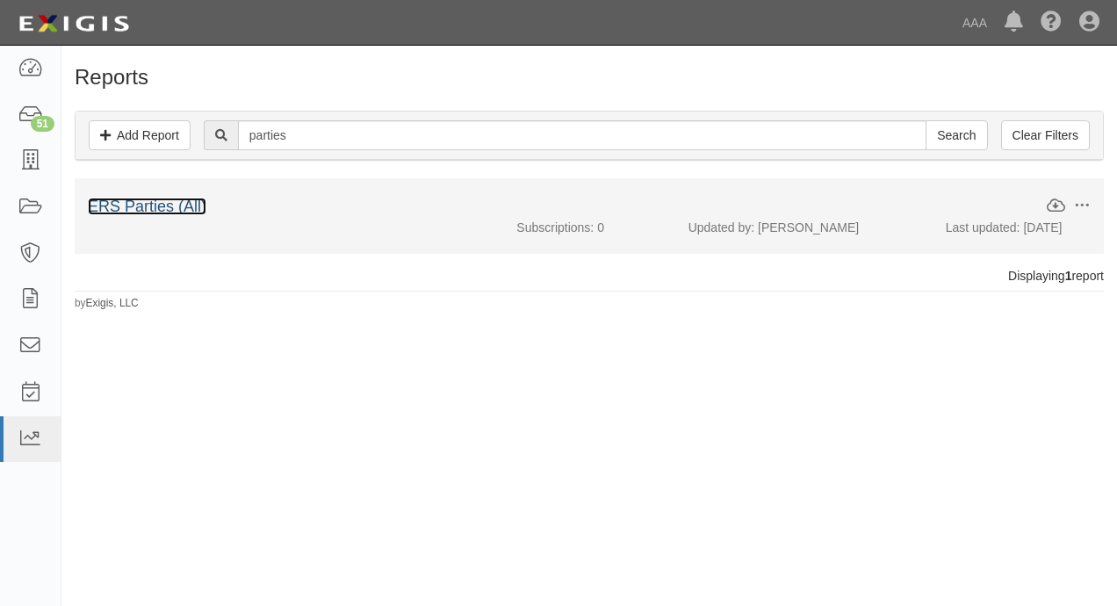
click at [162, 204] on link "ERS Parties (All)" at bounding box center [147, 207] width 119 height 18
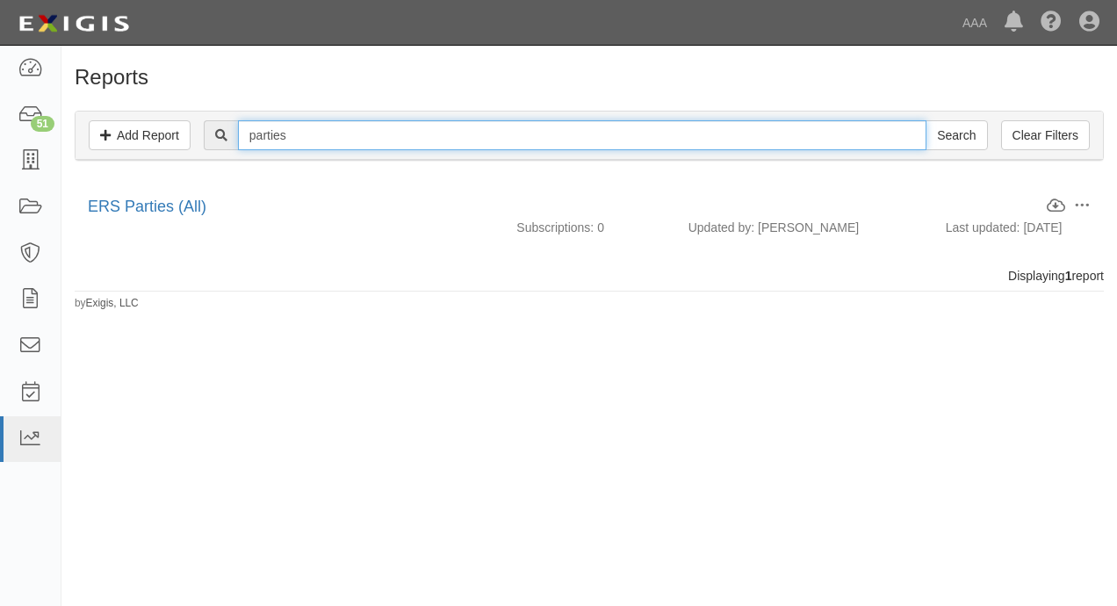
click at [290, 139] on input "parties" at bounding box center [582, 135] width 689 height 30
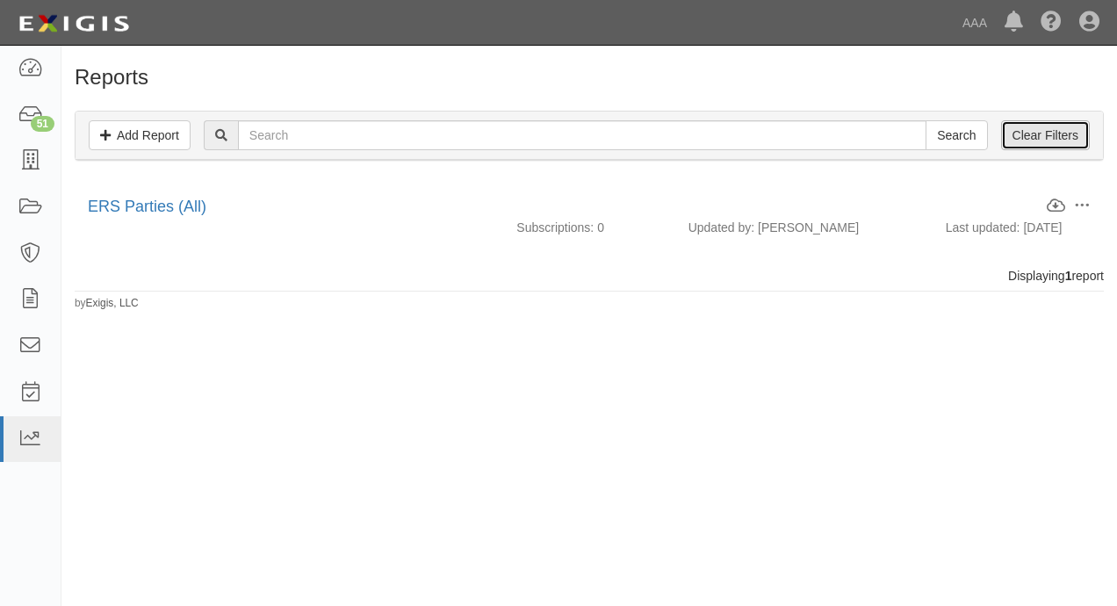
drag, startPoint x: 1038, startPoint y: 133, endPoint x: 1034, endPoint y: 145, distance: 12.2
click at [1039, 134] on link "Clear Filters" at bounding box center [1045, 135] width 89 height 30
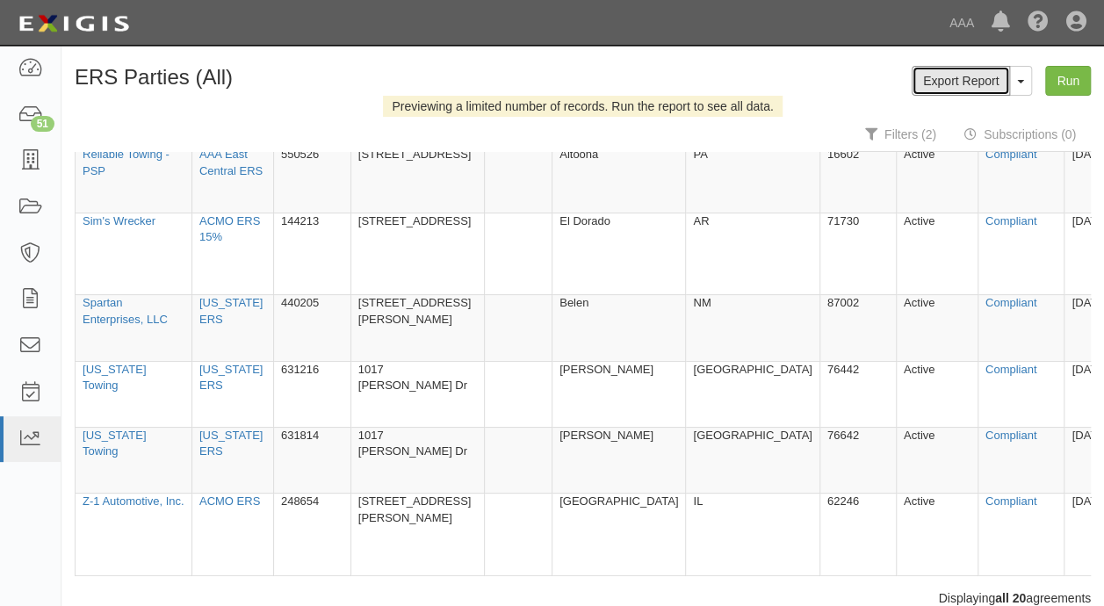
click at [983, 74] on link "Export Report" at bounding box center [961, 81] width 98 height 30
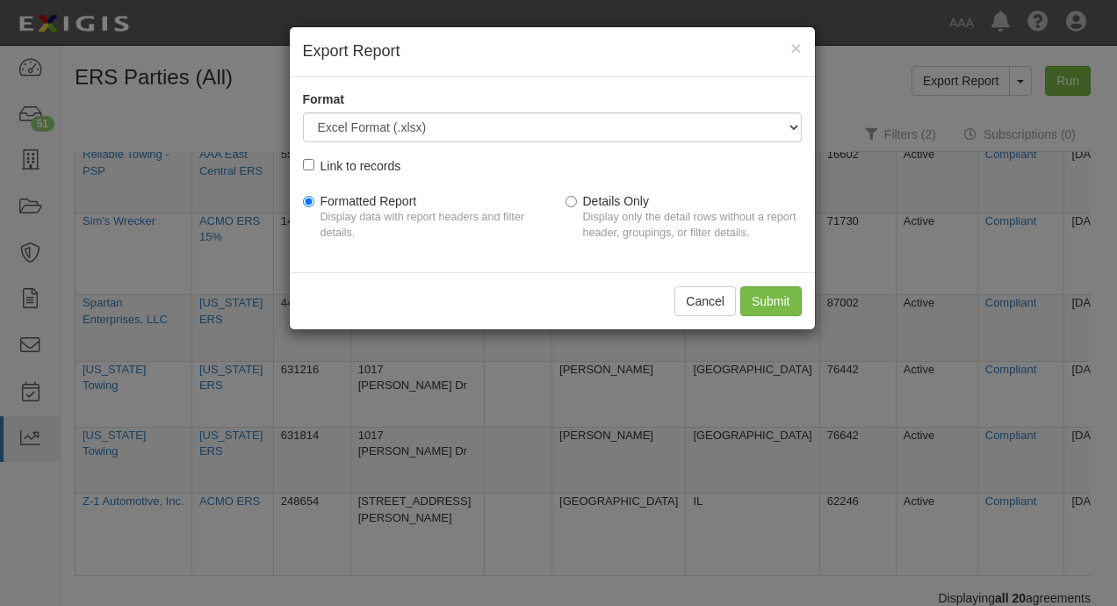
click at [391, 172] on div "Link to records" at bounding box center [361, 164] width 81 height 19
click at [314, 170] on input "Link to records" at bounding box center [308, 164] width 11 height 11
checkbox input "true"
click at [575, 201] on input "Details Only Display only the detail rows without a report header, groupings, o…" at bounding box center [571, 201] width 11 height 11
radio input "true"
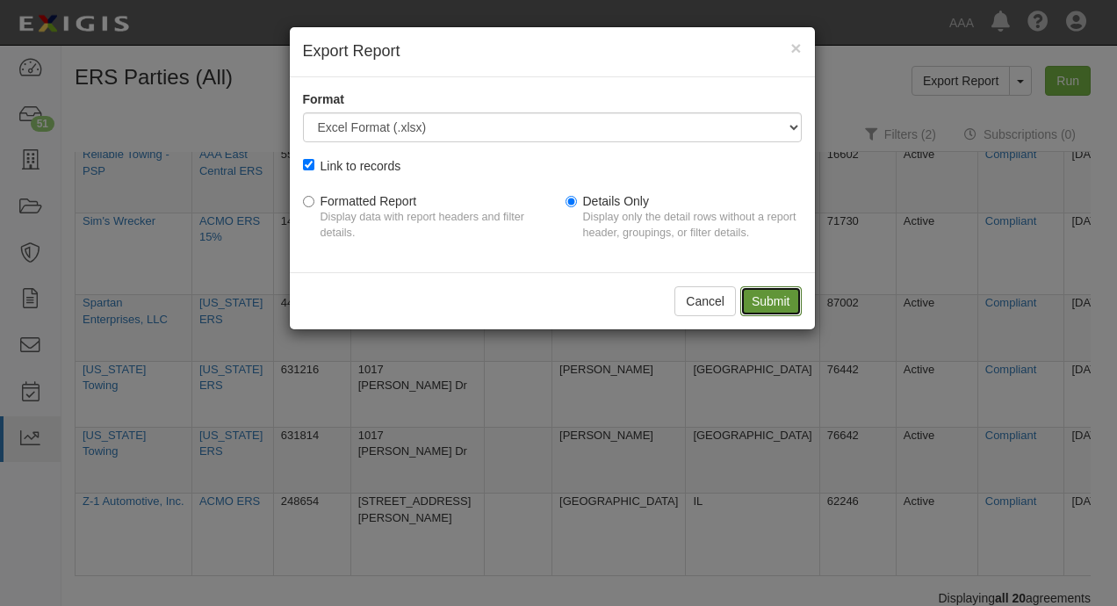
click at [782, 296] on input "Submit" at bounding box center [770, 301] width 61 height 30
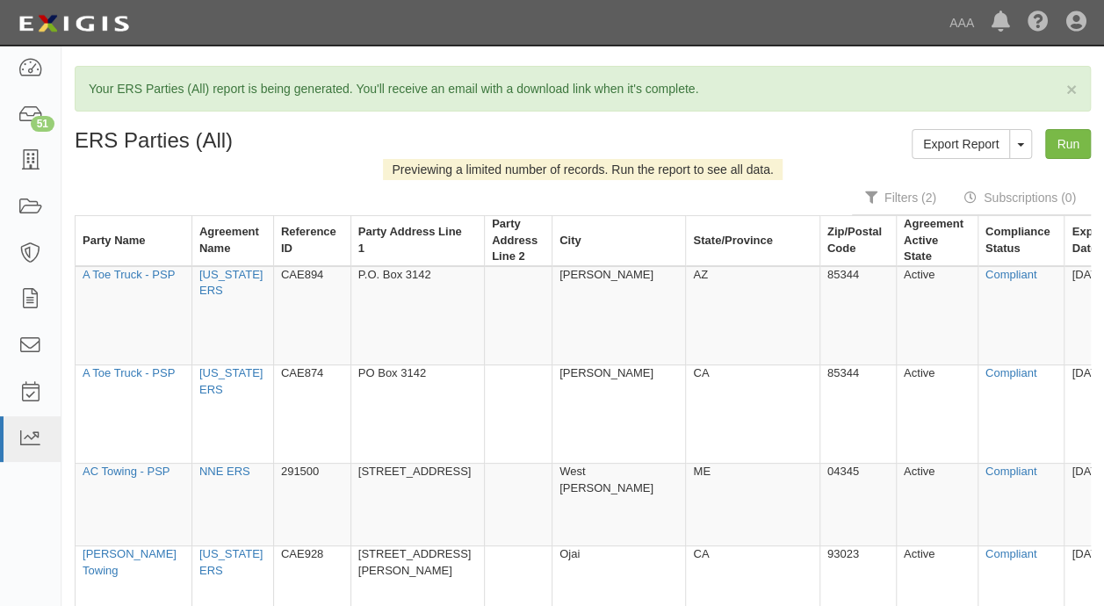
click at [530, 129] on h1 "ERS Parties (All)" at bounding box center [322, 140] width 495 height 23
click at [795, 133] on div "Export Report ToggleReportDropdown Edit Report Clone Report Delete Report Run" at bounding box center [844, 144] width 522 height 30
click at [756, 123] on div "× Your ERS Parties (All) report is being generated. You'll receive an email wit…" at bounding box center [582, 396] width 1042 height 660
click at [1073, 84] on span "×" at bounding box center [1071, 89] width 11 height 20
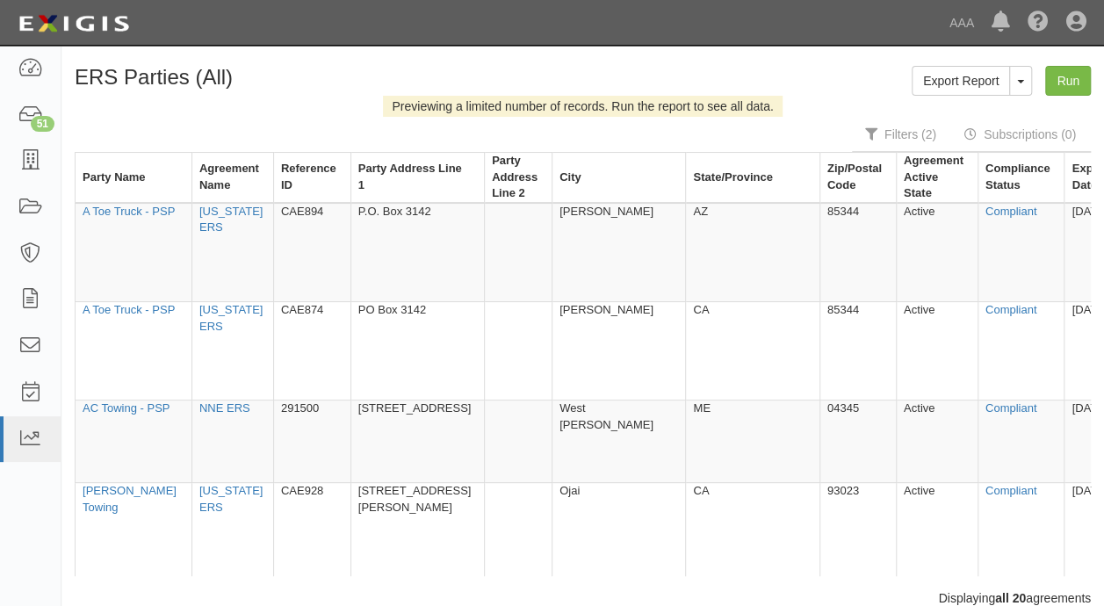
click at [847, 83] on div "Export Report ToggleReportDropdown Edit Report Clone Report Delete Report Run" at bounding box center [844, 81] width 522 height 30
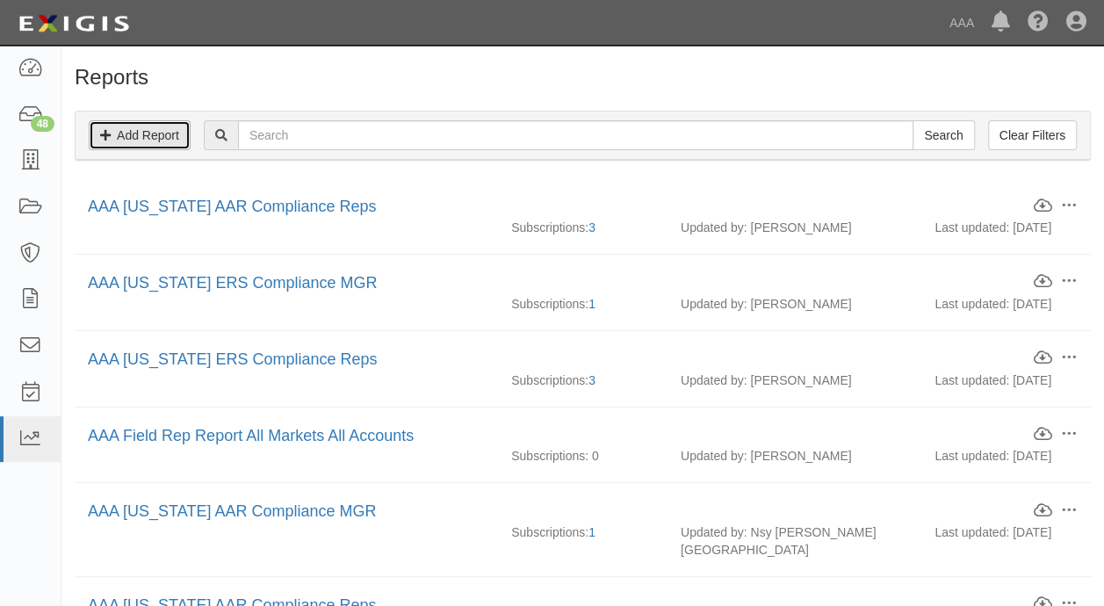
click at [130, 133] on link "Add Report" at bounding box center [140, 135] width 102 height 30
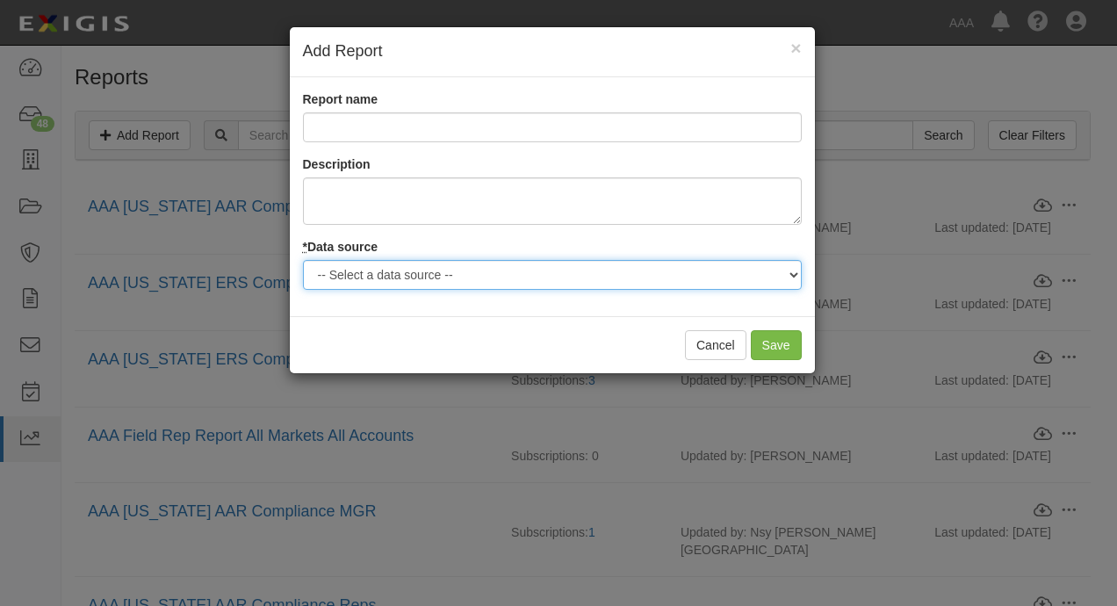
click at [429, 273] on select "-- Select a data source -- Agreements Coverages Documents Logged Activity Parti…" at bounding box center [552, 275] width 499 height 30
click at [443, 274] on select "-- Select a data source -- Agreements Coverages Documents Logged Activity Parti…" at bounding box center [552, 275] width 499 height 30
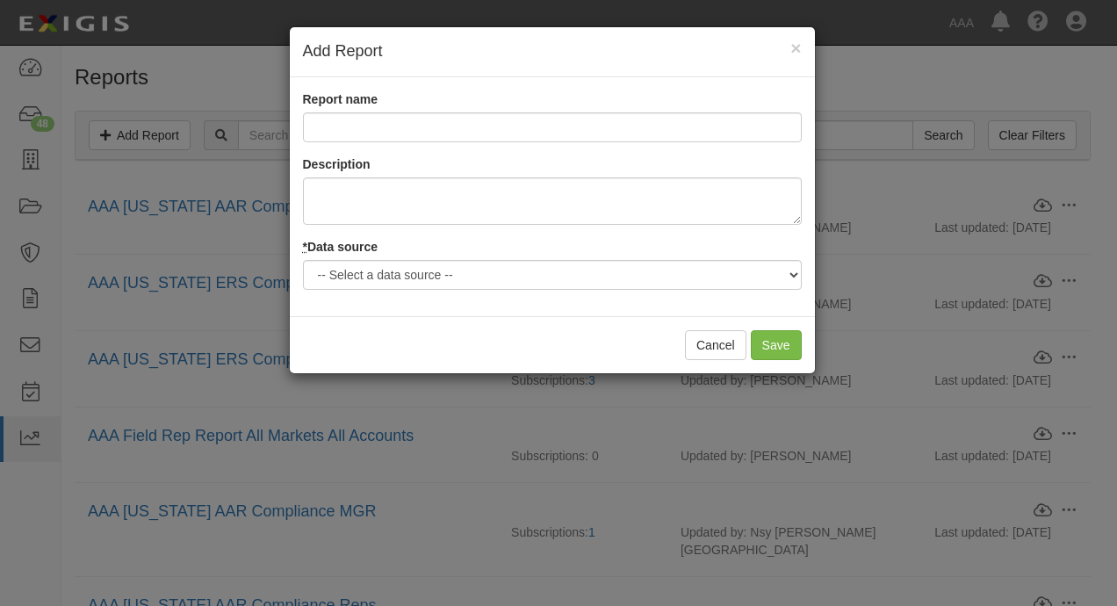
click at [576, 61] on h4 "Add Report" at bounding box center [552, 51] width 499 height 23
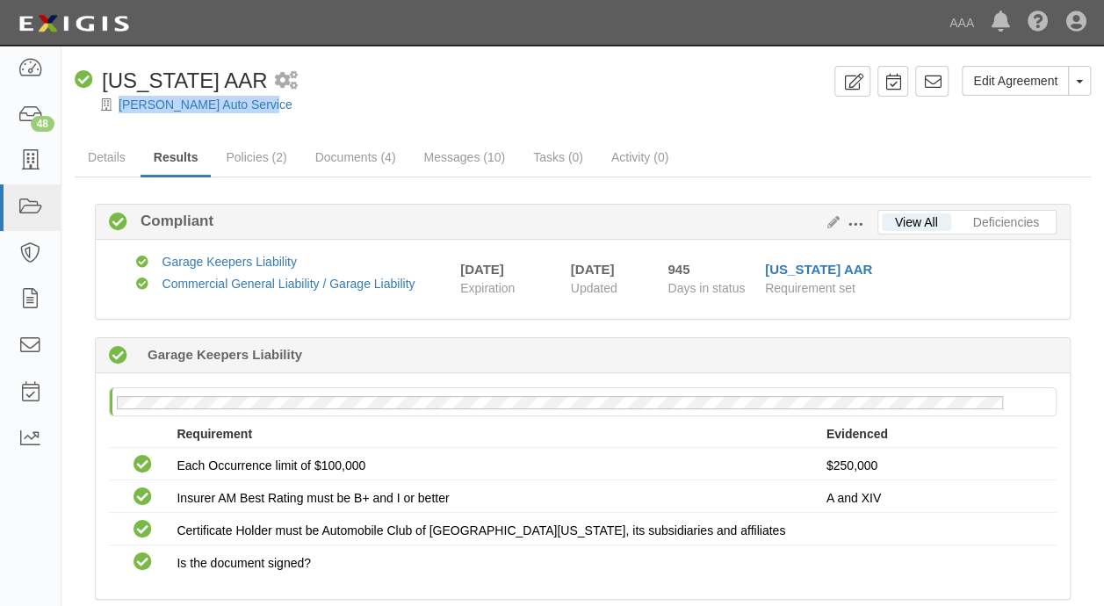
drag, startPoint x: 276, startPoint y: 107, endPoint x: 118, endPoint y: 107, distance: 158.1
click at [118, 107] on div "[PERSON_NAME] Auto Service" at bounding box center [596, 105] width 1016 height 18
copy div "[PERSON_NAME] Auto Service"
click at [398, 91] on div "Compliant [US_STATE] AAR 1 scheduled workflow" at bounding box center [451, 81] width 753 height 30
click at [418, 76] on div "Compliant [US_STATE] AAR 1 scheduled workflow" at bounding box center [451, 81] width 753 height 30
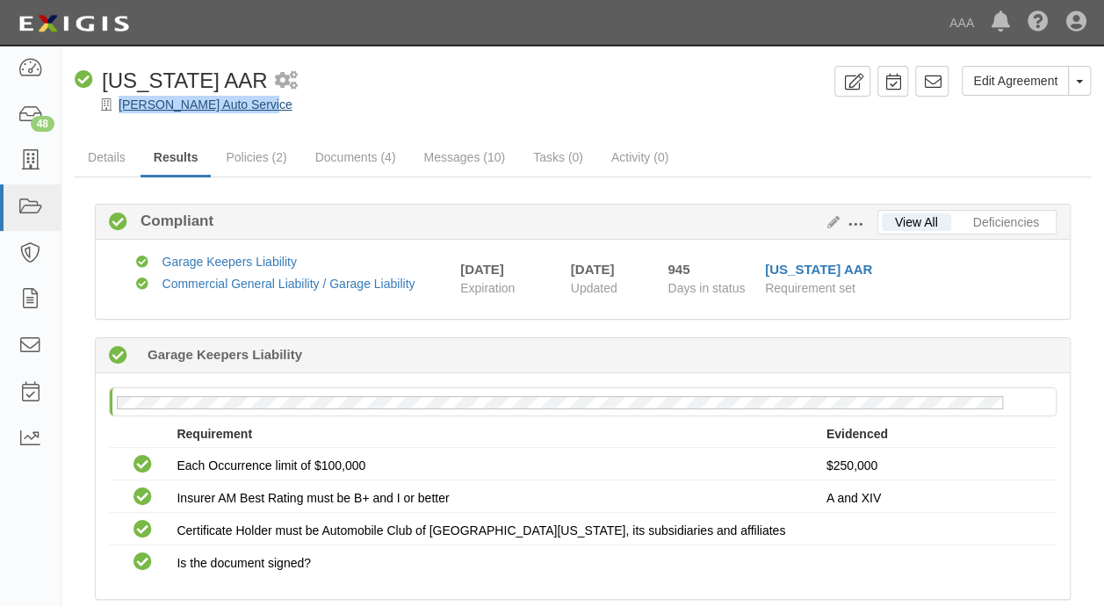
drag, startPoint x: 262, startPoint y: 112, endPoint x: 119, endPoint y: 108, distance: 142.3
click at [119, 108] on div "[PERSON_NAME] Auto Service" at bounding box center [596, 105] width 1016 height 18
copy link "[PERSON_NAME] Auto Service"
drag, startPoint x: 103, startPoint y: 80, endPoint x: 235, endPoint y: 85, distance: 132.7
click at [235, 85] on span "[US_STATE] AAR" at bounding box center [185, 80] width 166 height 24
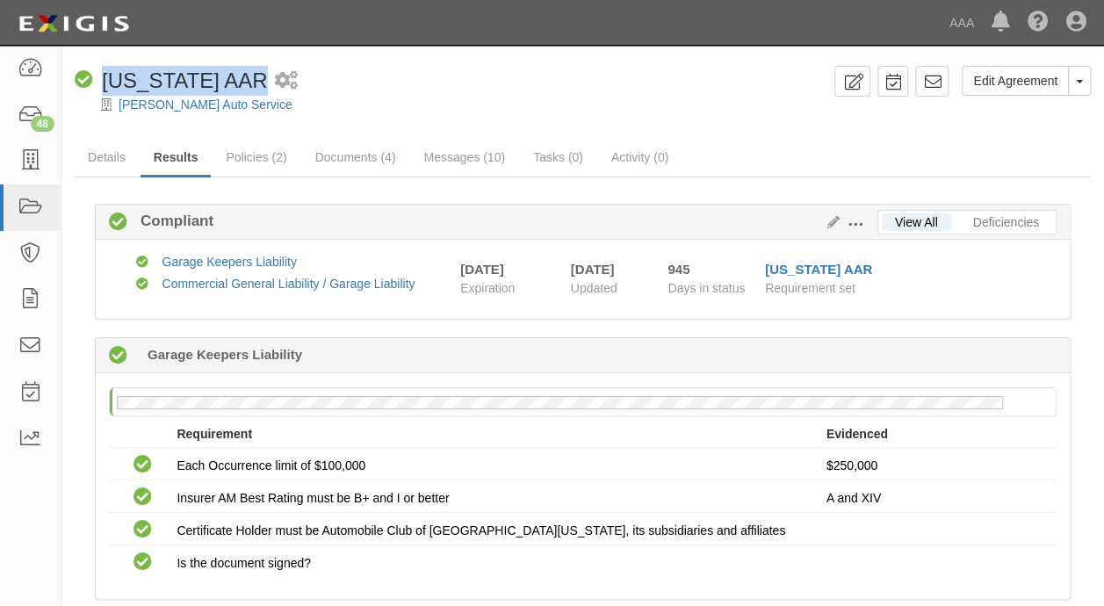
copy span "[US_STATE] AAR"
click at [500, 55] on div "Edit Agreement Toggle Agreement Dropdown View Audit Trail Archive Agreement Pla…" at bounding box center [582, 572] width 1042 height 1039
click at [472, 77] on div "Compliant [US_STATE] AAR 1 scheduled workflow" at bounding box center [451, 81] width 753 height 30
